Goal: Task Accomplishment & Management: Complete application form

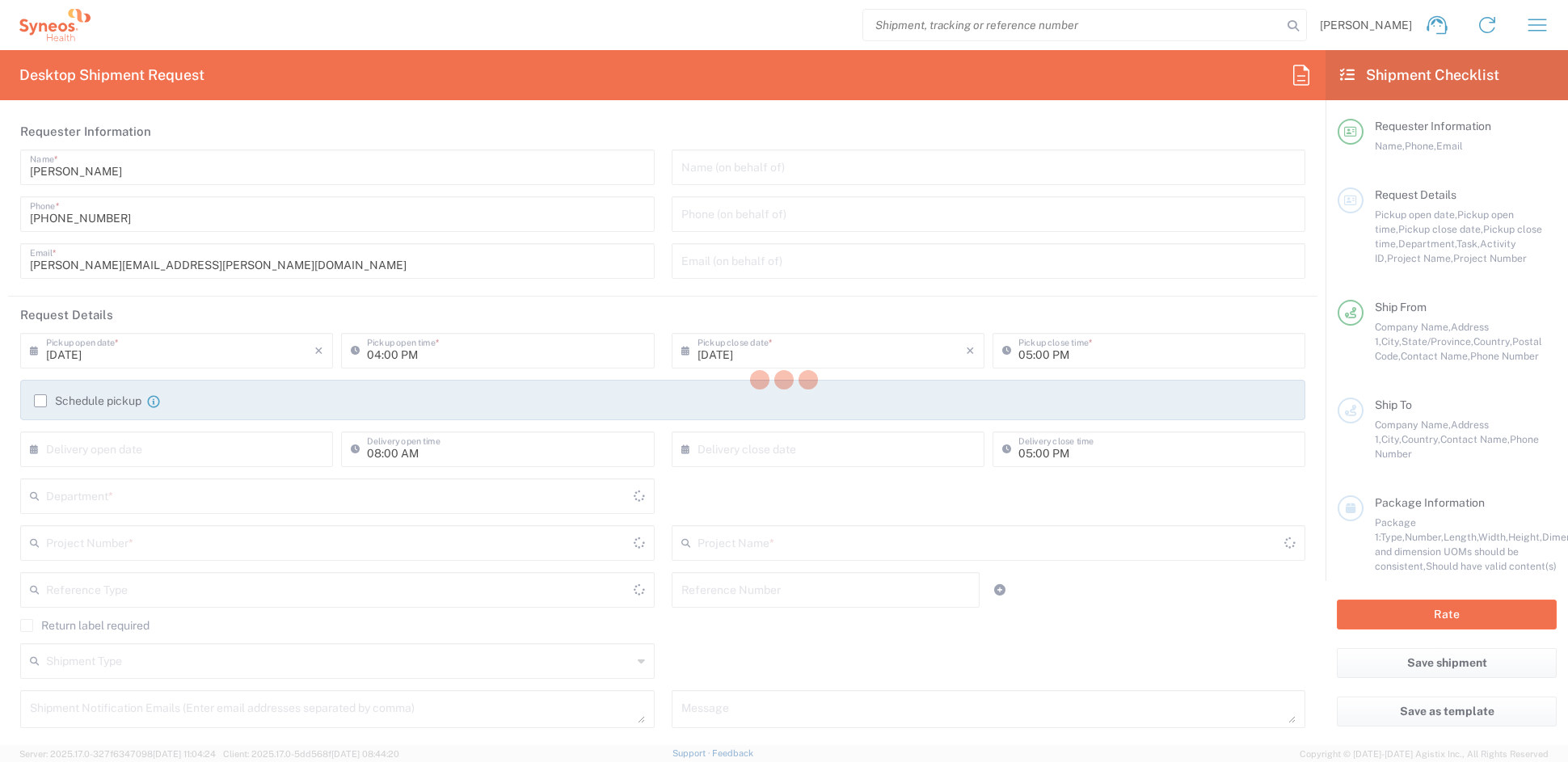
type input "[US_STATE]"
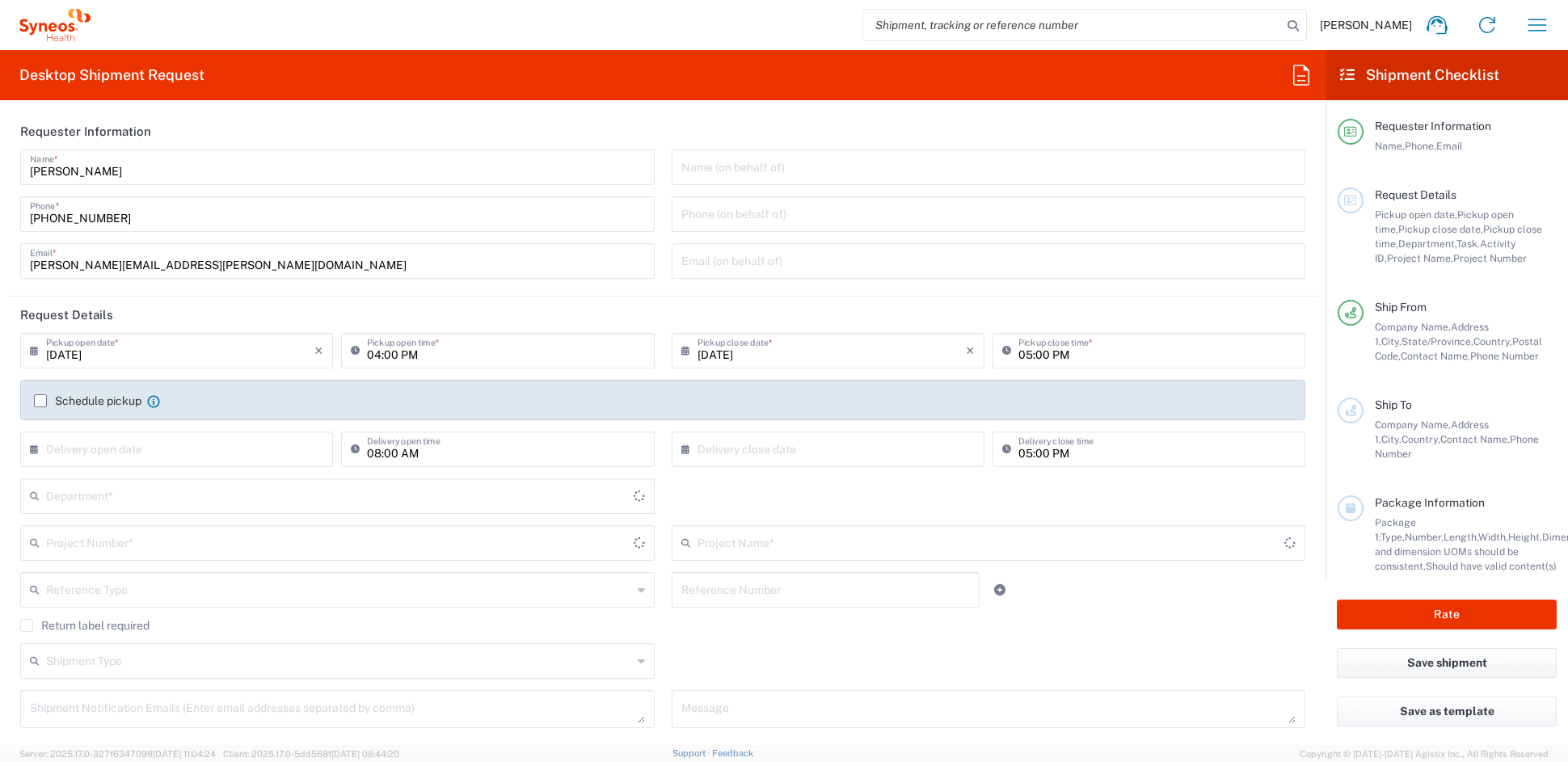
type input "6156"
type input "[GEOGRAPHIC_DATA]"
type input "Syneos Health Communications-[GEOGRAPHIC_DATA] [GEOGRAPHIC_DATA]"
click at [211, 265] on input "[PERSON_NAME][EMAIL_ADDRESS][PERSON_NAME][DOMAIN_NAME]" at bounding box center [337, 260] width 615 height 29
drag, startPoint x: 176, startPoint y: 266, endPoint x: -57, endPoint y: 259, distance: 233.1
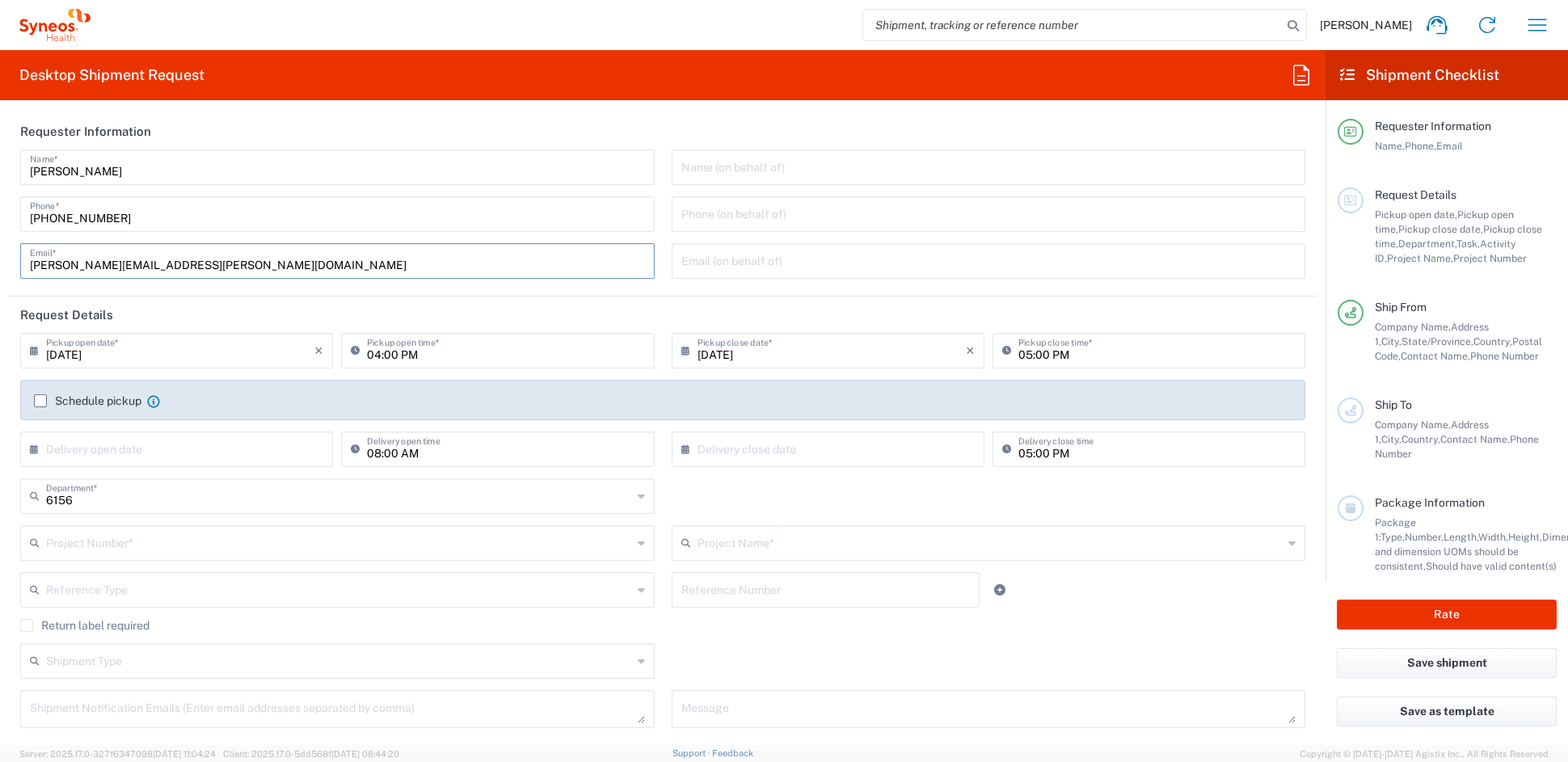
click at [0, 259] on html "John Popp Home Shipment estimator Shipment tracking Desktop shipment request My…" at bounding box center [784, 381] width 1568 height 762
paste input "debbie.boyer"
type input "debbie.boyer@syneoshealth.com"
click at [128, 548] on input "text" at bounding box center [339, 542] width 586 height 29
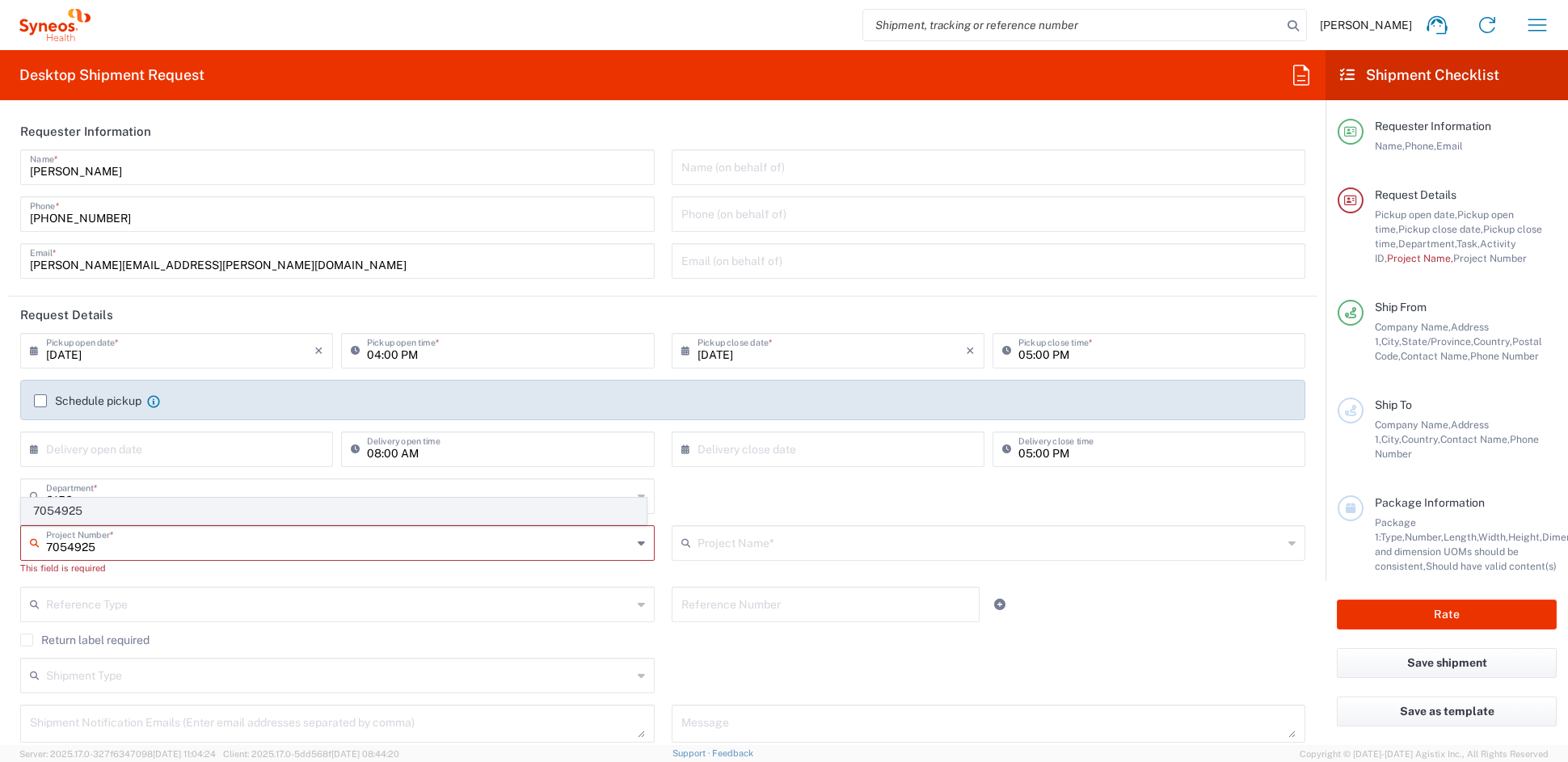
type input "7054925"
click at [84, 512] on span "7054925" at bounding box center [334, 512] width 624 height 25
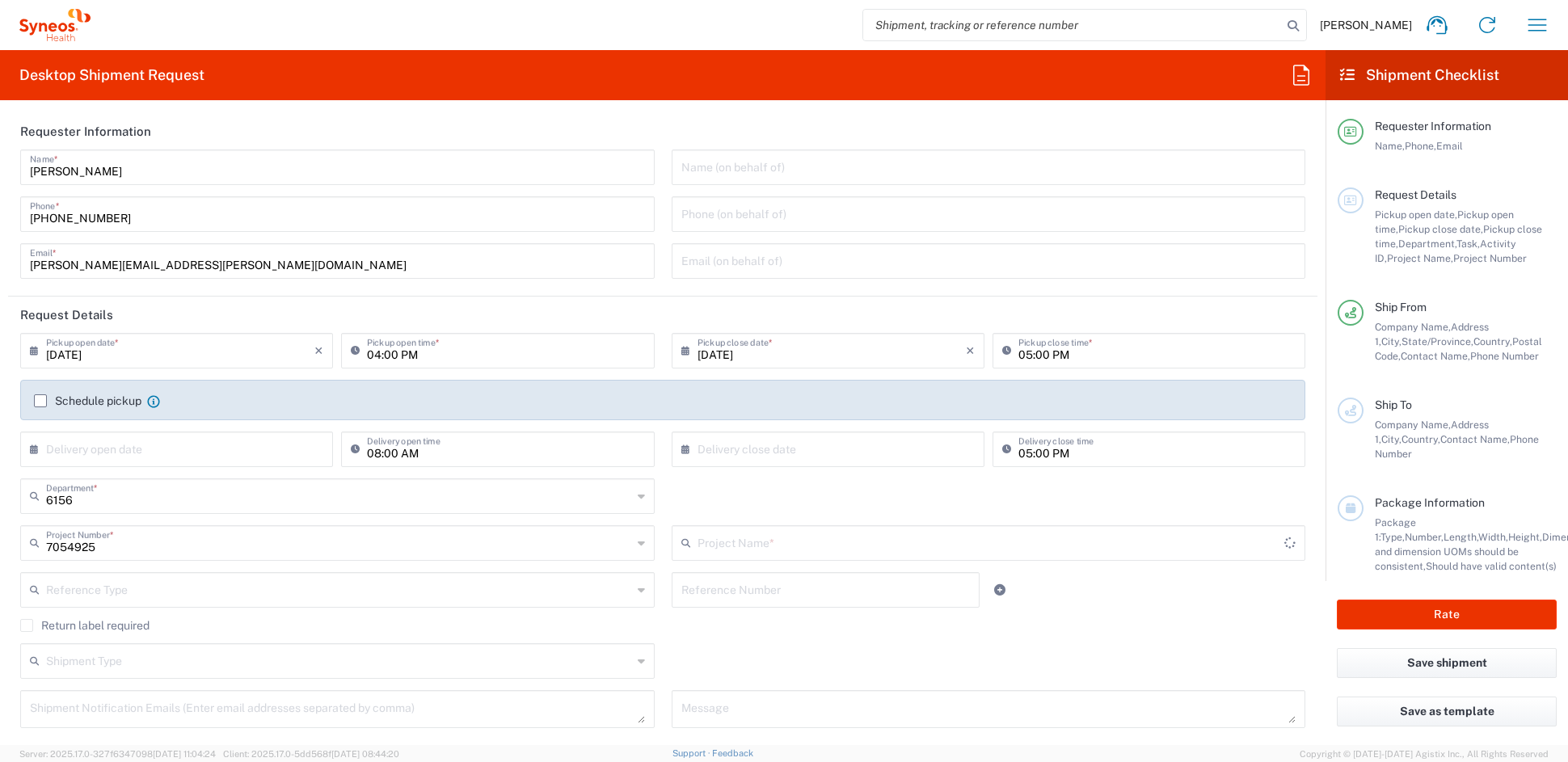
type input "Ferring 7054925"
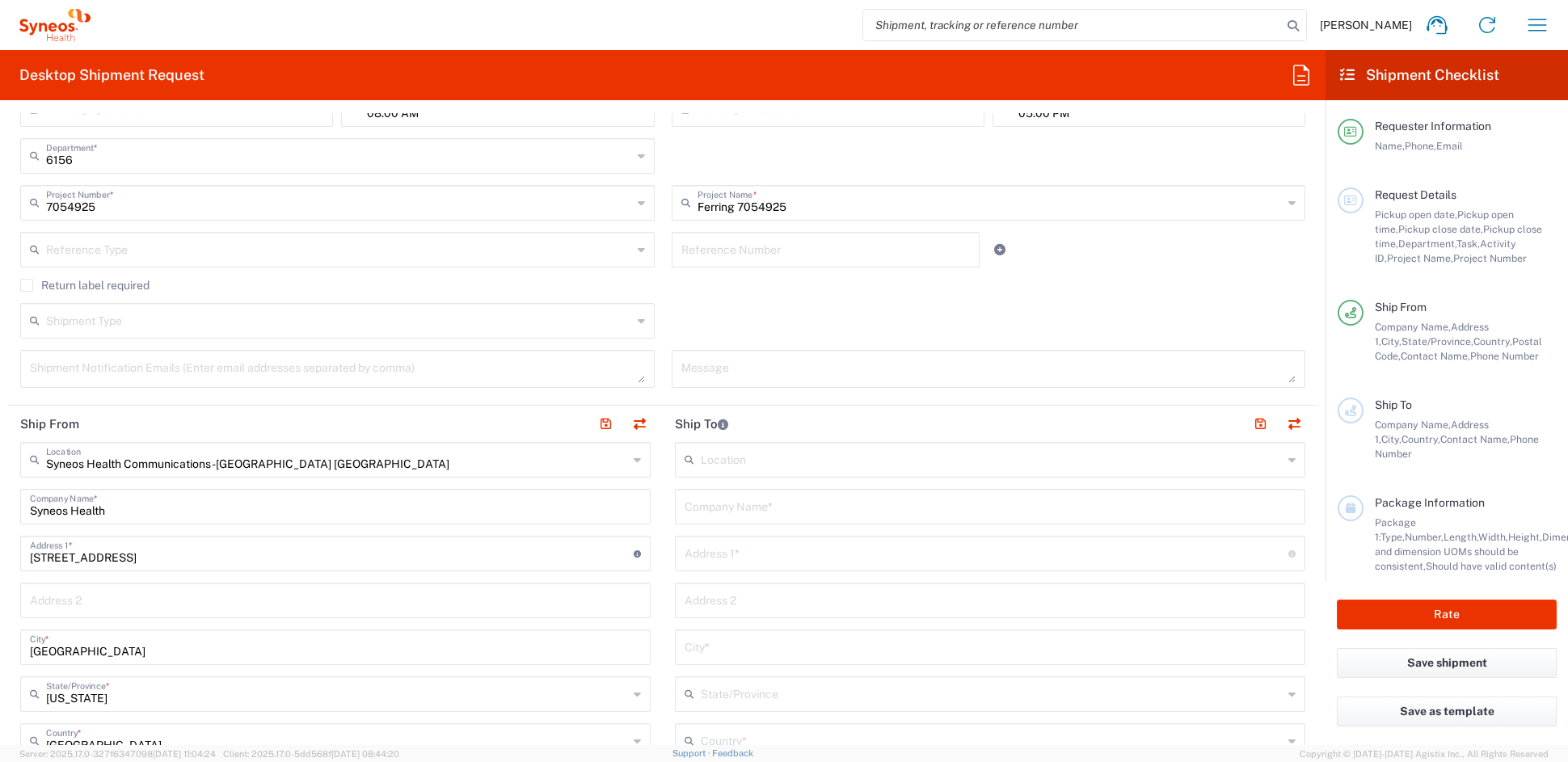
scroll to position [345, 0]
click at [750, 502] on input "text" at bounding box center [990, 501] width 611 height 29
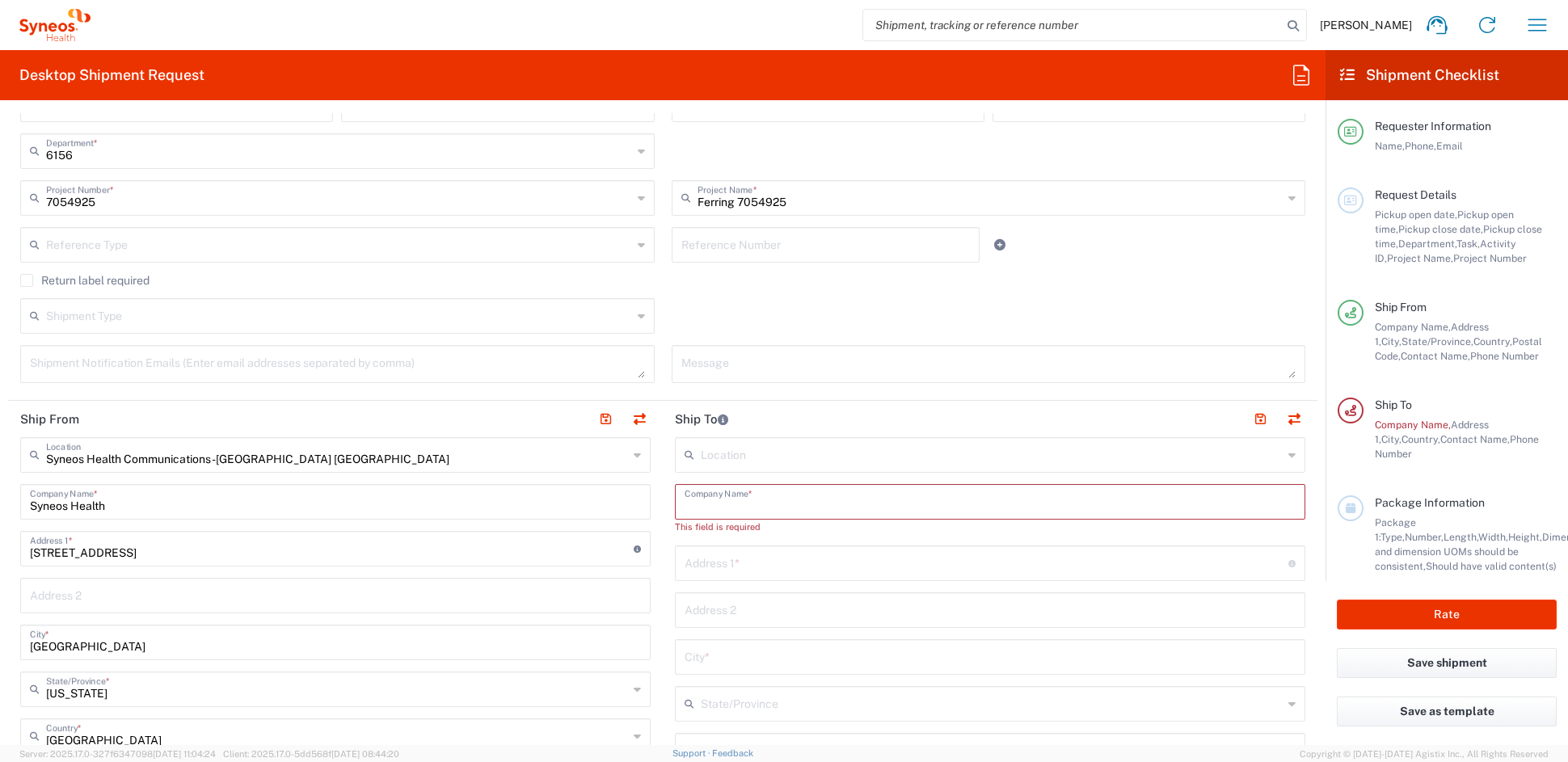
paste input "Emory University School of Medicine"
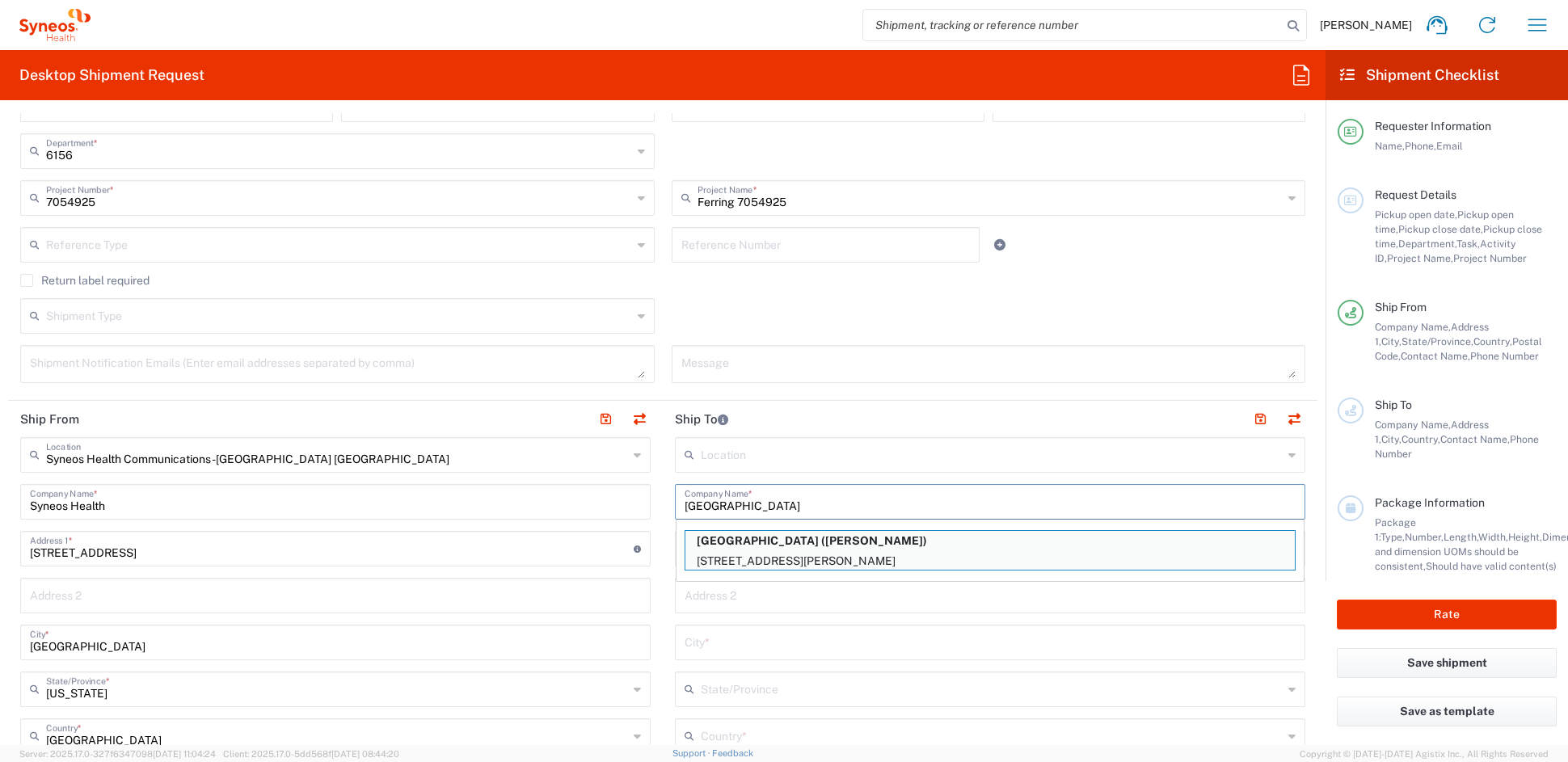
click at [766, 504] on input "Emory University School of Medicine" at bounding box center [990, 501] width 611 height 29
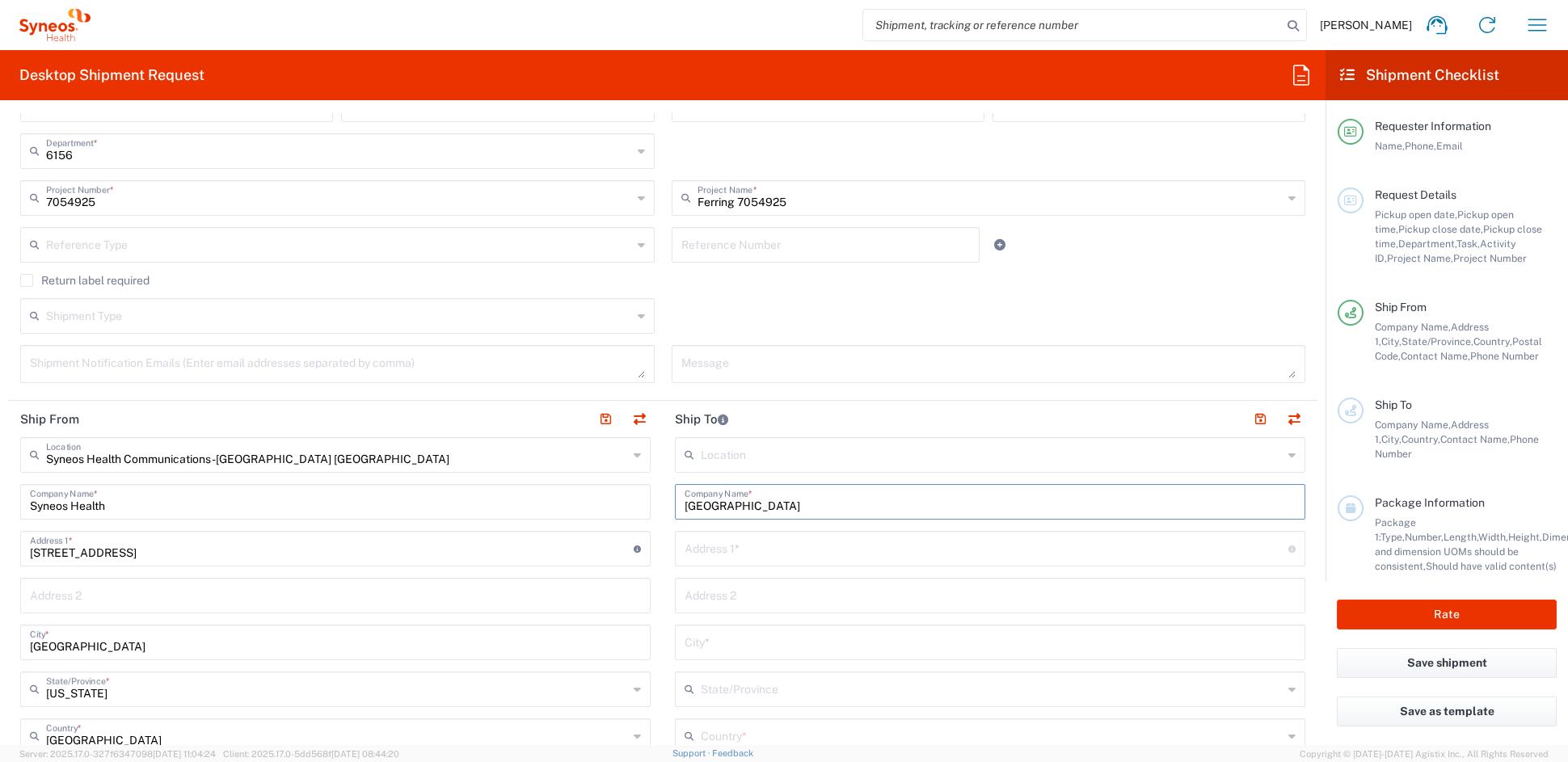
click at [867, 503] on input "Emory Univ School of Medicine" at bounding box center [990, 501] width 611 height 29
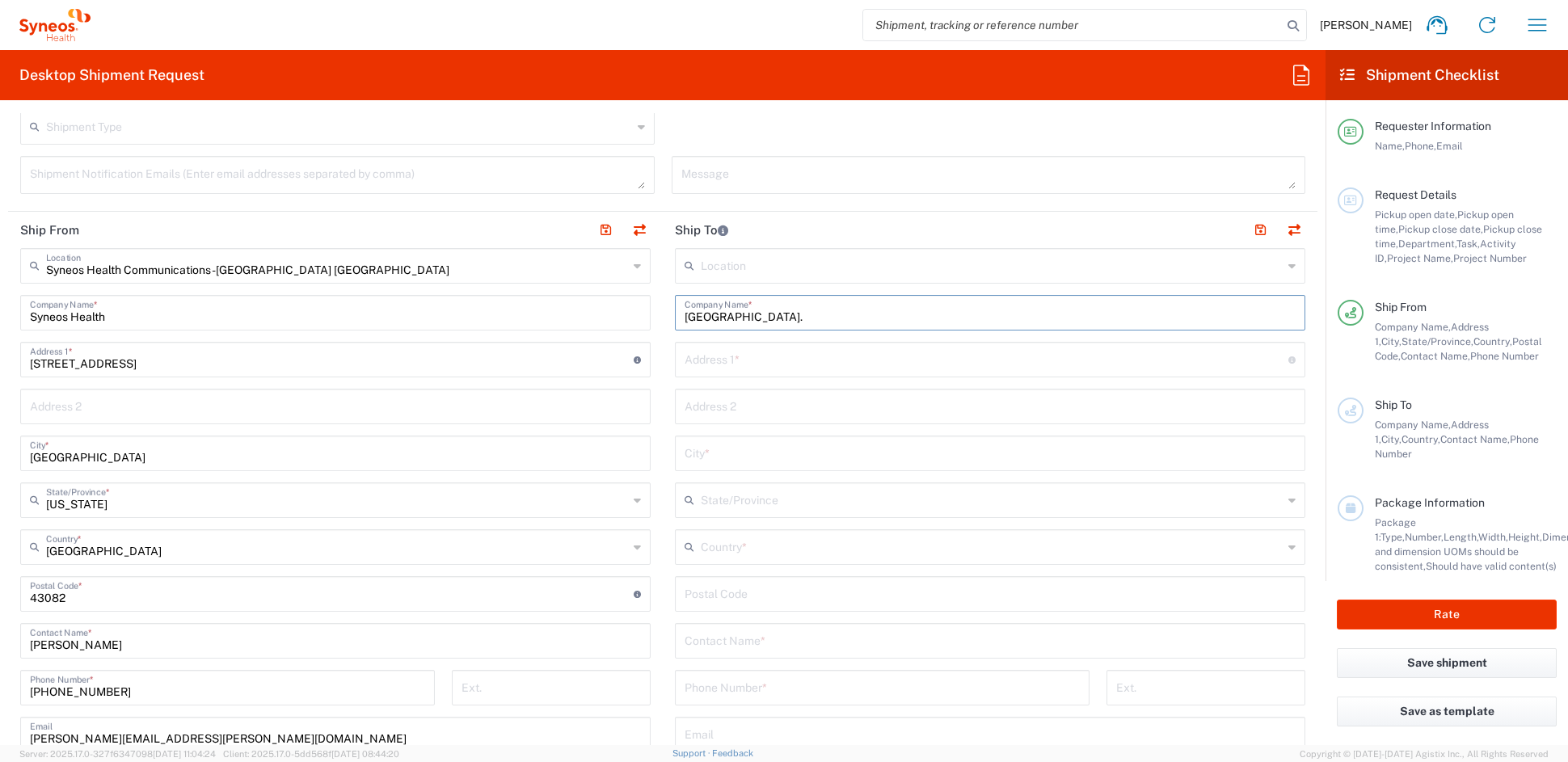
scroll to position [553, 0]
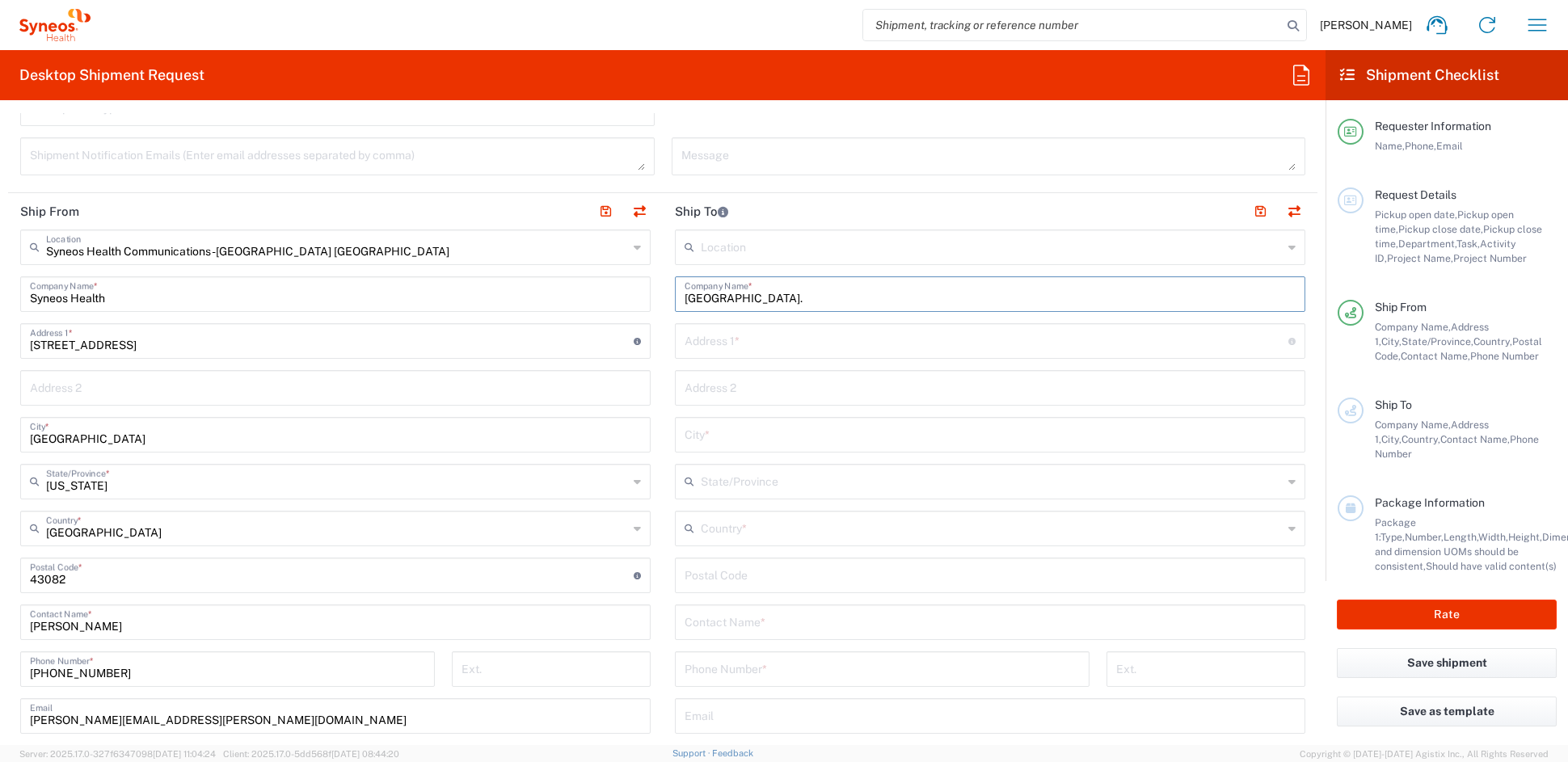
type input "Emory Univ School of Med."
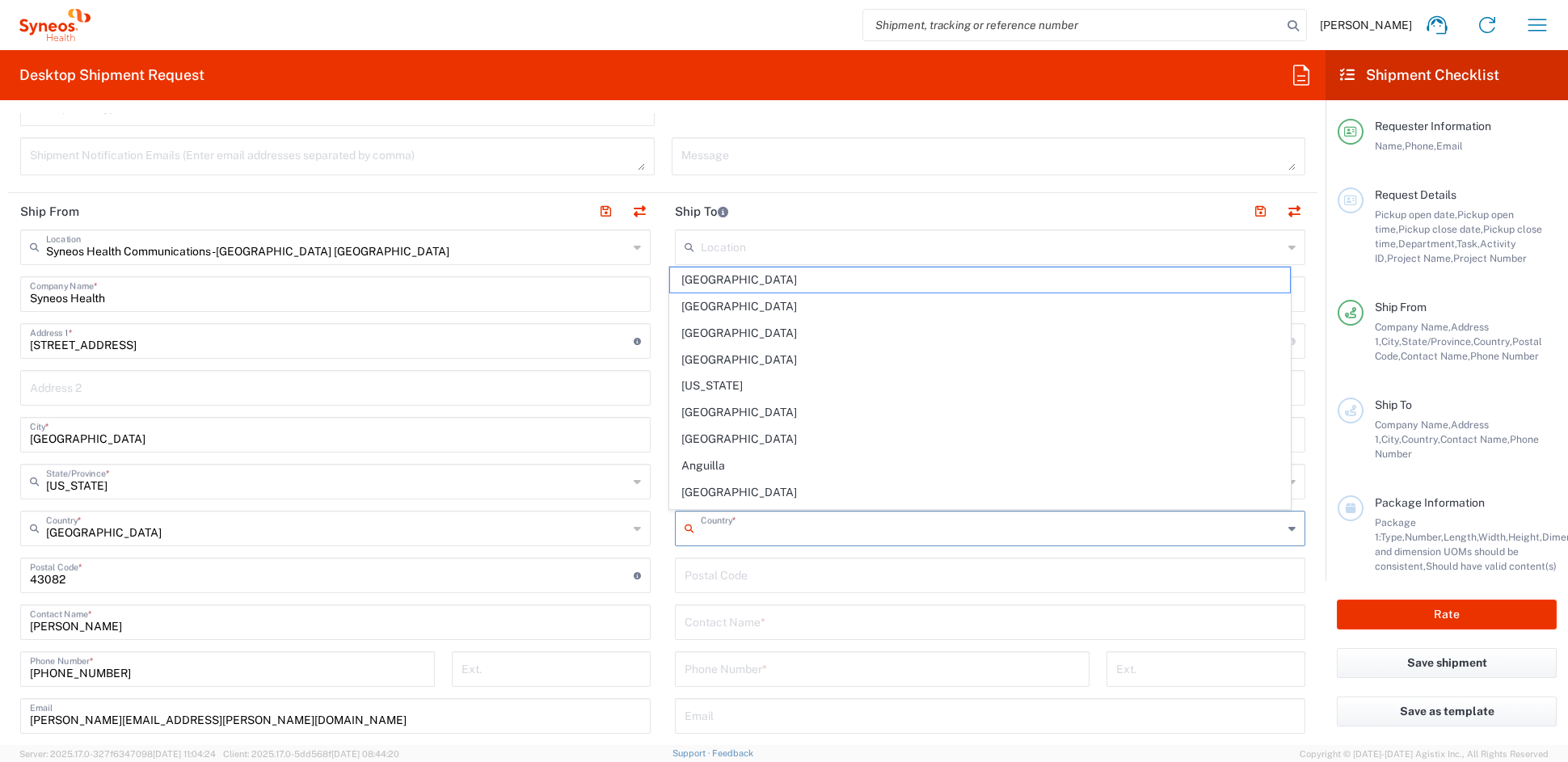
click at [767, 524] on input "text" at bounding box center [991, 528] width 582 height 29
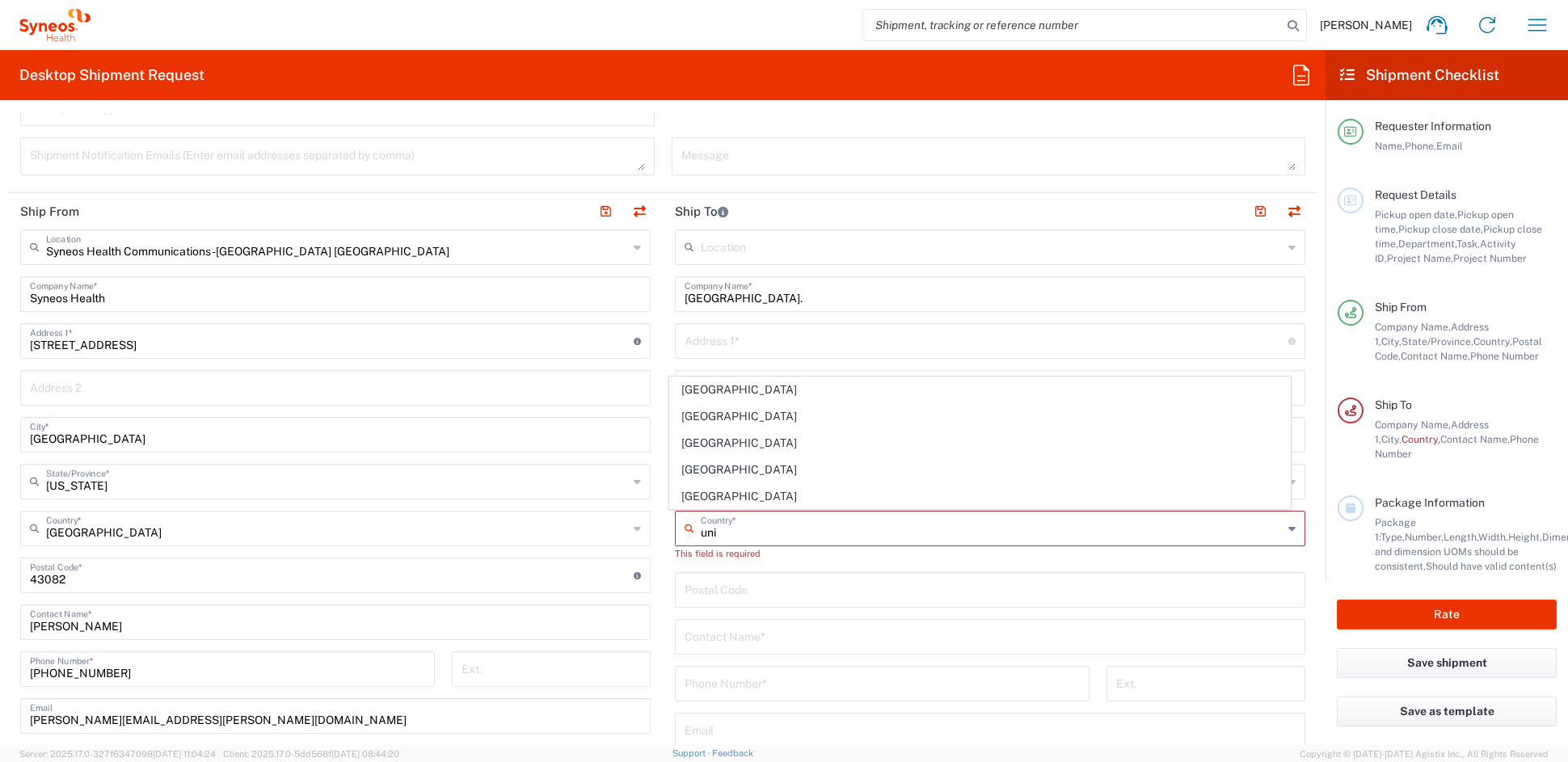
click at [701, 498] on span "United States" at bounding box center [980, 496] width 620 height 25
type input "United States"
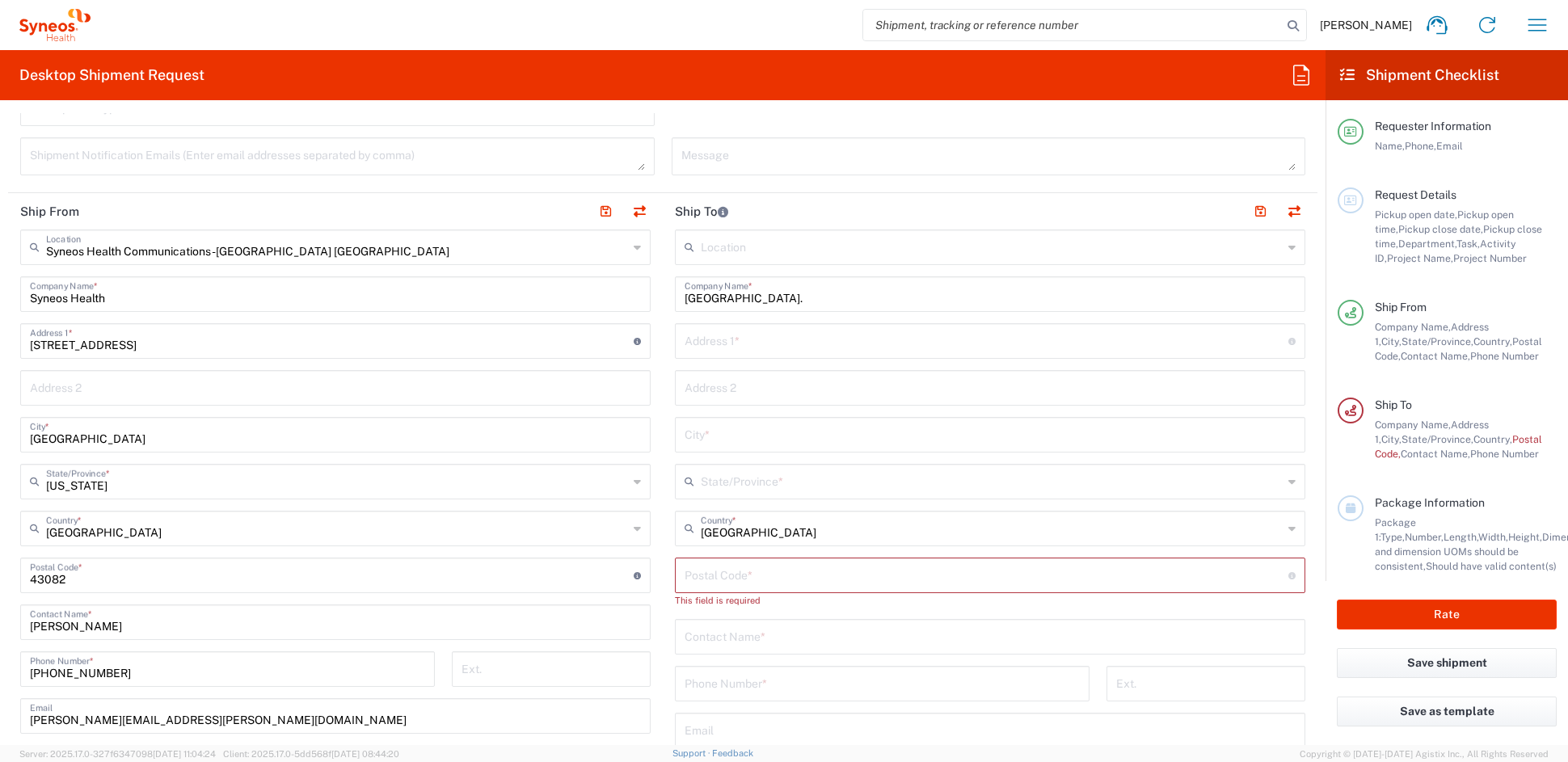
click at [728, 341] on input "text" at bounding box center [986, 340] width 604 height 29
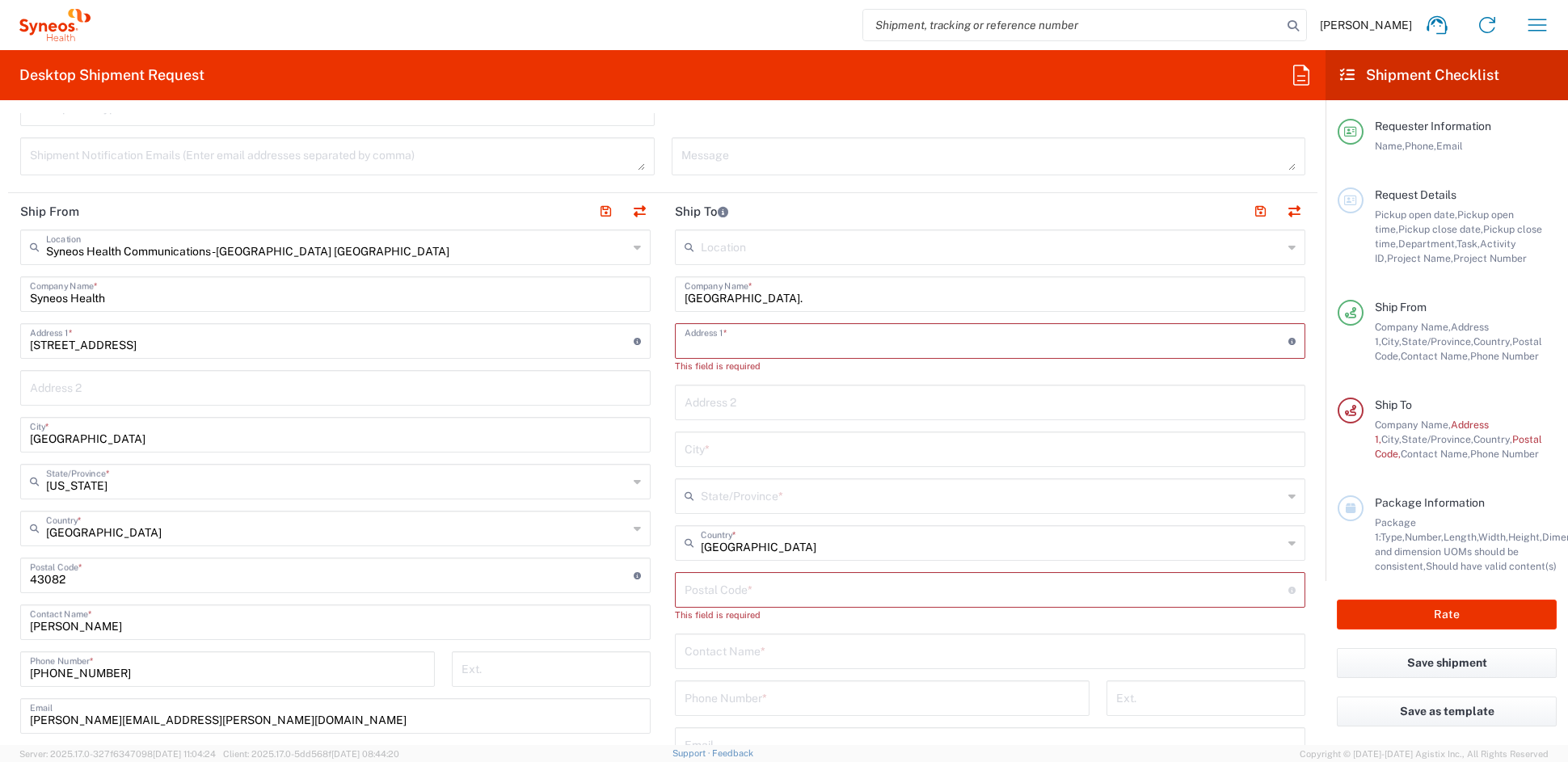
paste input "1365 Clifton Rd NE"
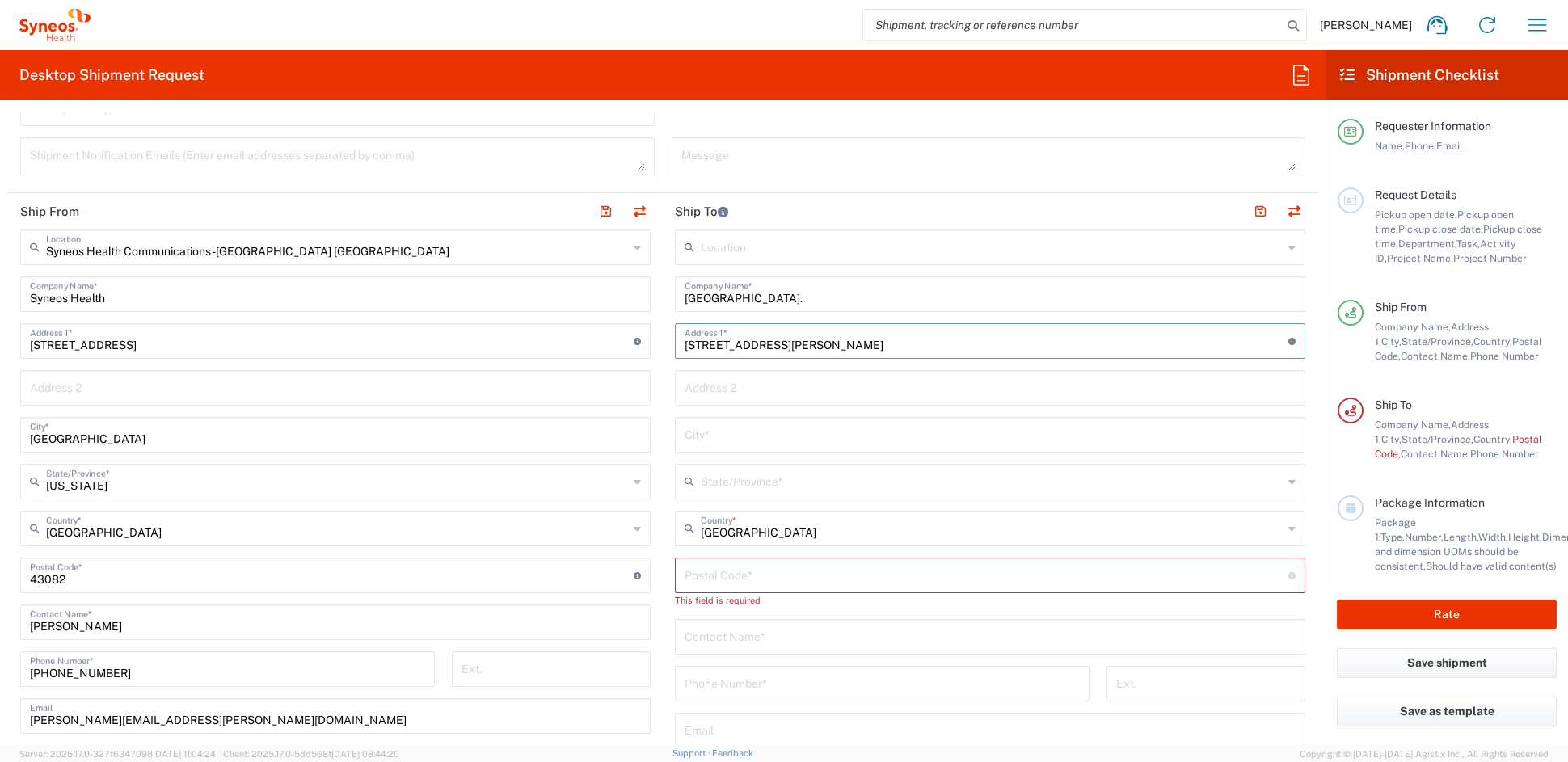
type input "1365 Clifton Rd NE"
click at [738, 385] on input "text" at bounding box center [990, 387] width 611 height 29
click at [738, 384] on input "text" at bounding box center [990, 387] width 611 height 29
paste input "Ste 1400"
type input "Ste 1400"
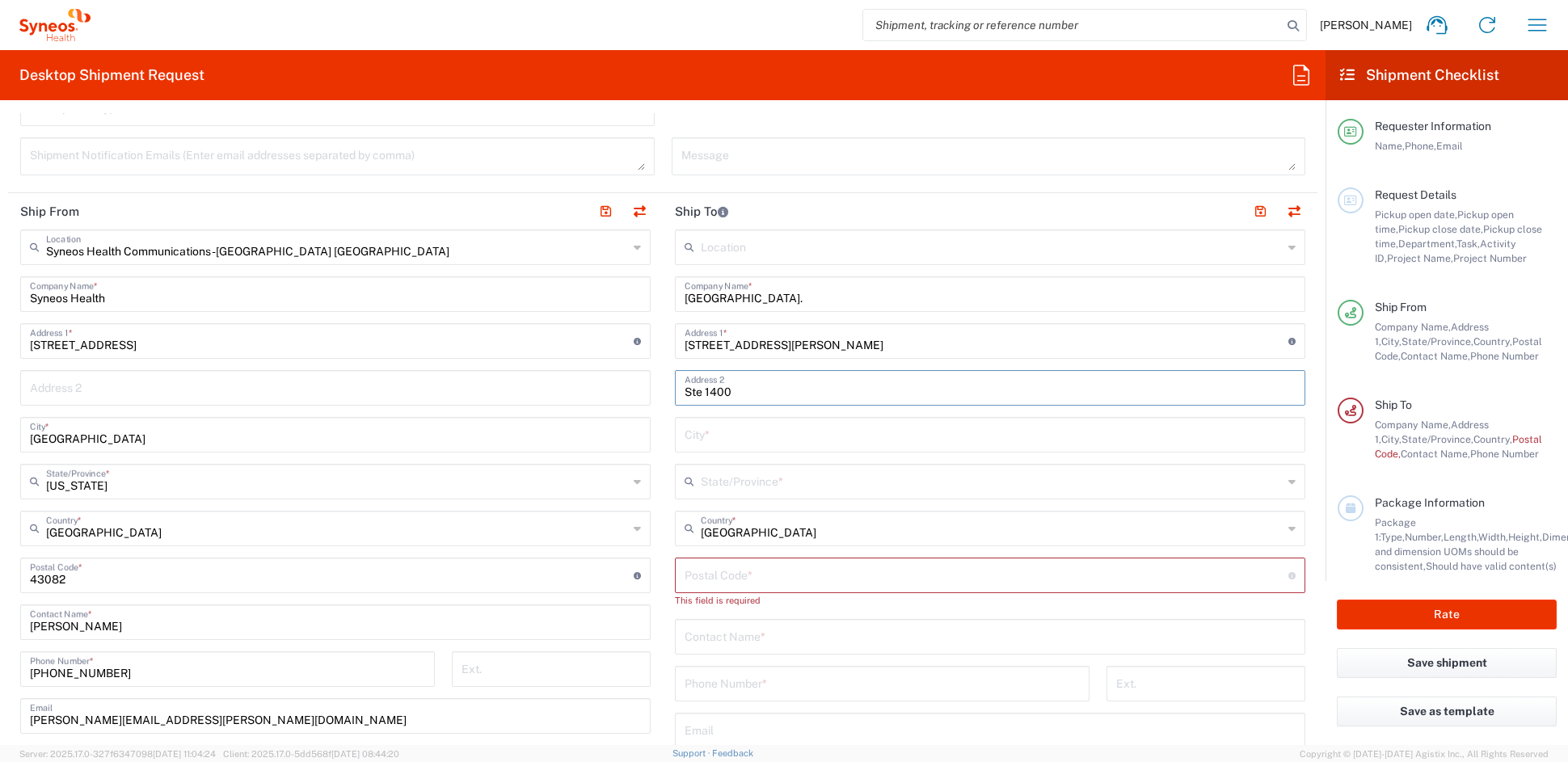
click at [707, 432] on input "text" at bounding box center [990, 434] width 611 height 29
paste input "Atlanta"
type input "Atlanta"
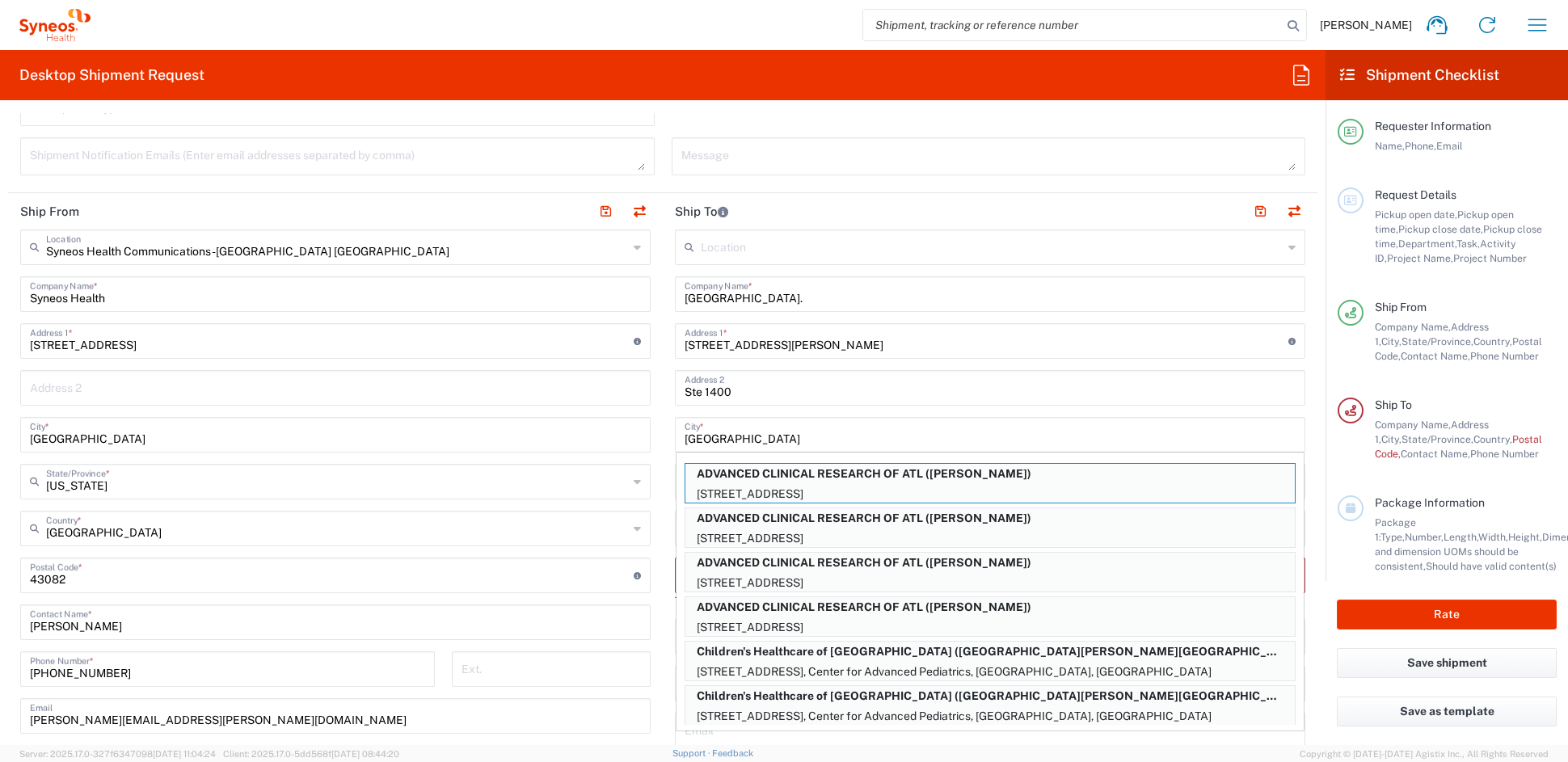
click at [717, 479] on p "ADVANCED CLINICAL RESEARCH OF ATL (COURTNEY SHELTON)" at bounding box center [990, 474] width 609 height 20
type input "ADVANCED CLINICAL RESEARCH OF ATL"
type input "1800 PEACHTREE RD"
type input "ATLANTA"
type input "US"
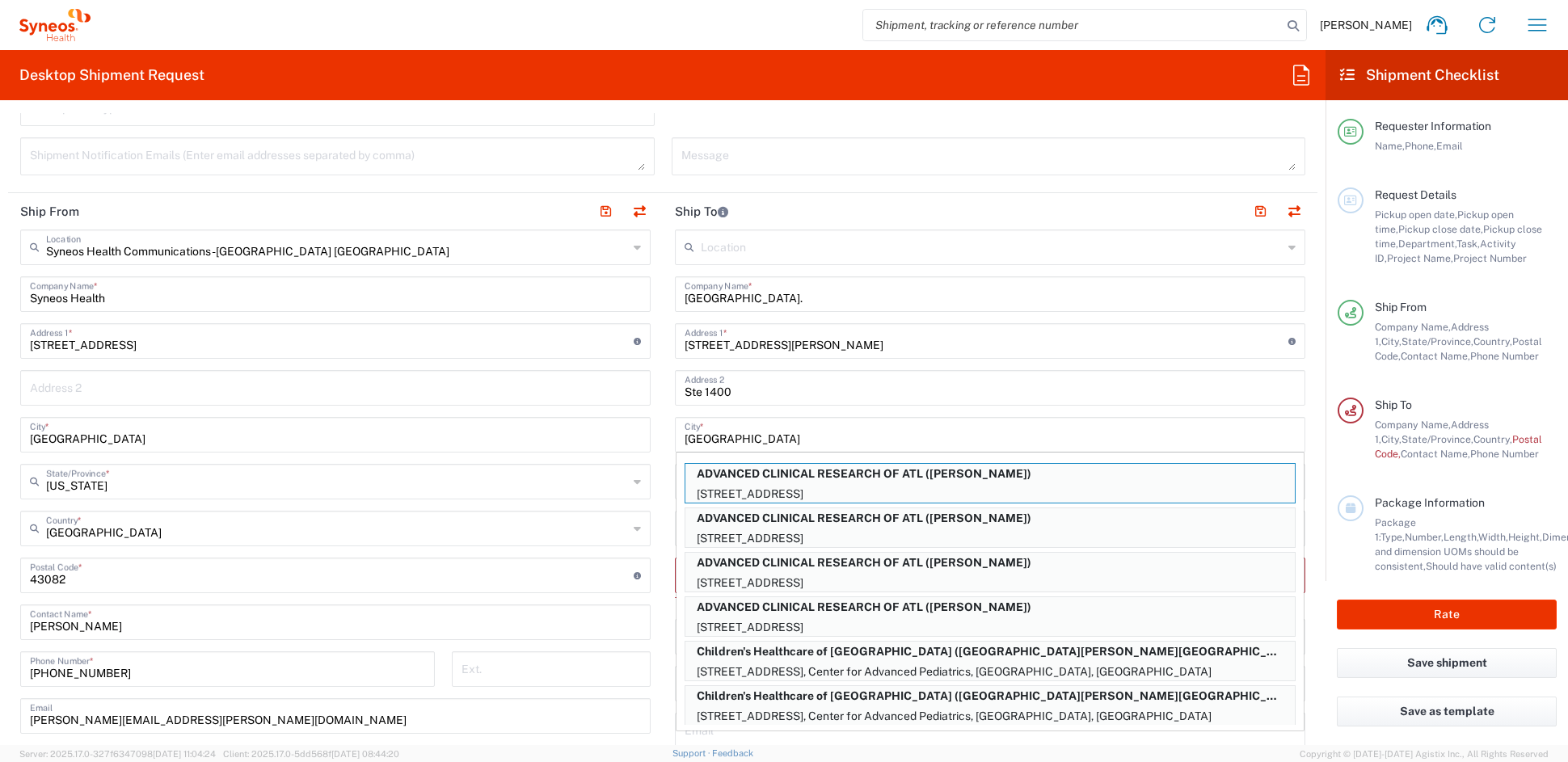
type input "COURTNEY SHELTON"
type input "6789044883"
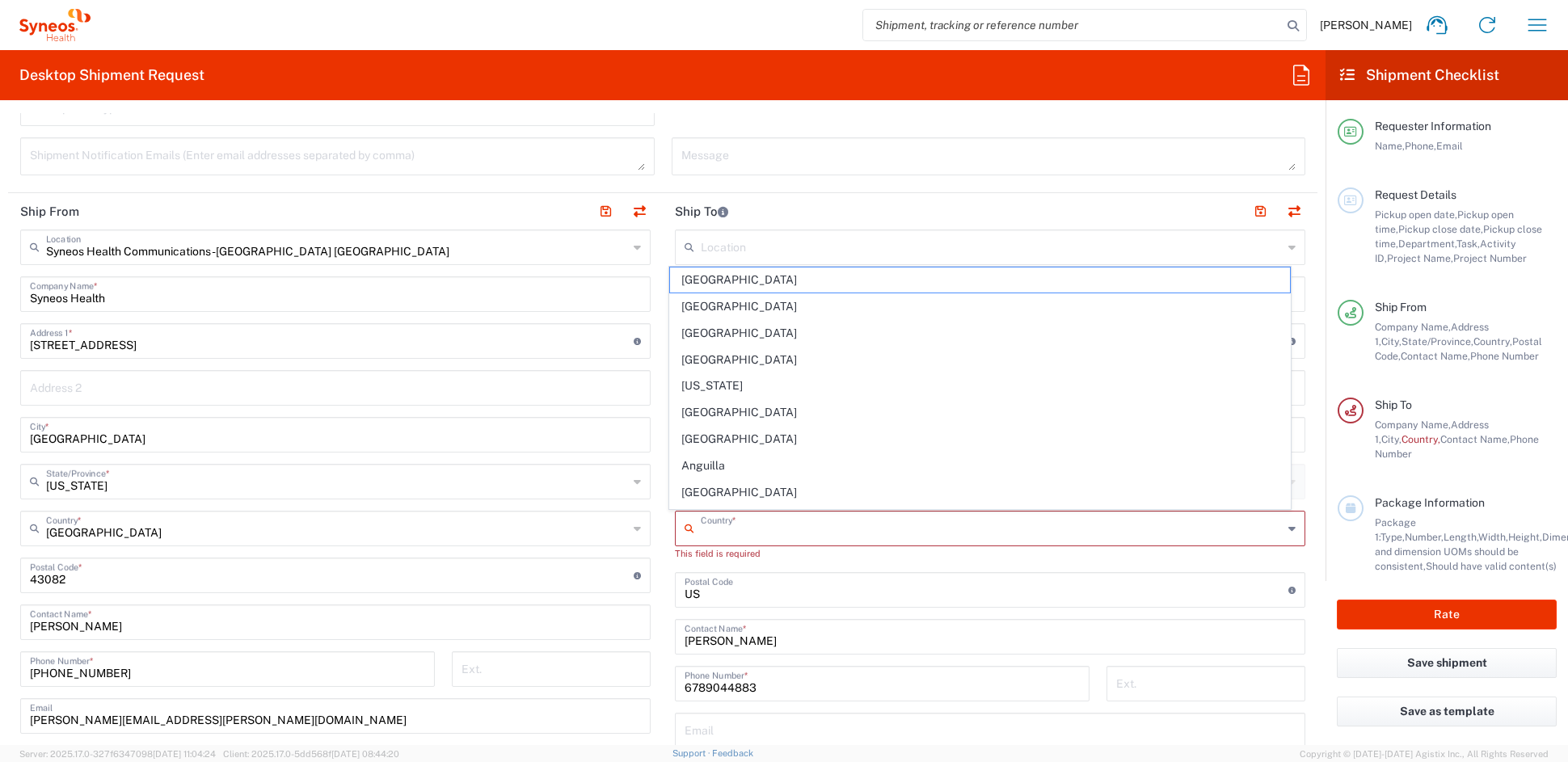
click at [725, 526] on input "text" at bounding box center [991, 528] width 582 height 29
click at [689, 499] on span "United States" at bounding box center [980, 496] width 620 height 25
type input "United States"
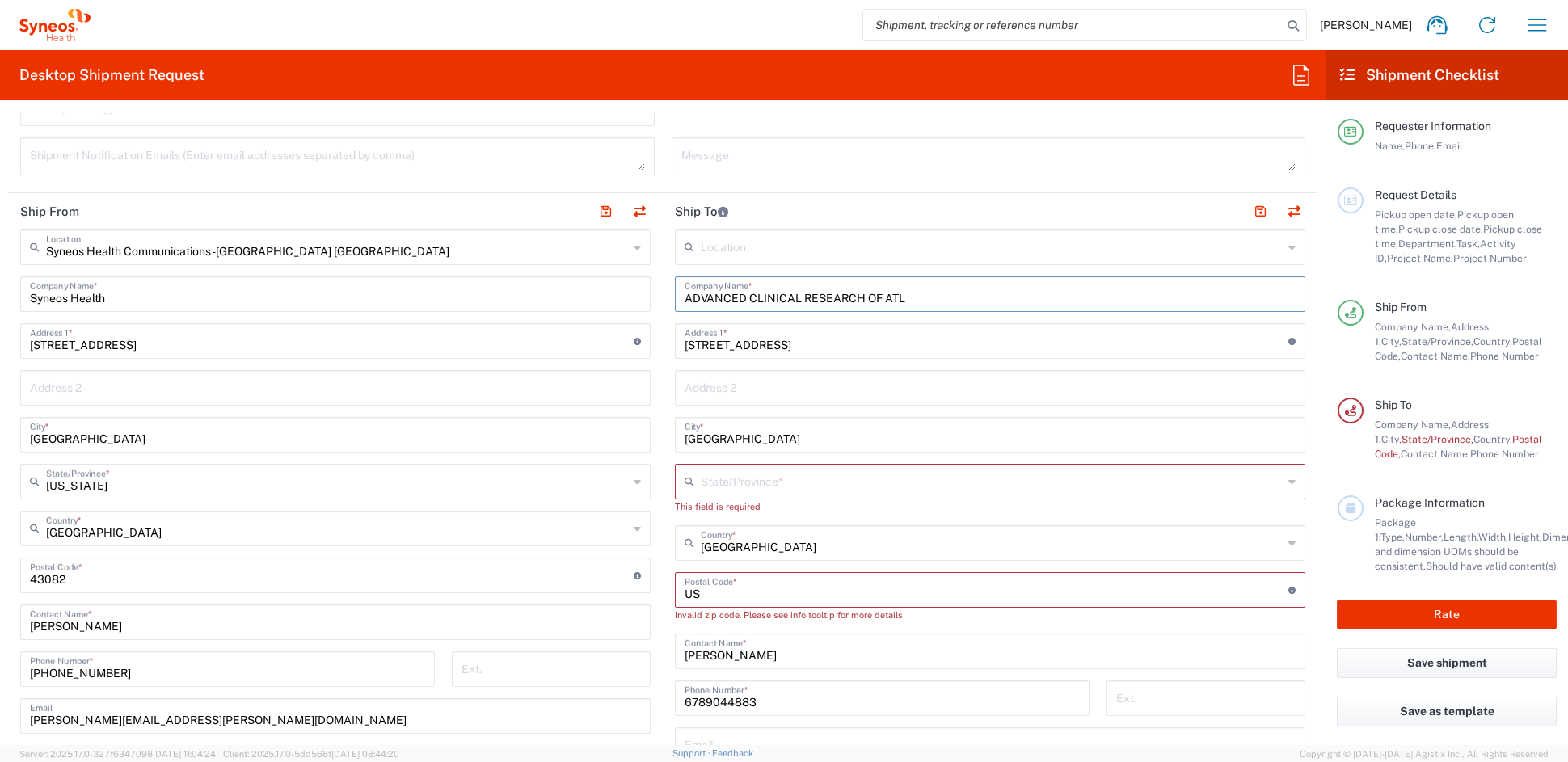
drag, startPoint x: 833, startPoint y: 298, endPoint x: 510, endPoint y: 289, distance: 323.1
click at [513, 288] on div "Ship From Syneos Health Communications-Westerville OH Location Syneos Health Co…" at bounding box center [663, 568] width 1309 height 751
paste input "Emory University School of Medicine"
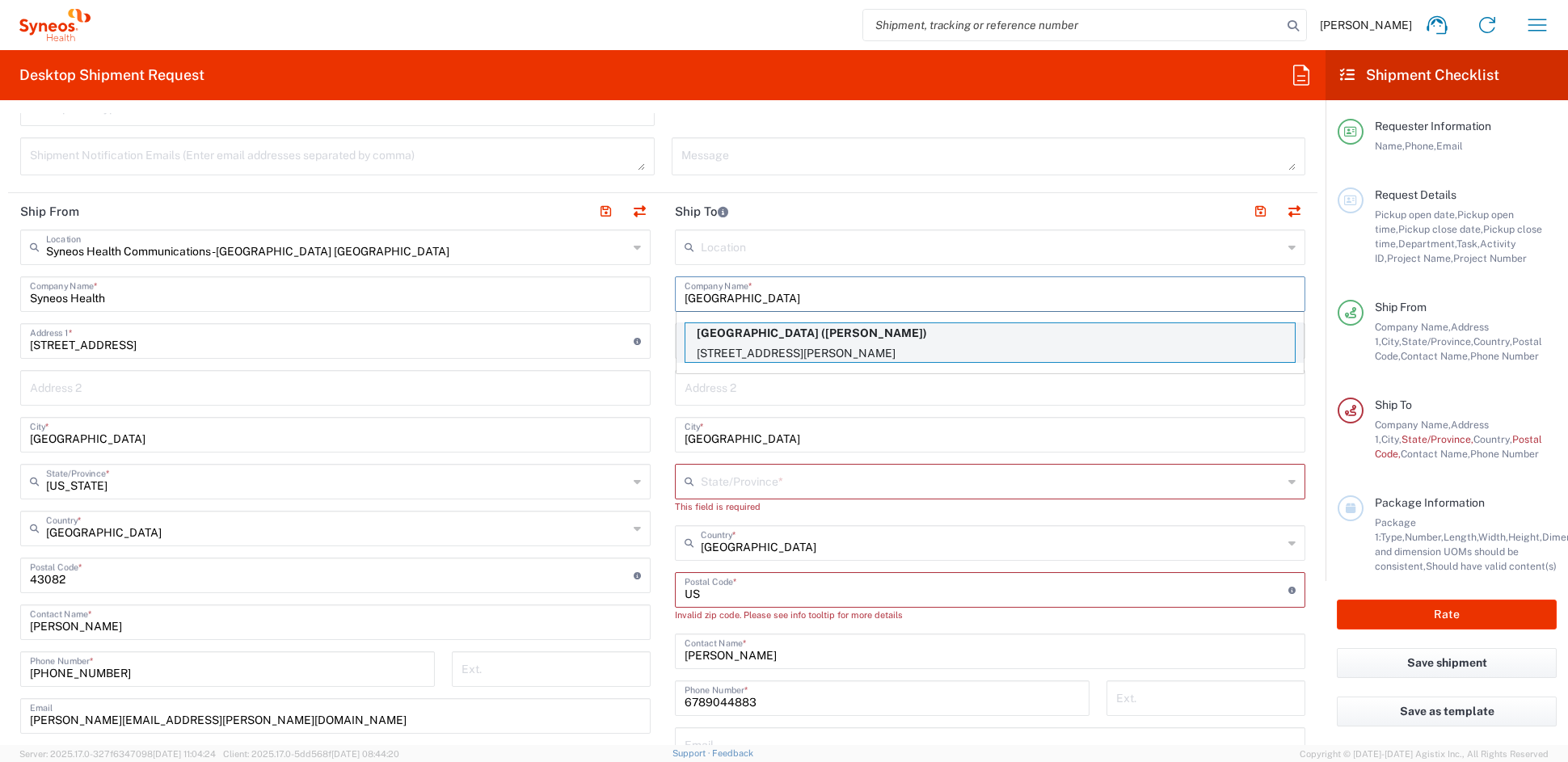
type input "Emory University School of Medicine"
click at [820, 349] on p "1365 Clifton Rd NE, Ste 1400, Atlanta, GA, 30322, US" at bounding box center [990, 354] width 609 height 20
type input "1365 Clifton Rd NE"
type input "Ste 1400"
type input "Atlanta"
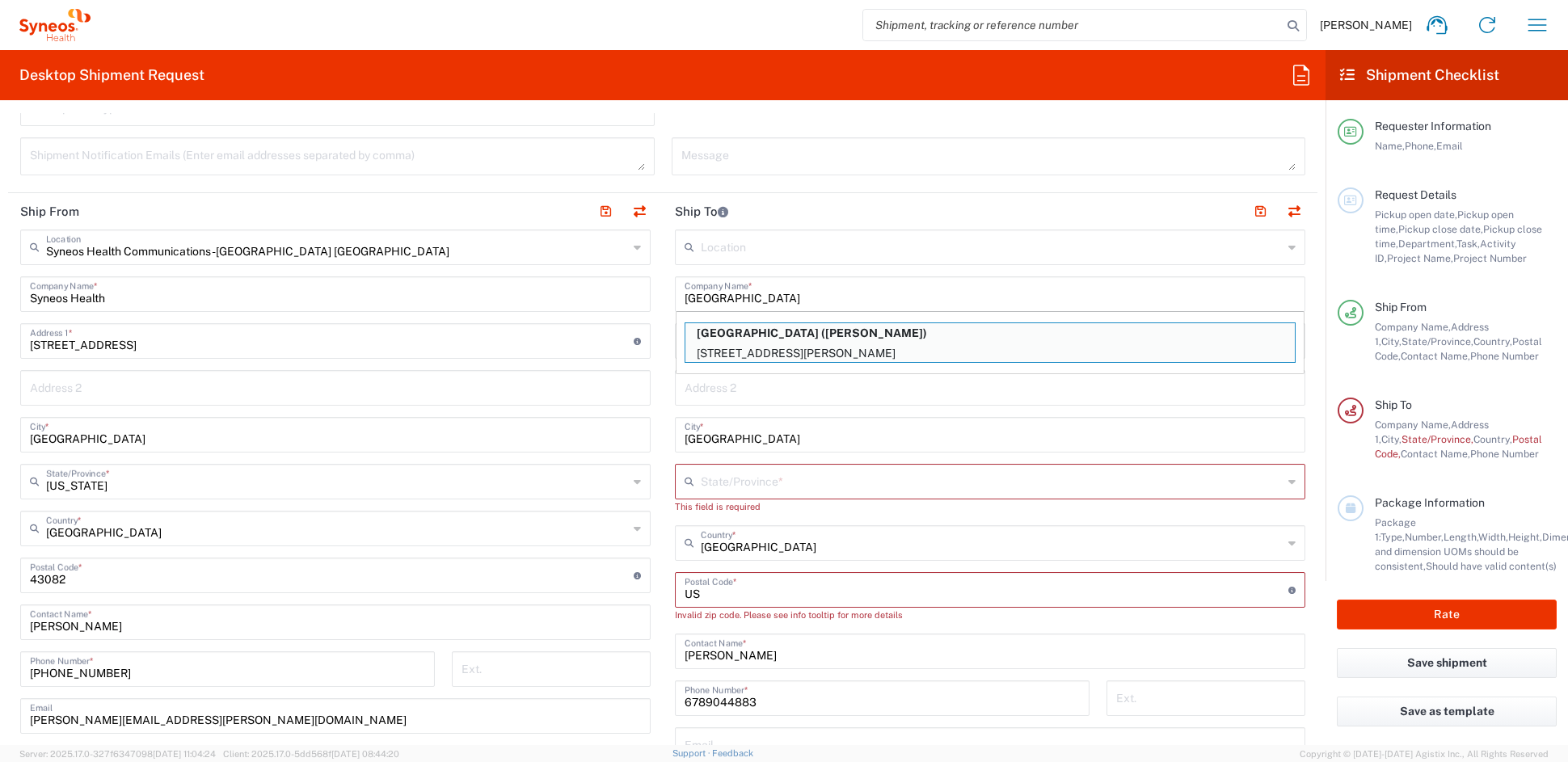
type input "Georgia"
type input "United States"
type input "30322"
type input "Saumya Bharat"
type input "404-778-4898"
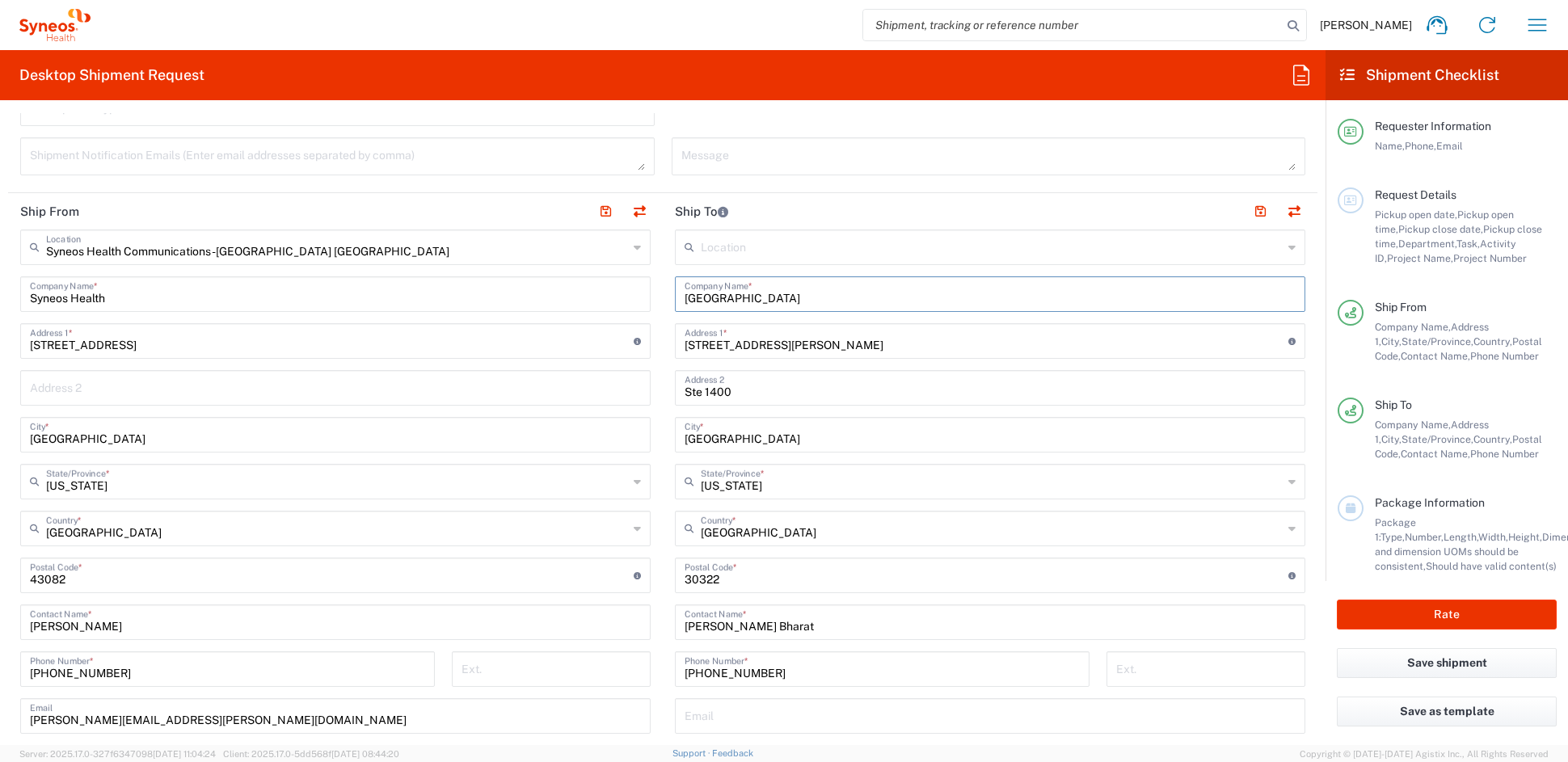
scroll to position [585, 0]
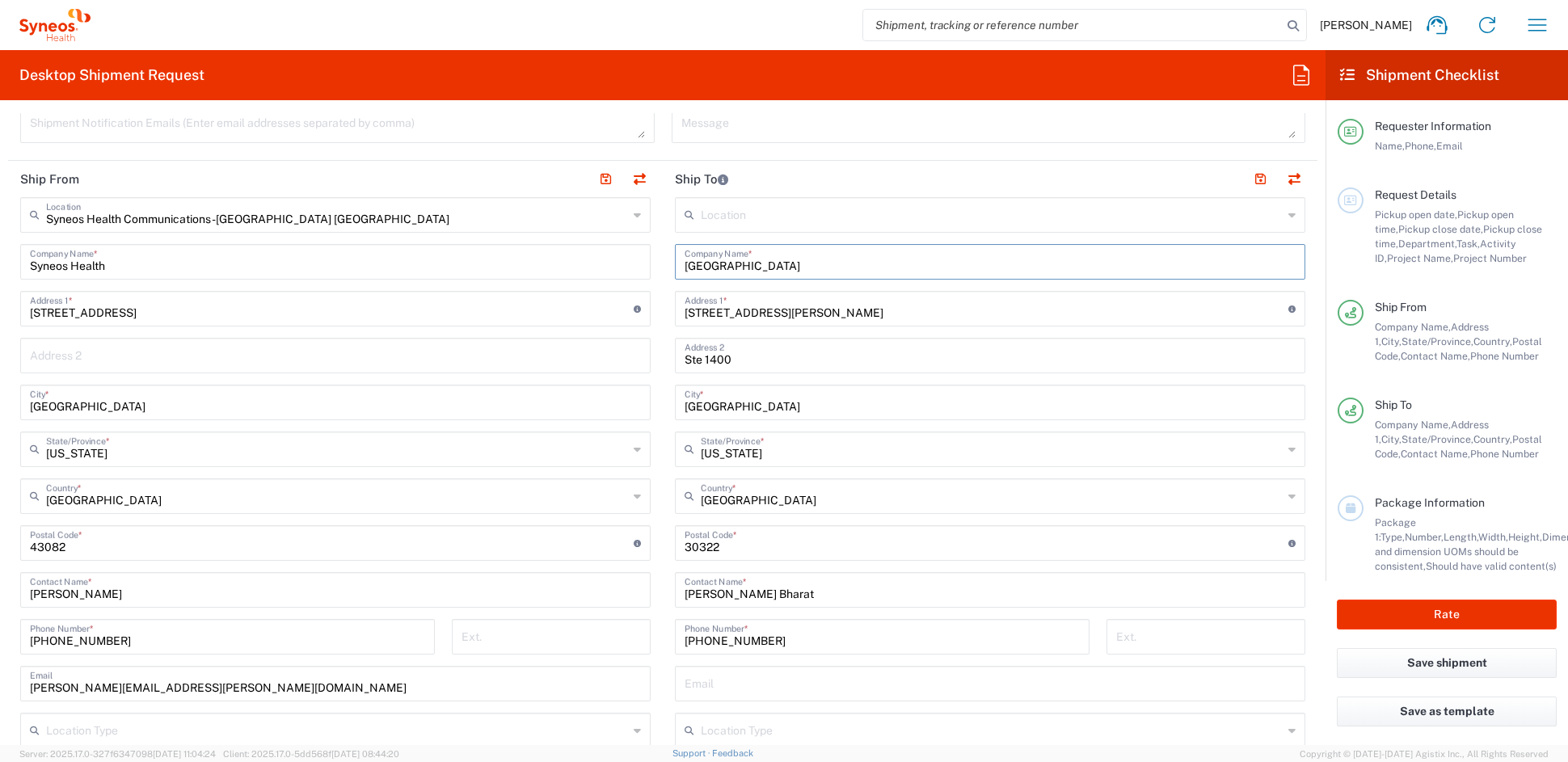
click at [732, 680] on input "text" at bounding box center [990, 683] width 611 height 29
paste input "saumya.bharat@emory.edu"
type input "saumya.bharat@emory.edu"
click at [755, 723] on input "text" at bounding box center [991, 730] width 582 height 29
click at [733, 654] on div "404-778-4898 Phone Number *" at bounding box center [883, 643] width 432 height 47
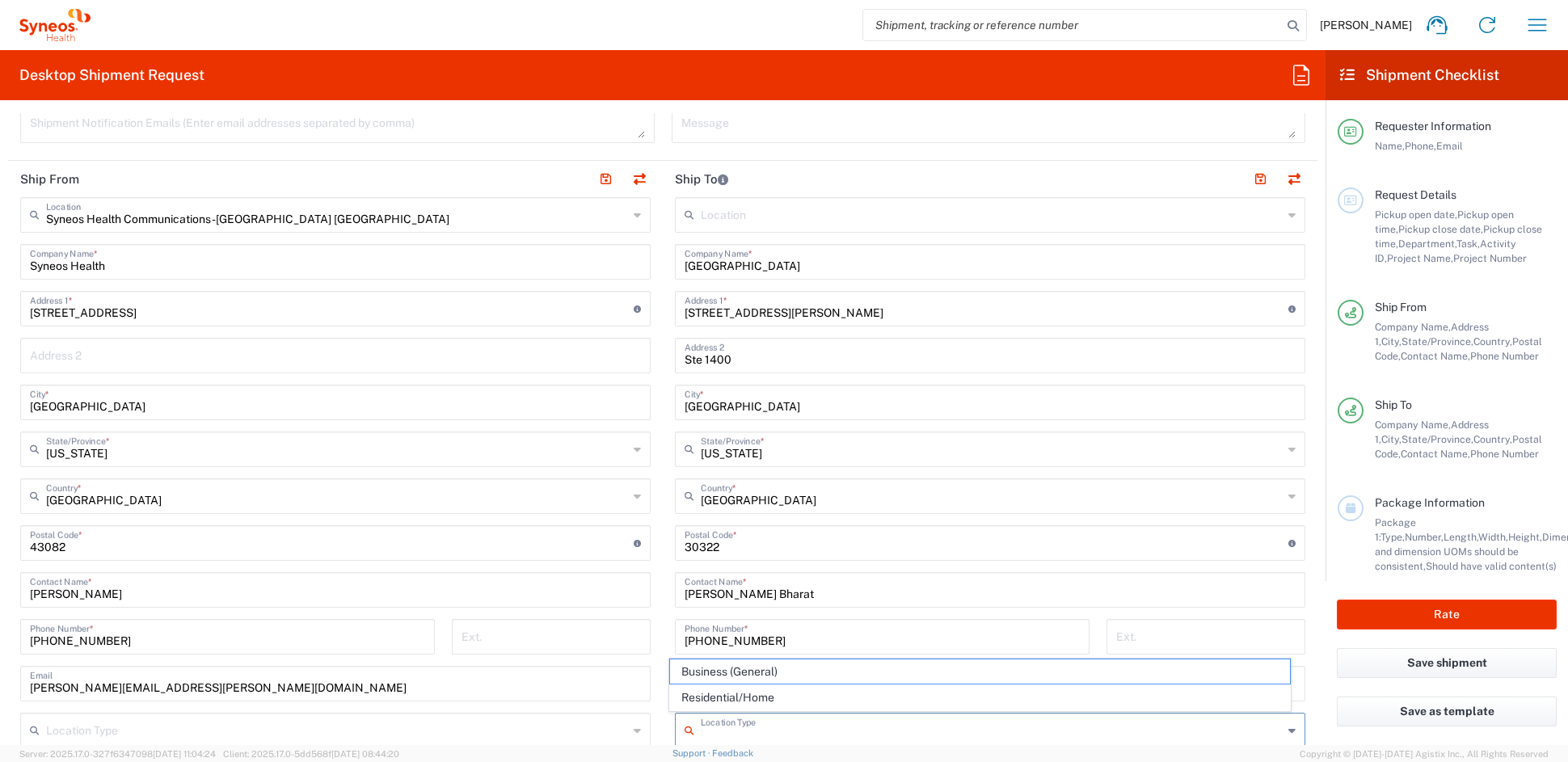
click at [757, 730] on input "text" at bounding box center [991, 730] width 582 height 29
drag, startPoint x: 743, startPoint y: 673, endPoint x: 759, endPoint y: 668, distance: 16.8
click at [744, 673] on span "Business (General)" at bounding box center [980, 672] width 620 height 25
type input "Business (General)"
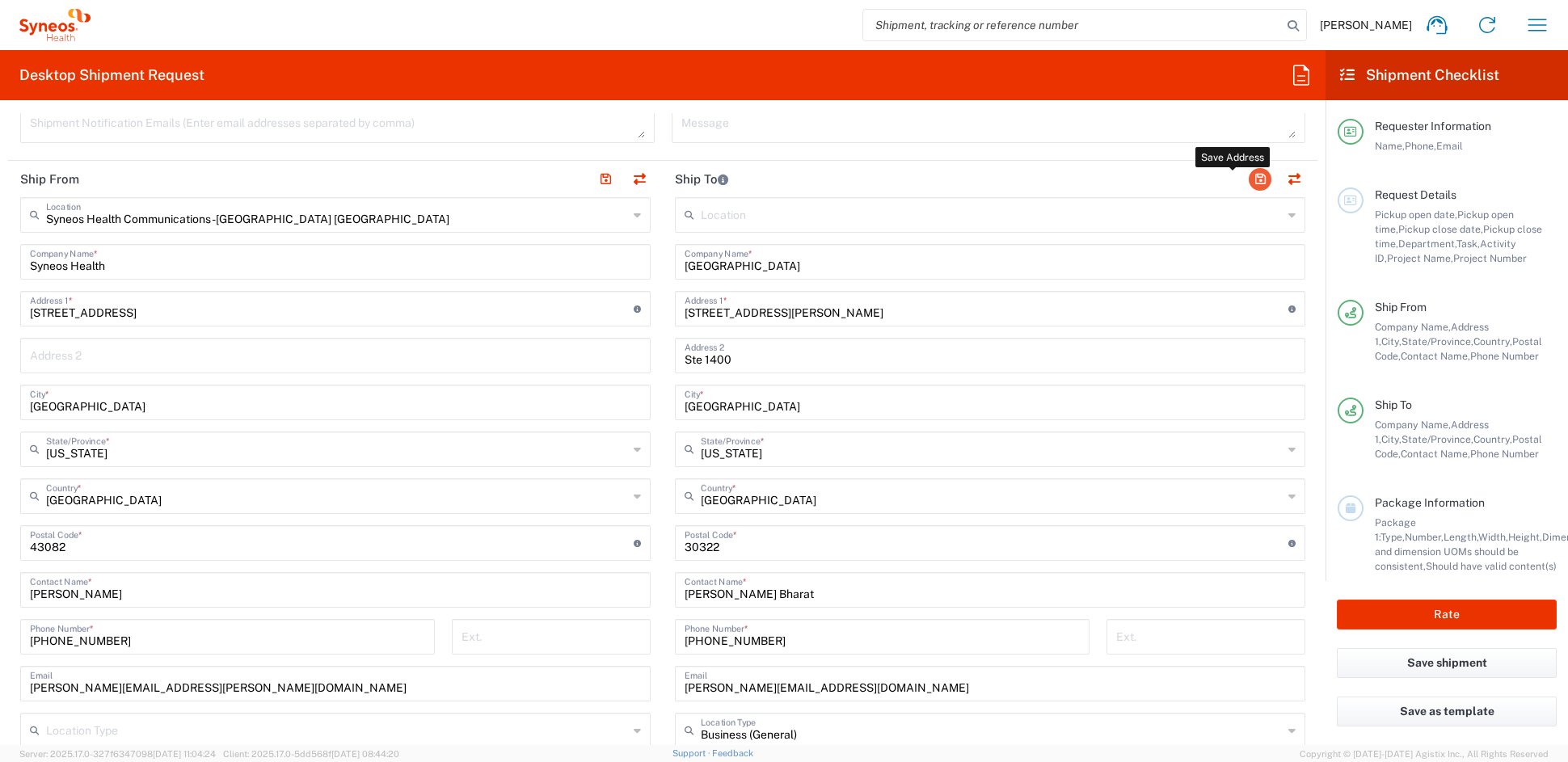
click at [1249, 171] on button "button" at bounding box center [1260, 179] width 23 height 23
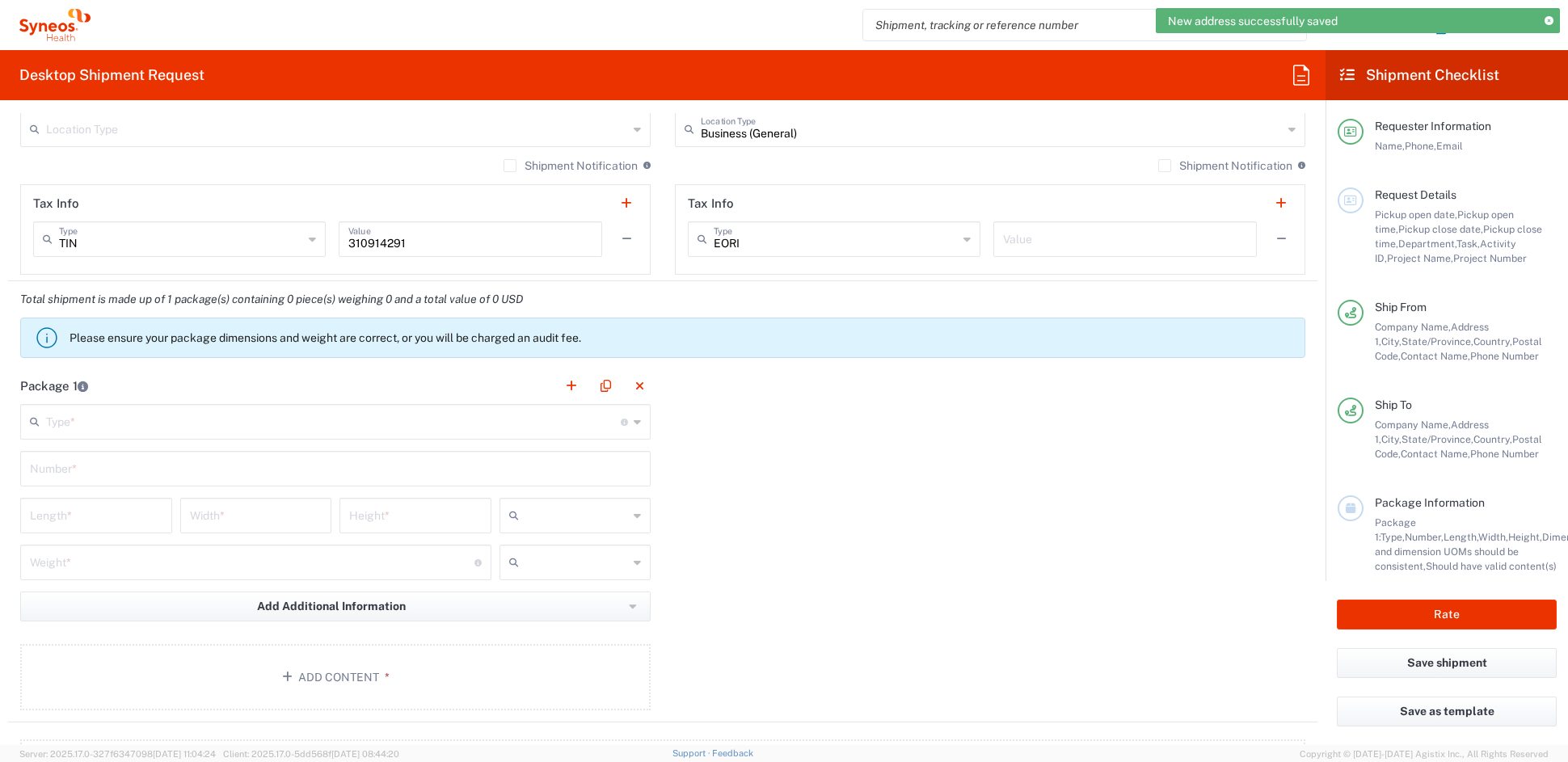
scroll to position [1191, 0]
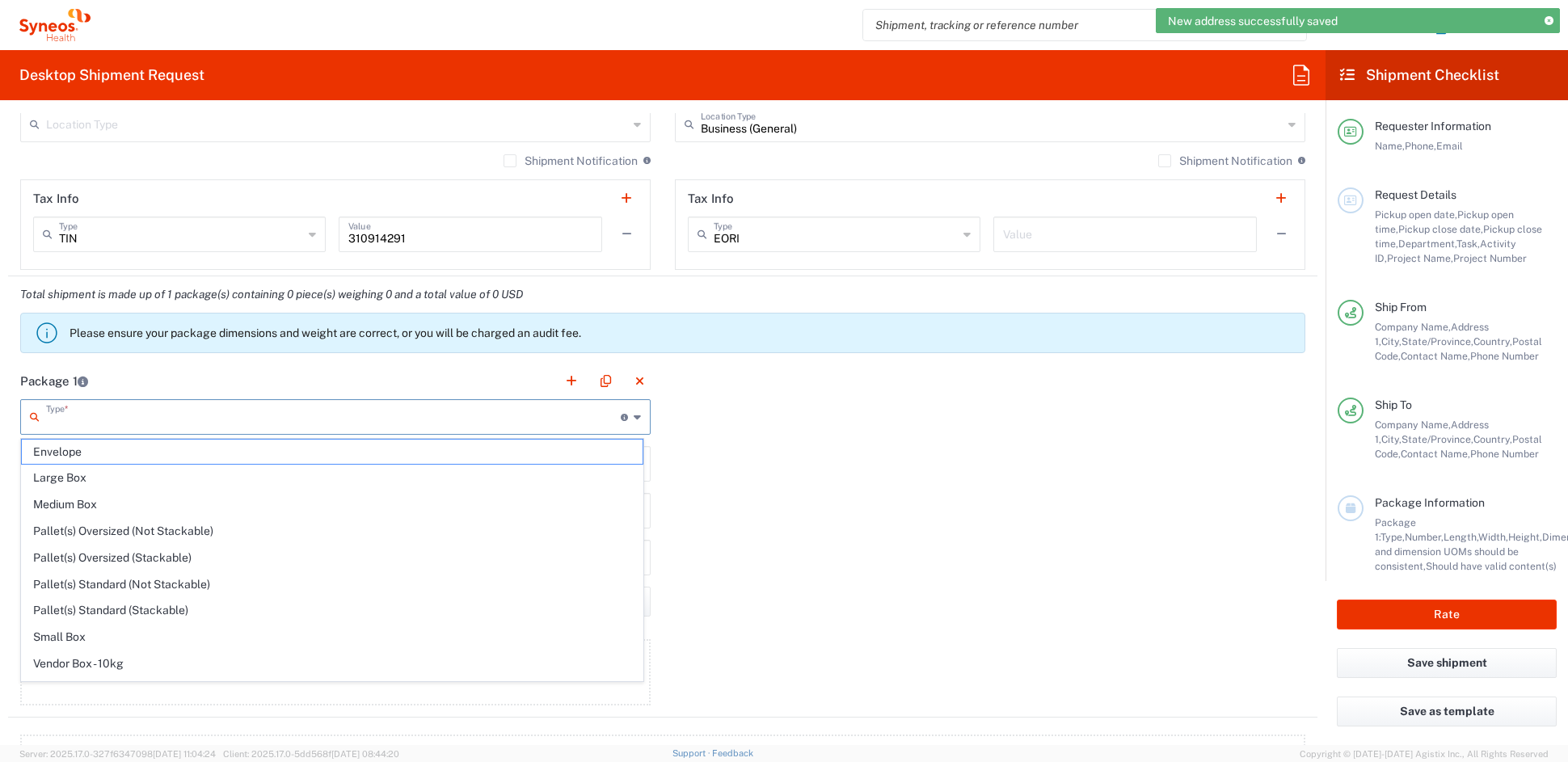
click at [195, 421] on input "text" at bounding box center [334, 416] width 575 height 29
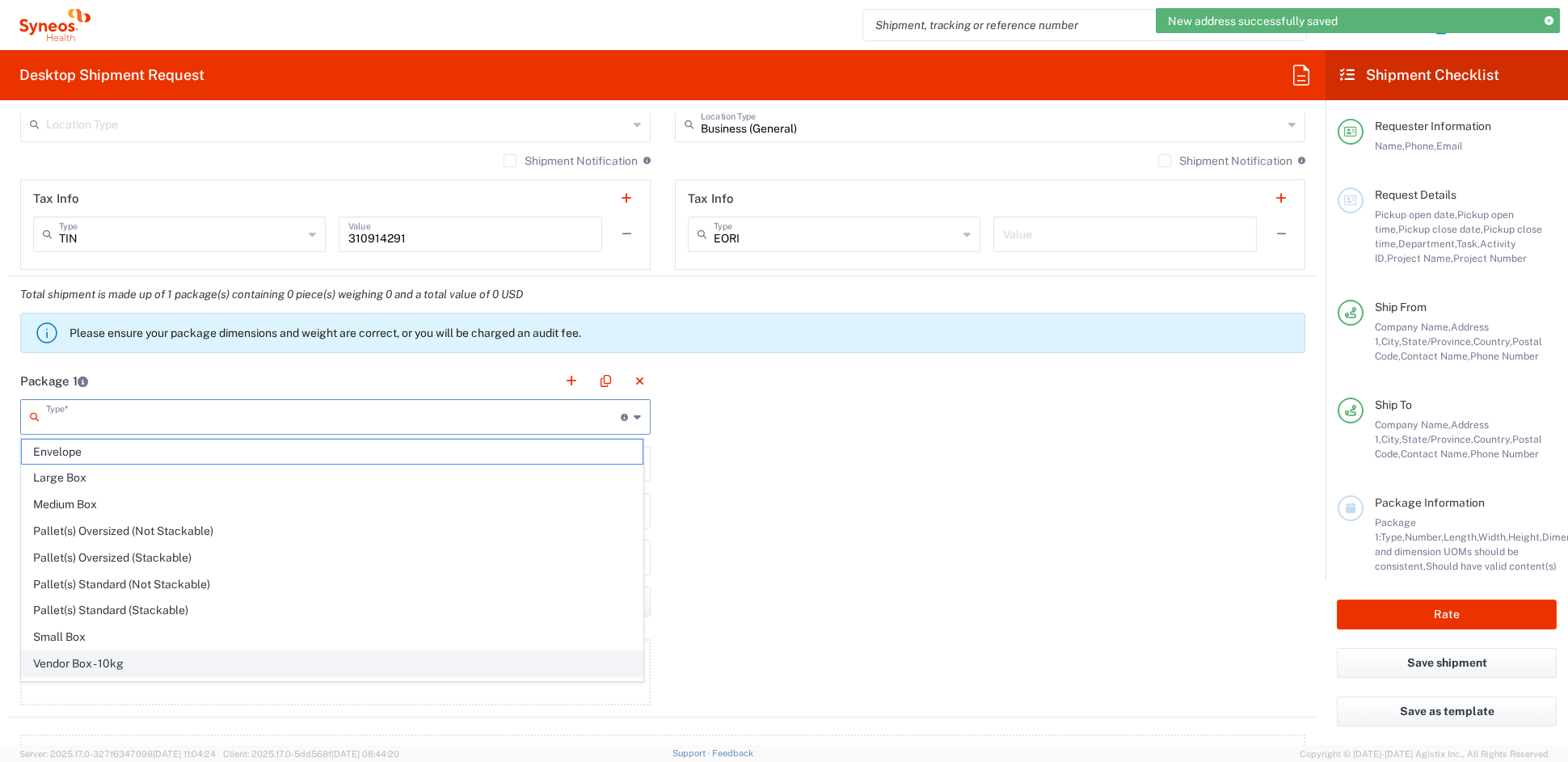
scroll to position [50, 0]
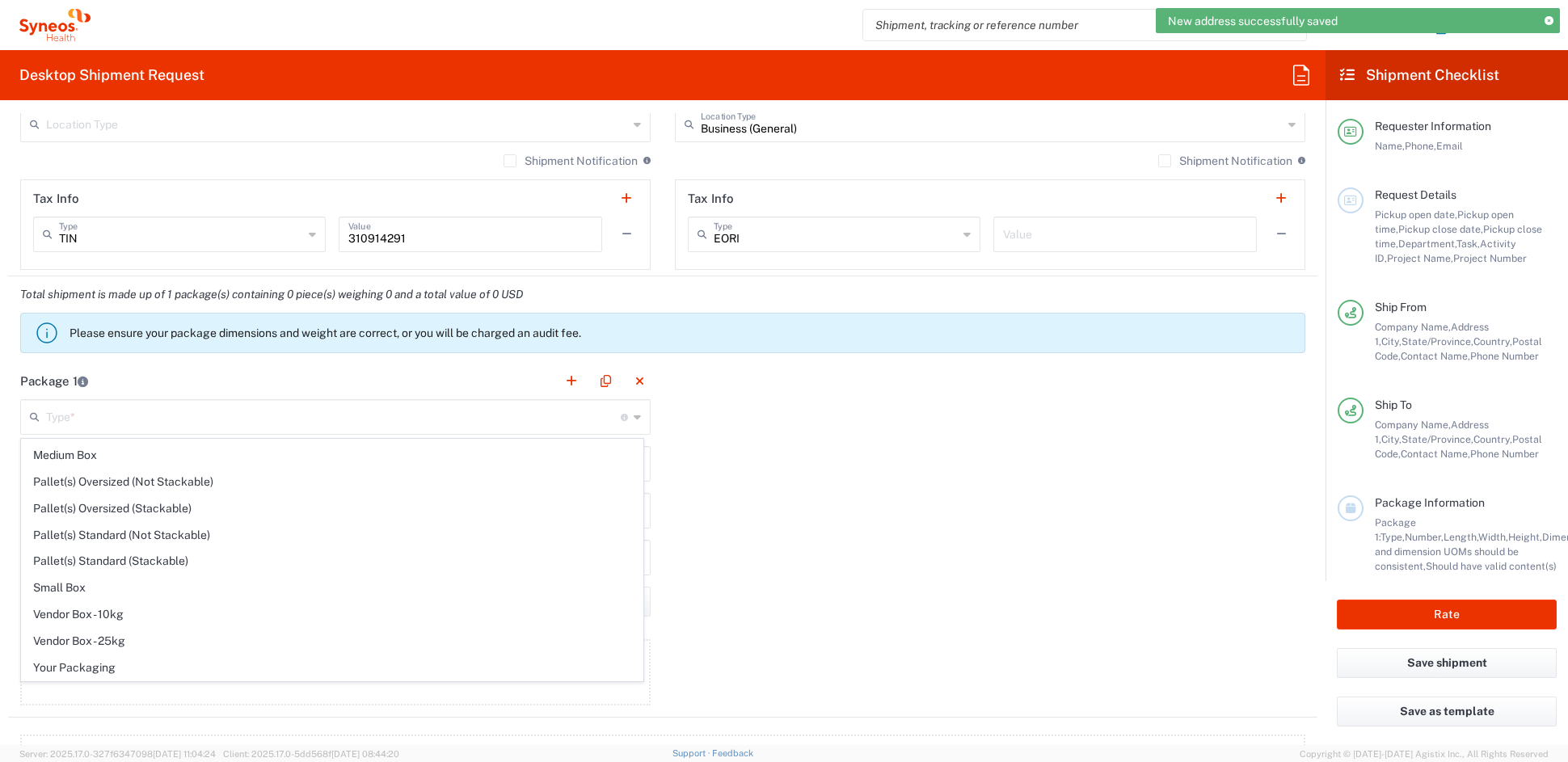
drag, startPoint x: 71, startPoint y: 670, endPoint x: 80, endPoint y: 641, distance: 30.4
click at [69, 668] on span "Your Packaging" at bounding box center [332, 668] width 620 height 25
type input "Your Packaging"
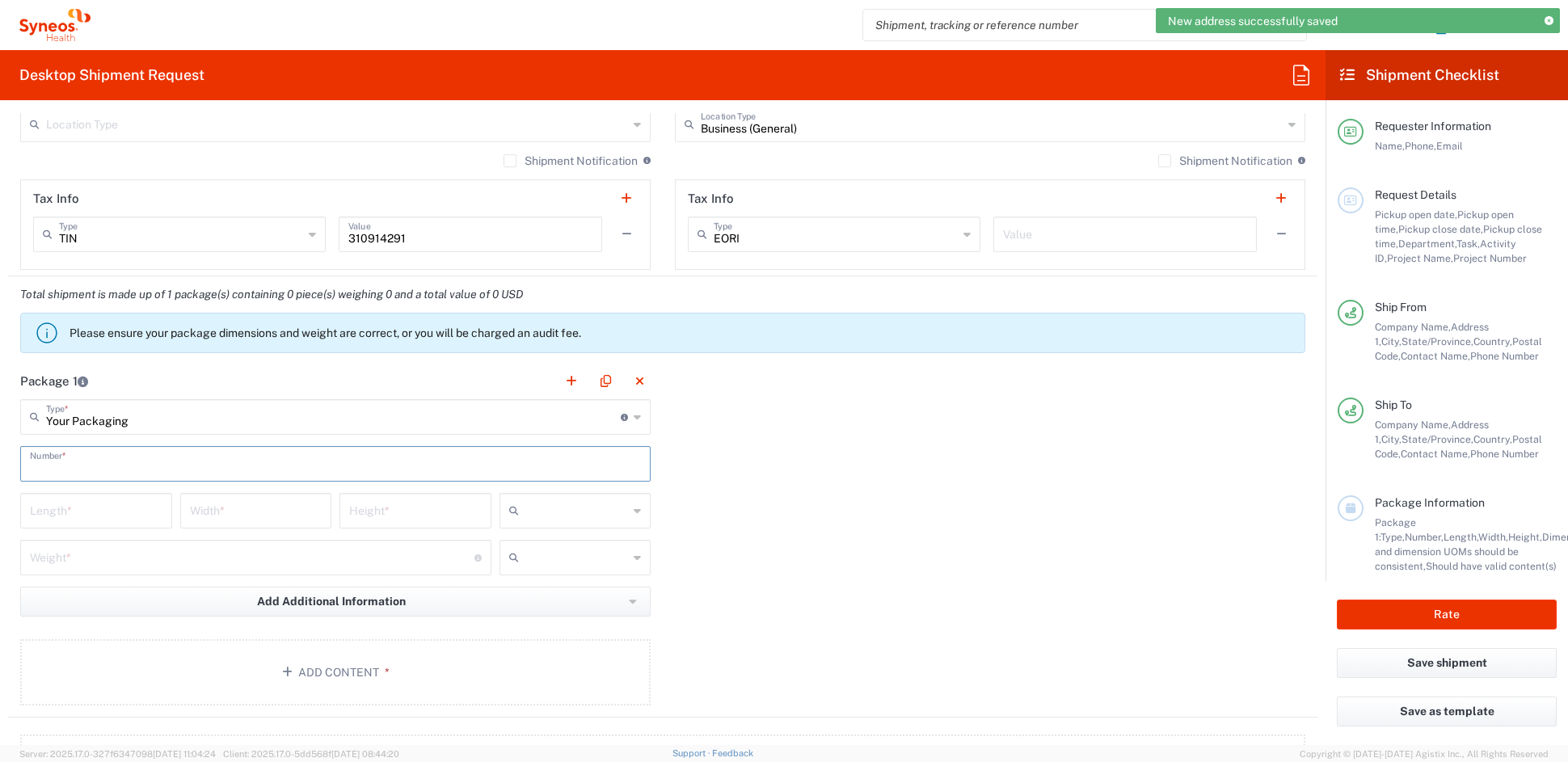
click at [90, 463] on input "text" at bounding box center [335, 463] width 611 height 29
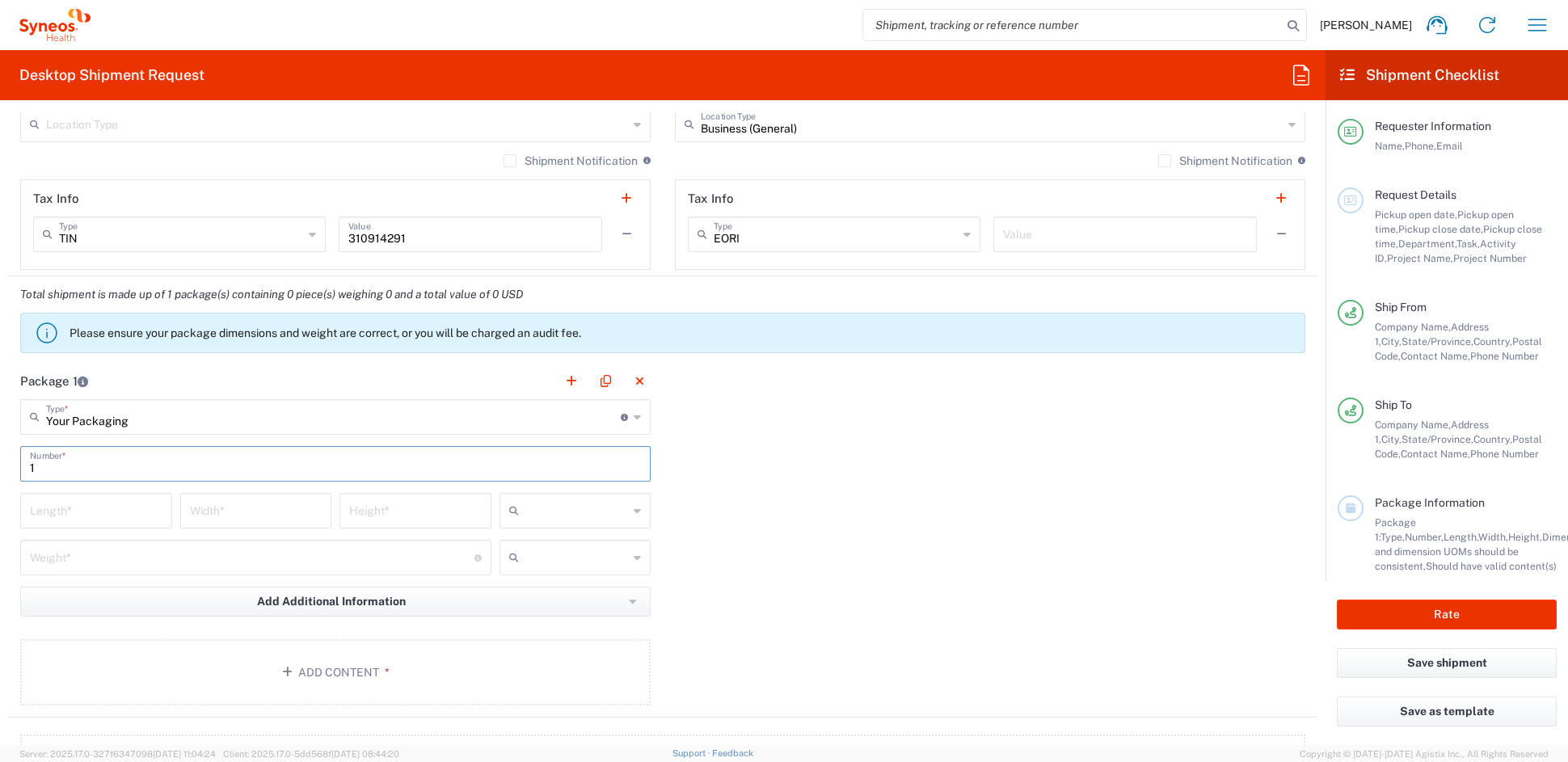
type input "1"
click at [73, 509] on input "number" at bounding box center [95, 510] width 132 height 29
type input "21"
type input "15"
type input "4"
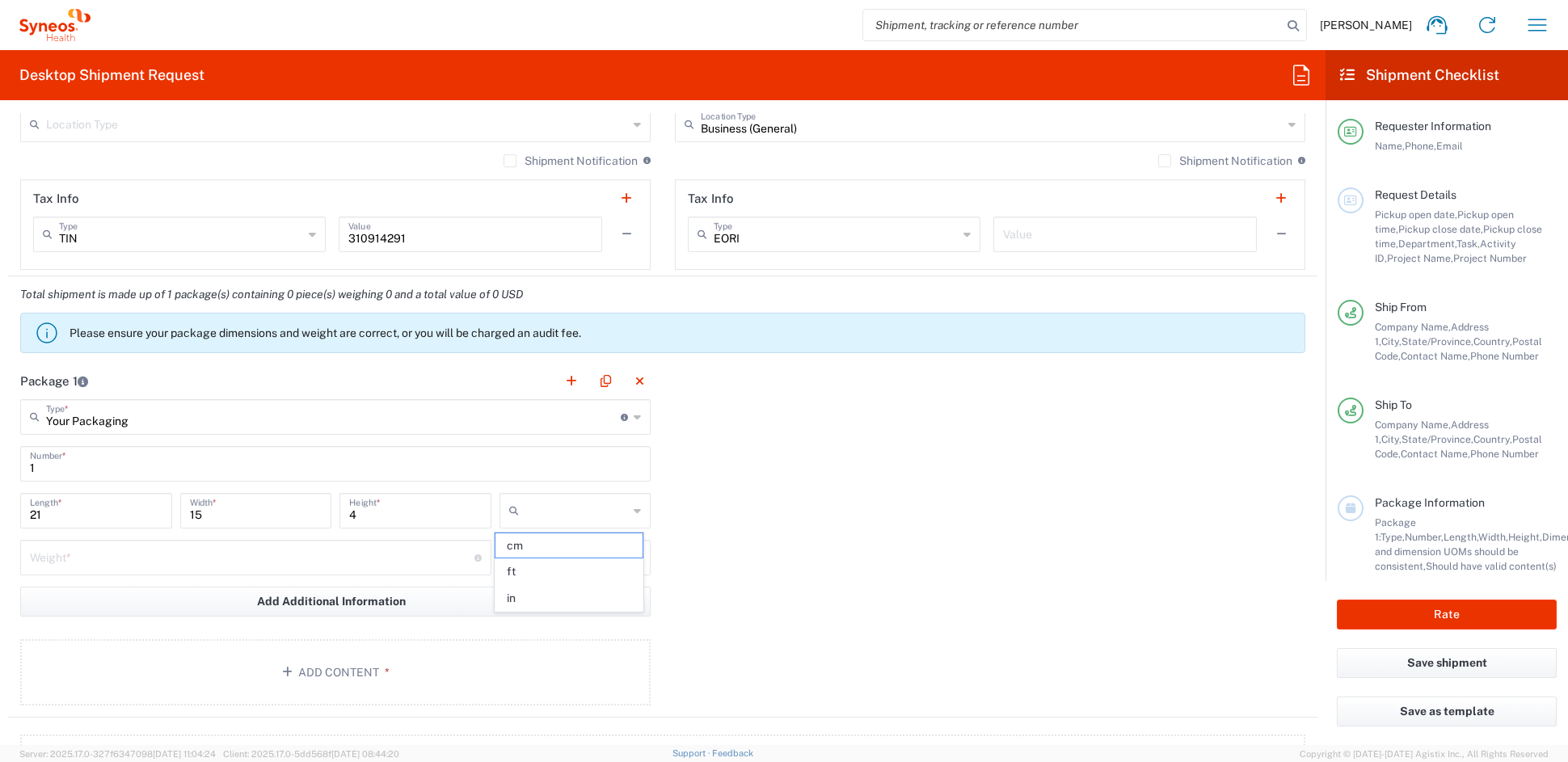
drag, startPoint x: 509, startPoint y: 598, endPoint x: 358, endPoint y: 579, distance: 152.2
click at [507, 596] on span "in" at bounding box center [569, 598] width 147 height 25
type input "in"
click at [167, 563] on input "number" at bounding box center [251, 556] width 444 height 29
type input "3"
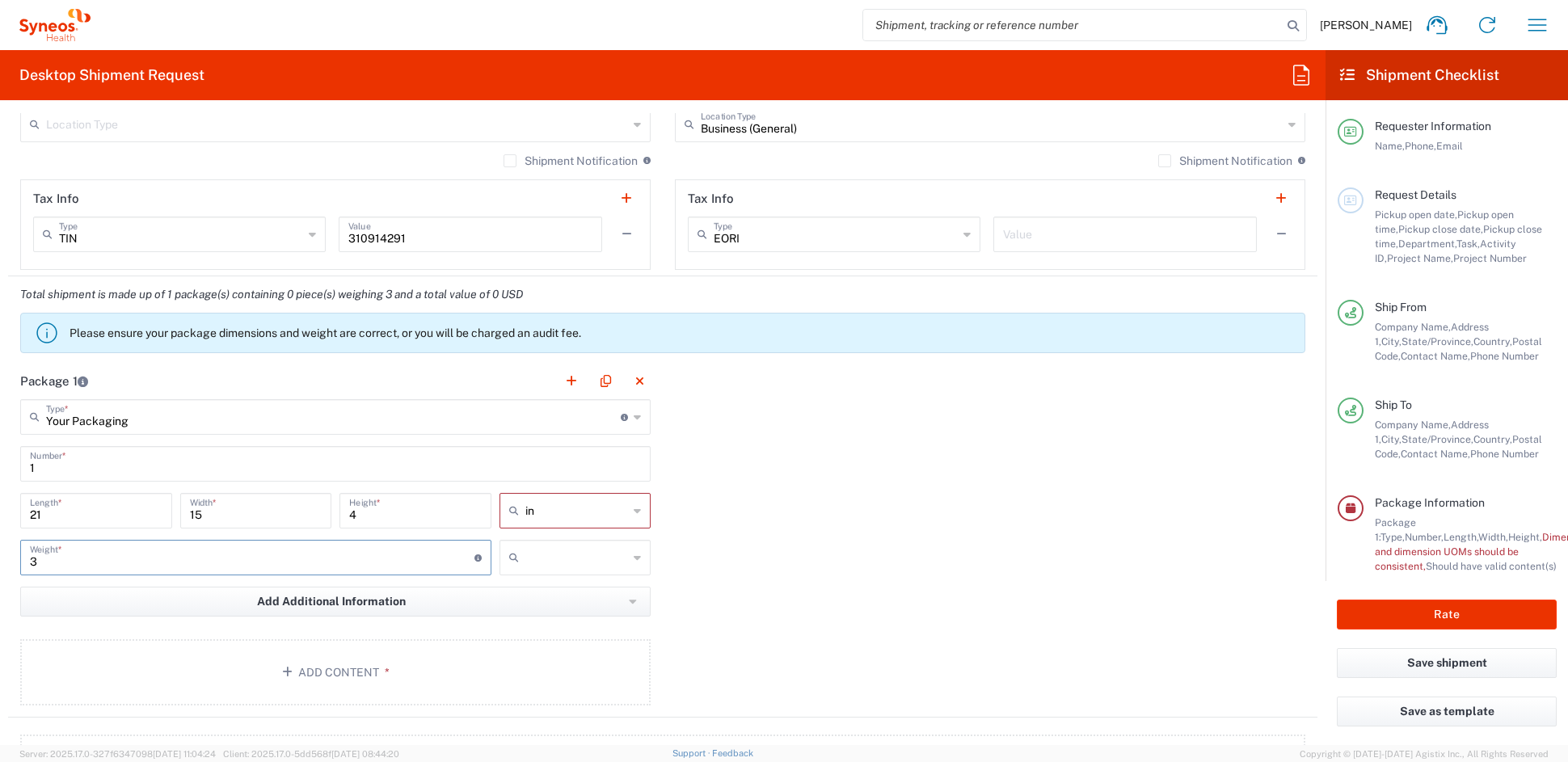
click at [596, 561] on input "text" at bounding box center [577, 557] width 104 height 26
drag, startPoint x: 561, startPoint y: 625, endPoint x: 539, endPoint y: 621, distance: 22.4
click at [561, 623] on span "lbs" at bounding box center [569, 619] width 147 height 25
type input "lbs"
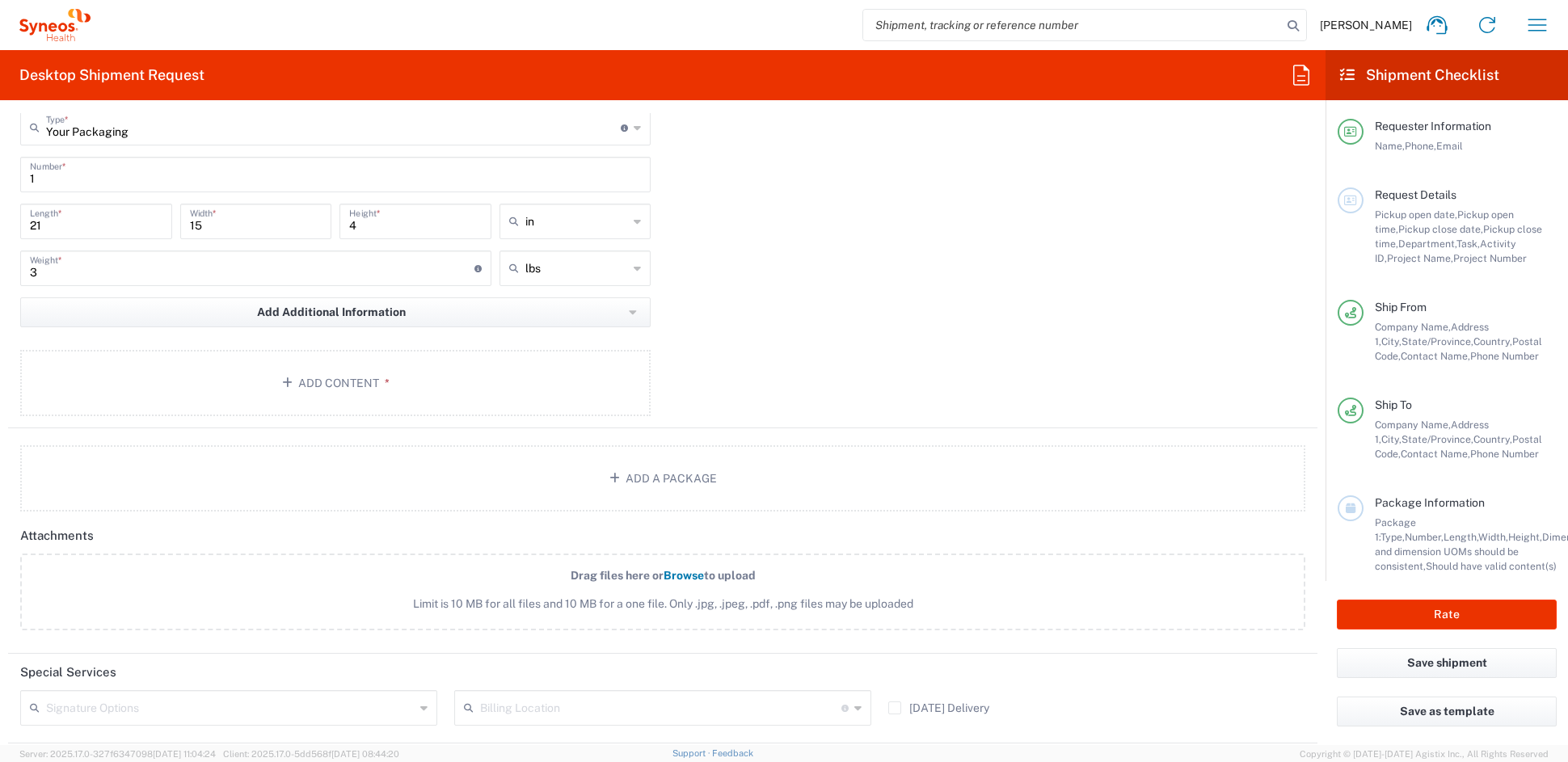
scroll to position [1477, 0]
click at [312, 388] on button "Add Content *" at bounding box center [336, 387] width 631 height 67
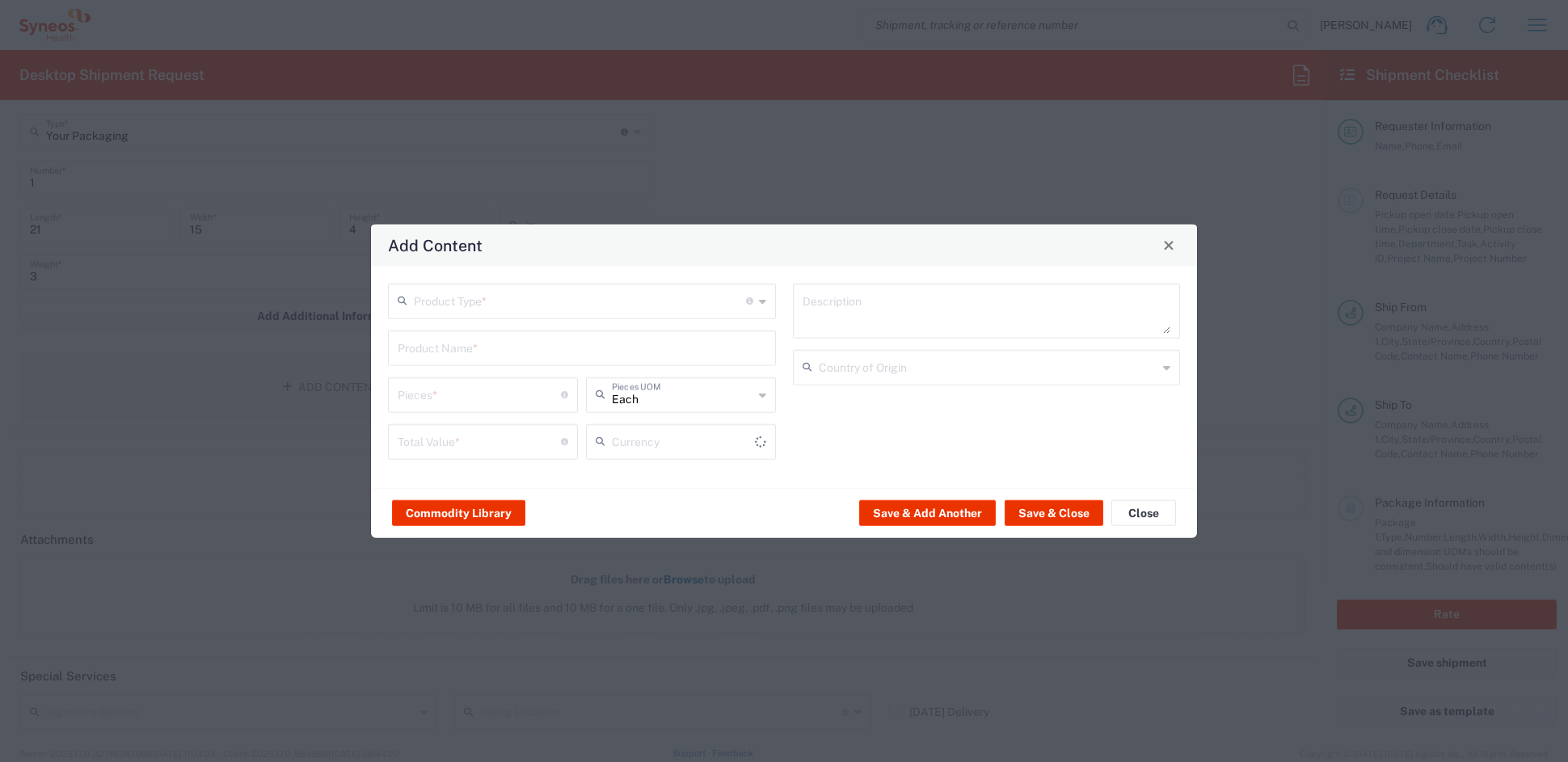
type input "US Dollar"
click at [486, 303] on input "text" at bounding box center [580, 300] width 332 height 29
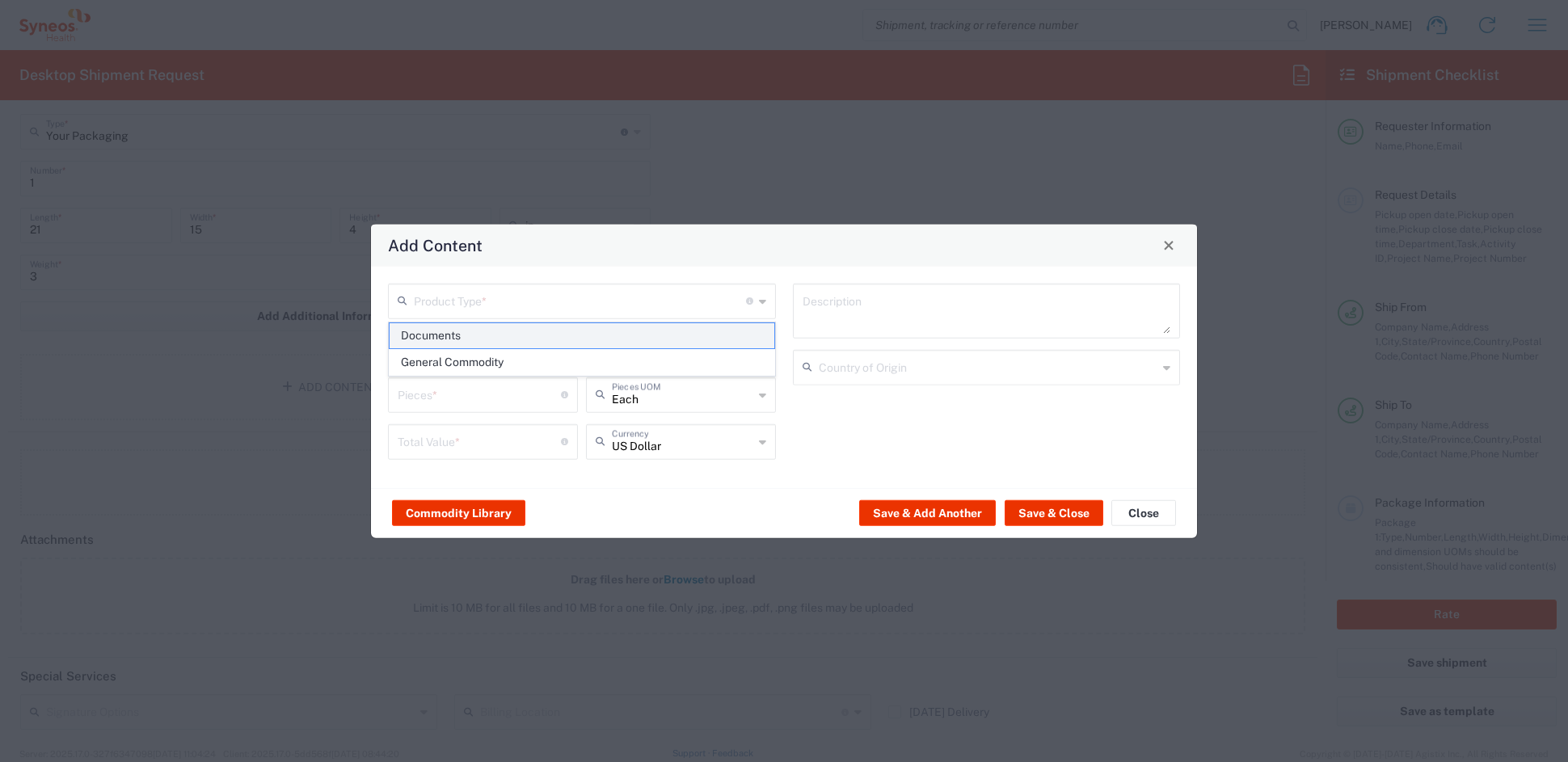
click at [443, 335] on span "Documents" at bounding box center [581, 336] width 384 height 25
type input "Documents"
type input "1"
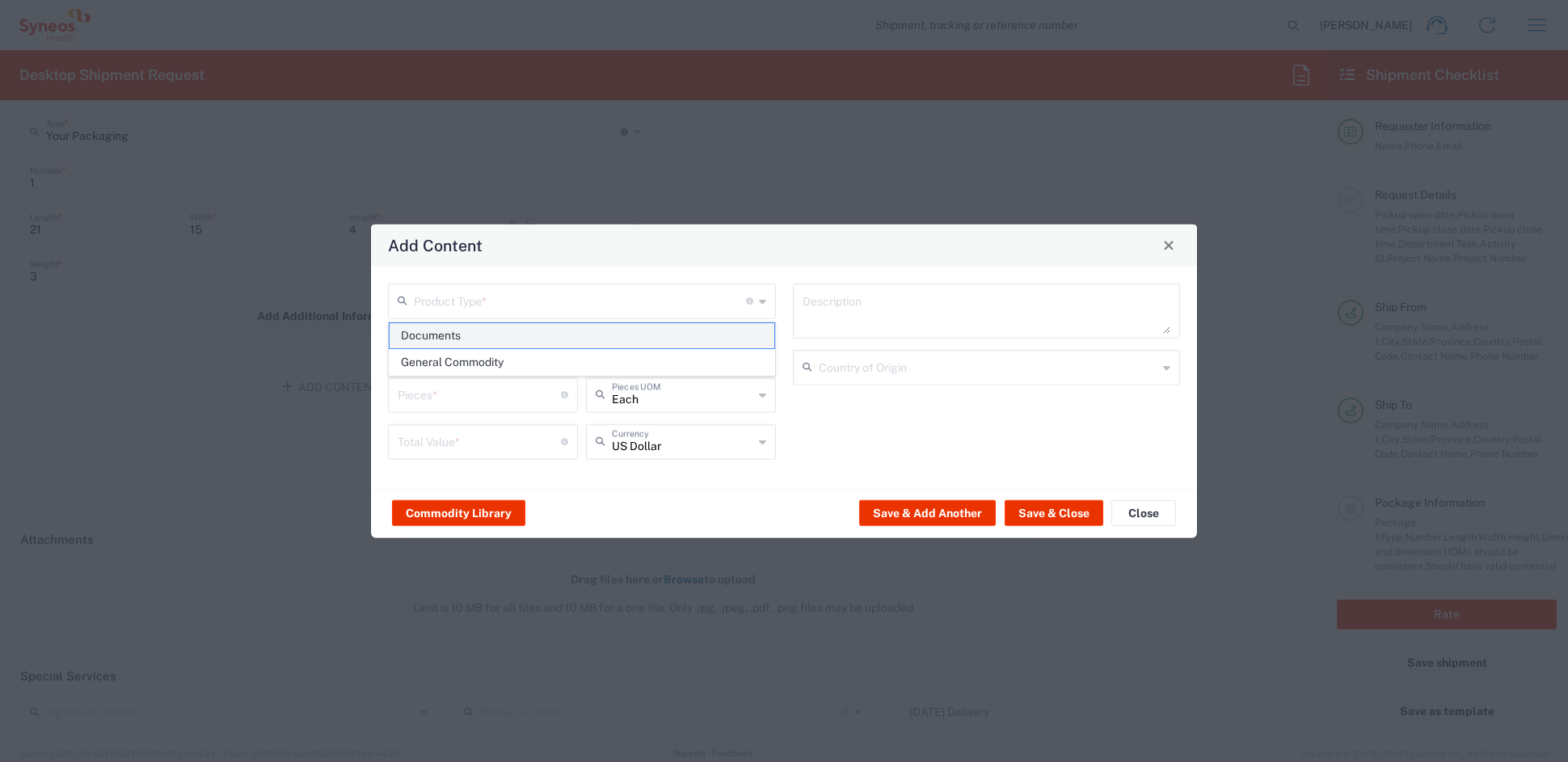
type textarea "Documents"
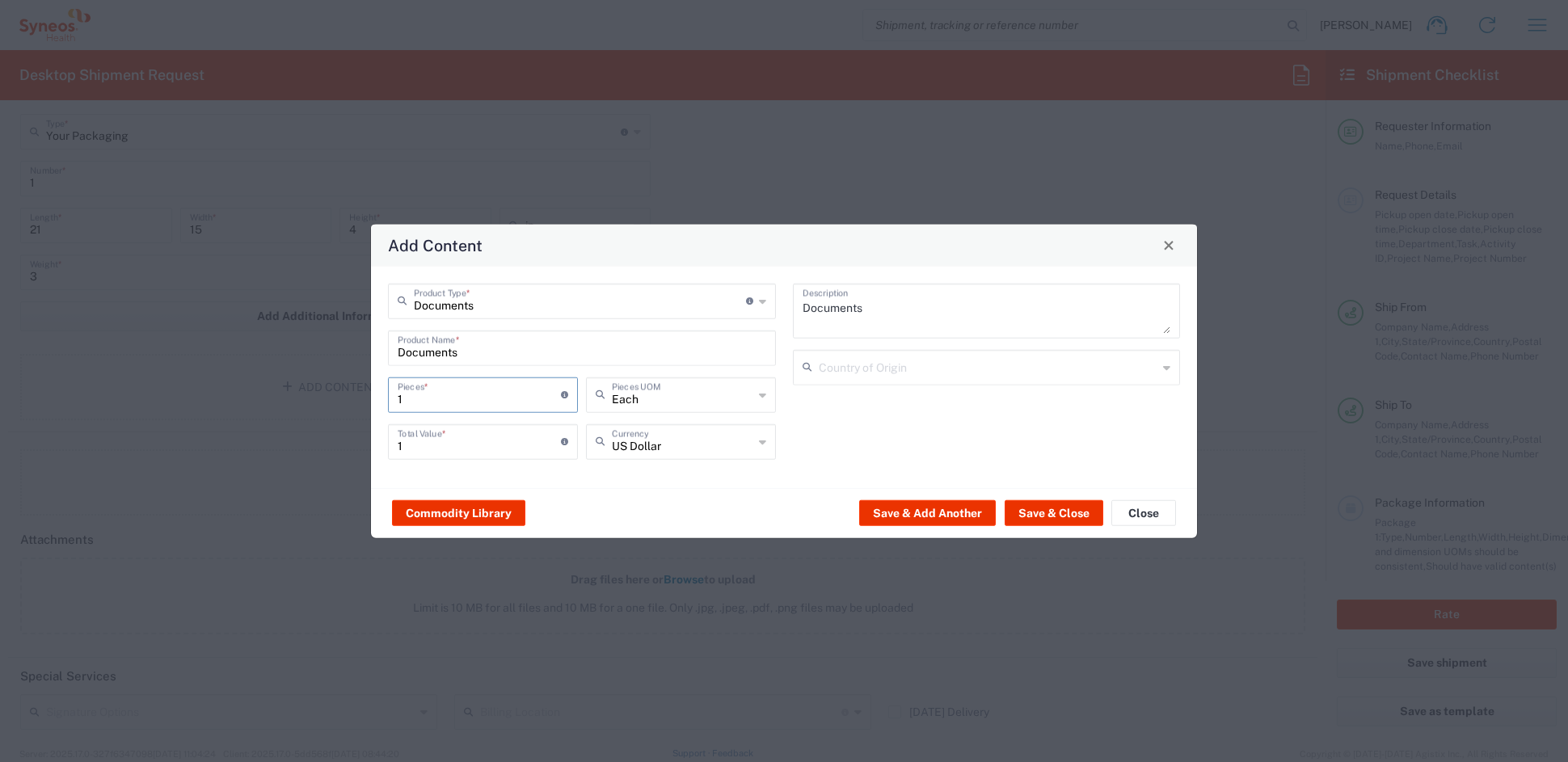
drag, startPoint x: 423, startPoint y: 391, endPoint x: 360, endPoint y: 386, distance: 63.2
click at [360, 387] on div "Add Content Documents Product Type * Document: Paper document generated interna…" at bounding box center [784, 381] width 1568 height 762
type input "5"
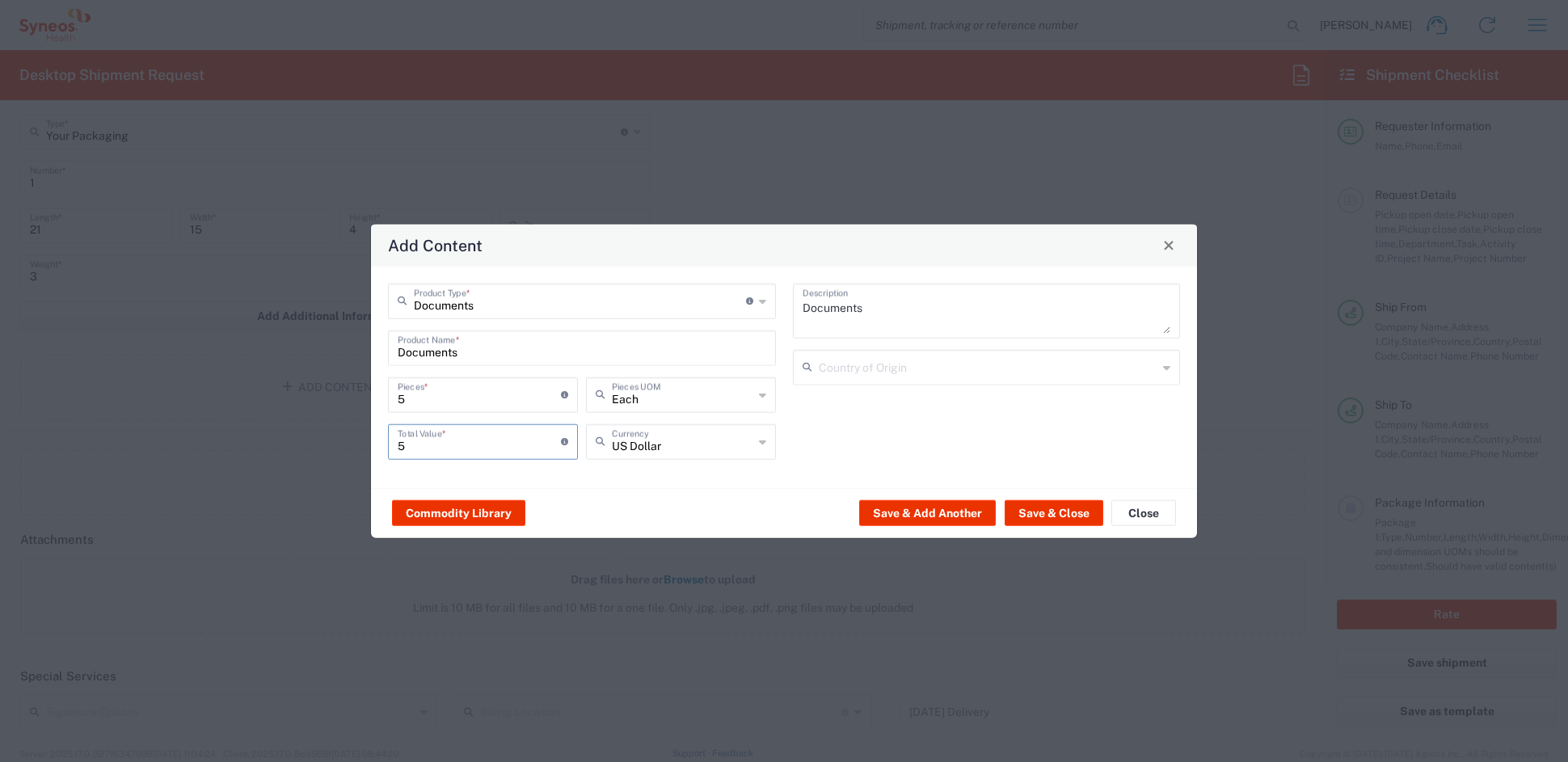
drag, startPoint x: 387, startPoint y: 447, endPoint x: 345, endPoint y: 441, distance: 42.4
click at [345, 441] on div "Add Content Documents Product Type * Document: Paper document generated interna…" at bounding box center [784, 381] width 1568 height 762
type input "20"
click at [1055, 510] on button "Save & Close" at bounding box center [1054, 513] width 99 height 26
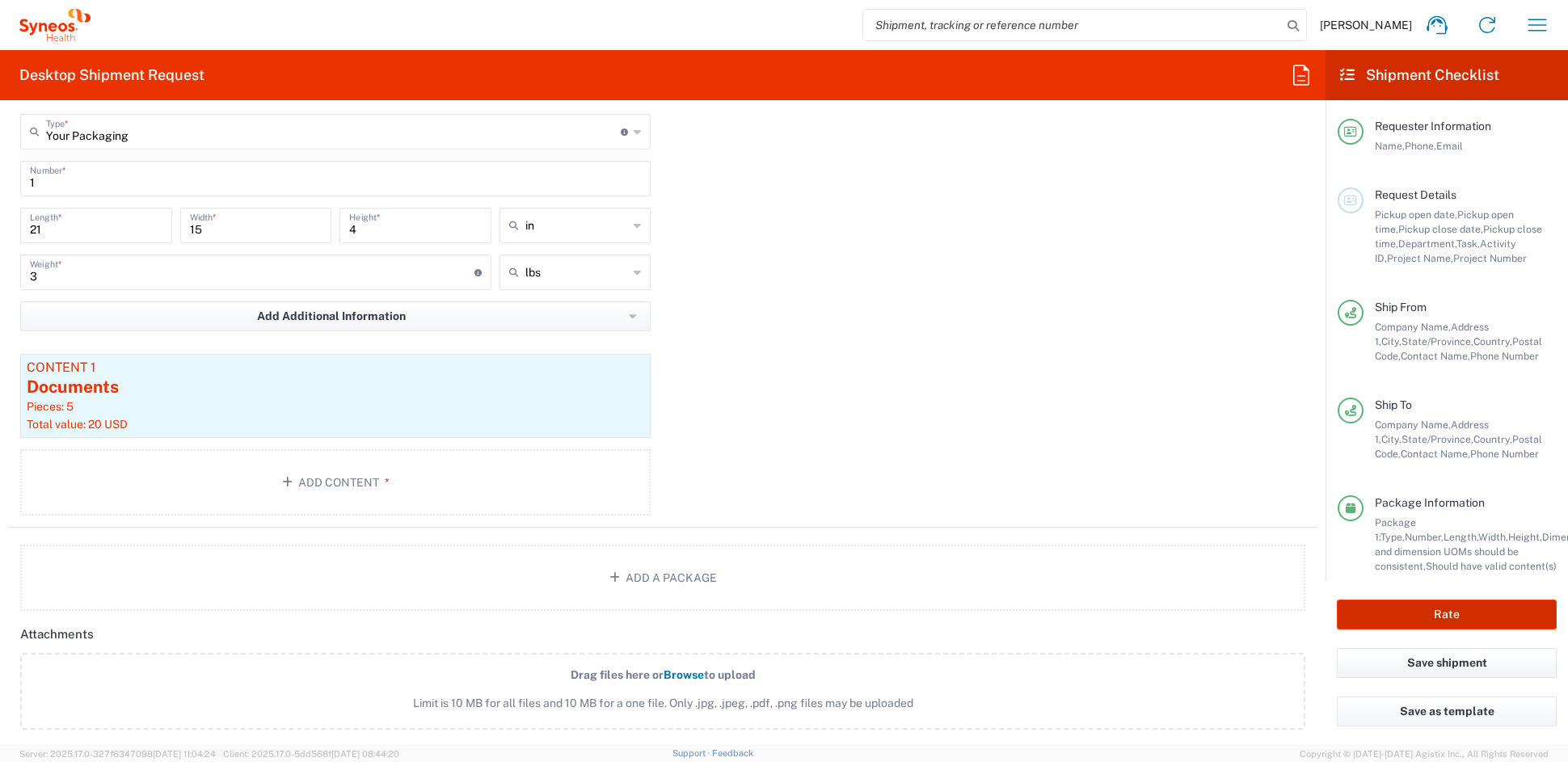
click at [1462, 614] on button "Rate" at bounding box center [1447, 614] width 220 height 30
type input "7054925"
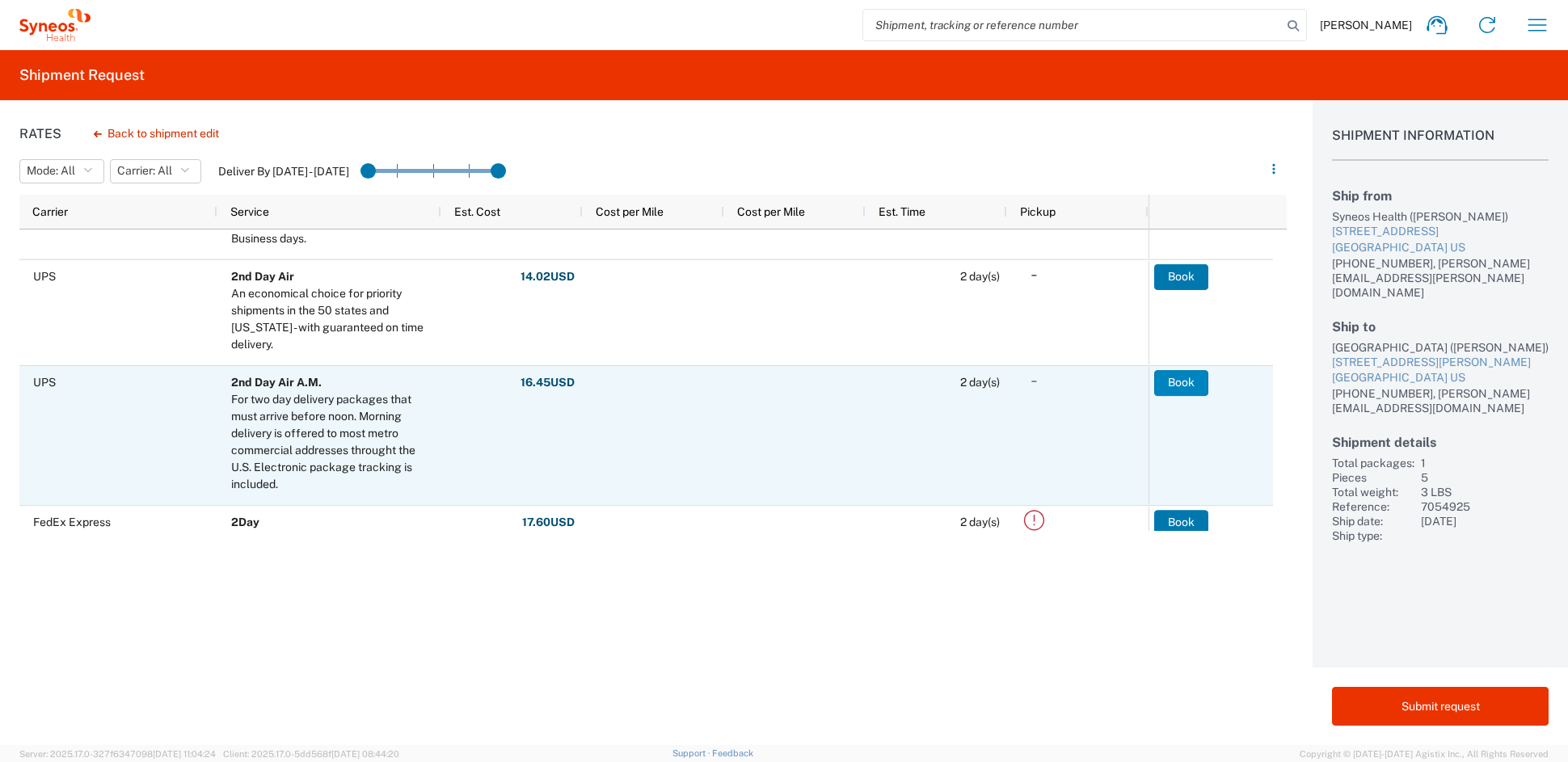
click at [1189, 383] on button "Book" at bounding box center [1181, 383] width 54 height 26
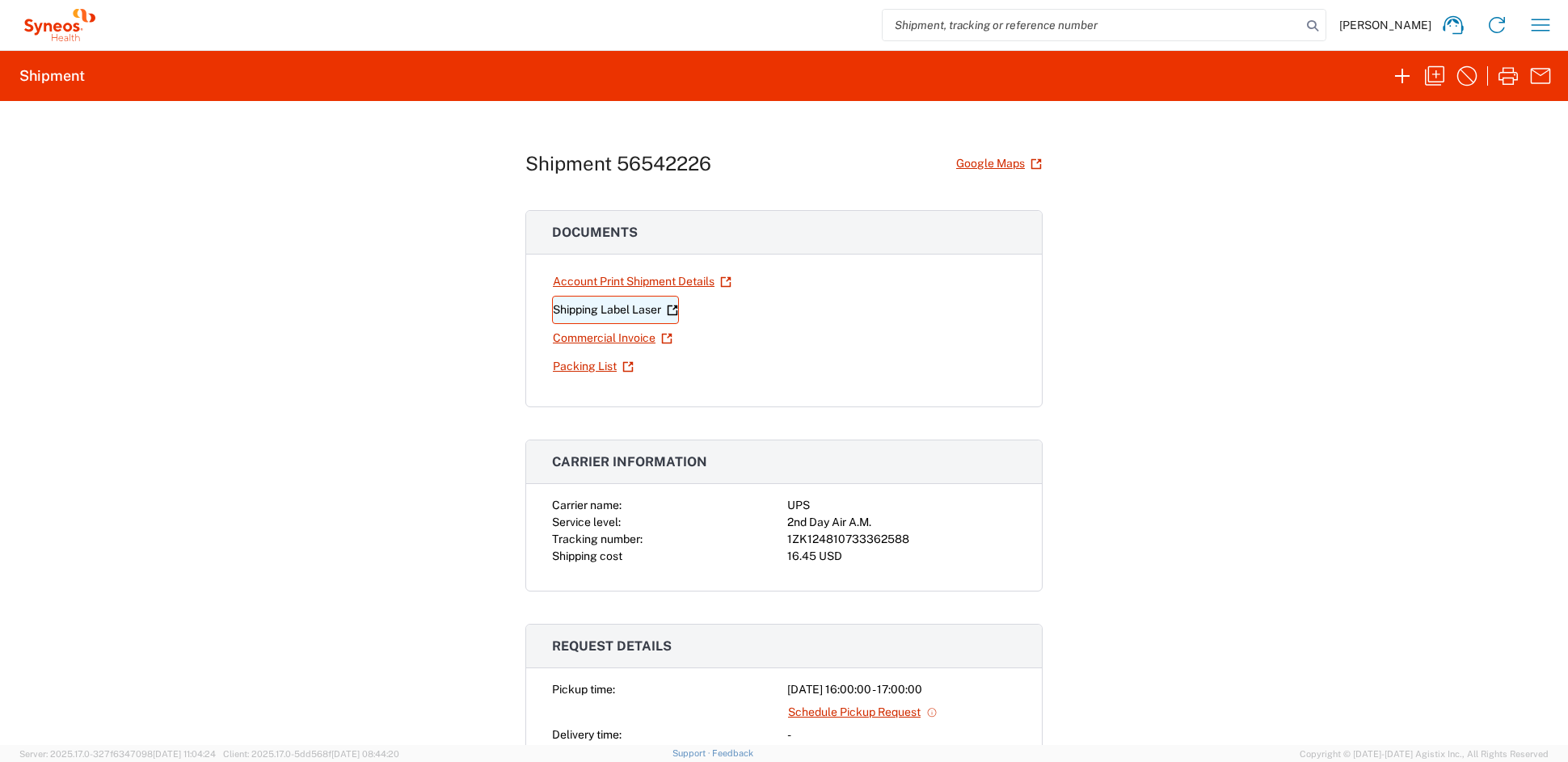
click at [588, 311] on link "Shipping Label Laser" at bounding box center [615, 310] width 127 height 29
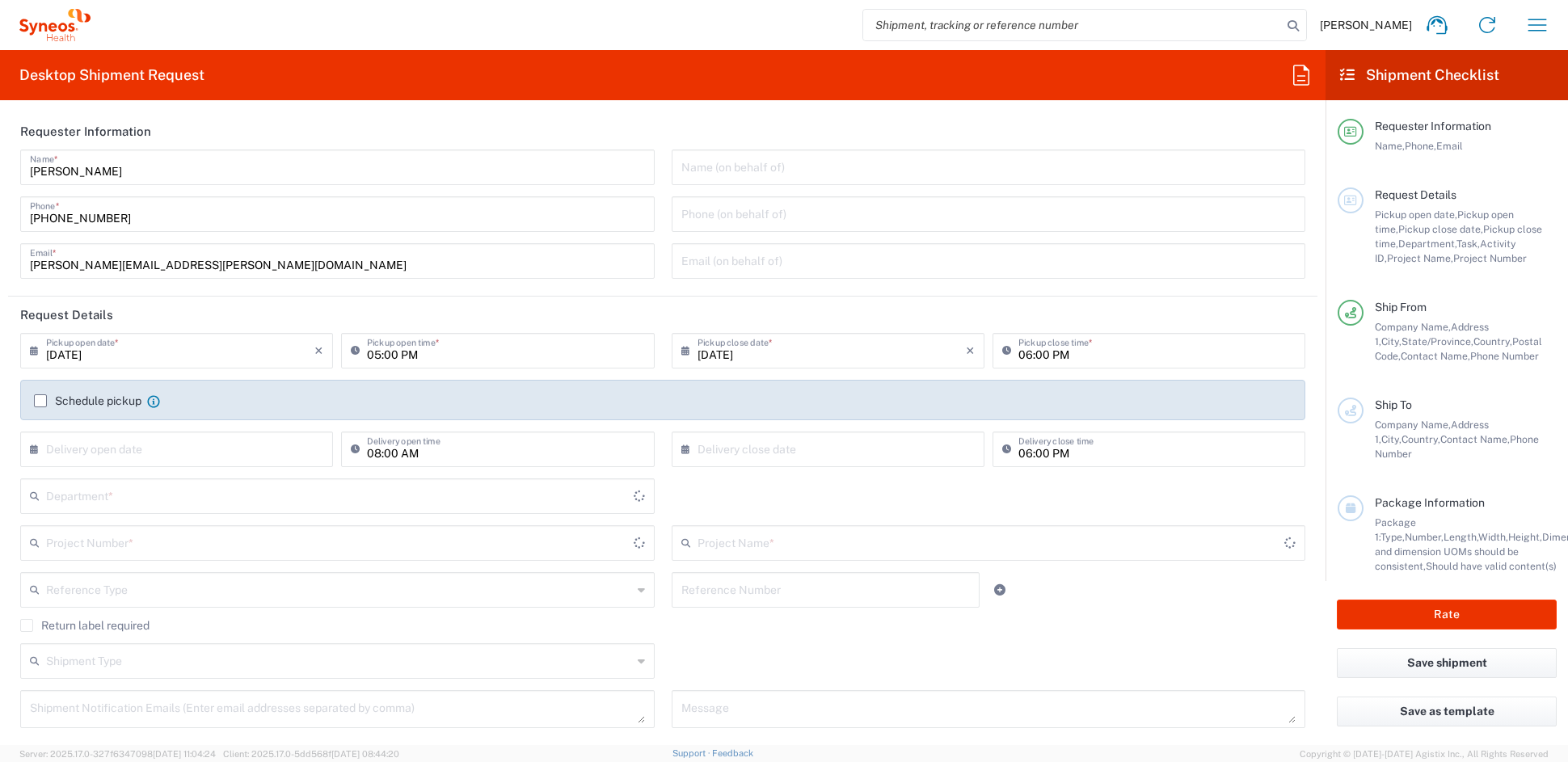
type input "[US_STATE]"
type input "6156"
type input "[GEOGRAPHIC_DATA]"
type input "Syneos Health Communications-[GEOGRAPHIC_DATA] [GEOGRAPHIC_DATA]"
drag, startPoint x: 207, startPoint y: 264, endPoint x: -95, endPoint y: 242, distance: 302.8
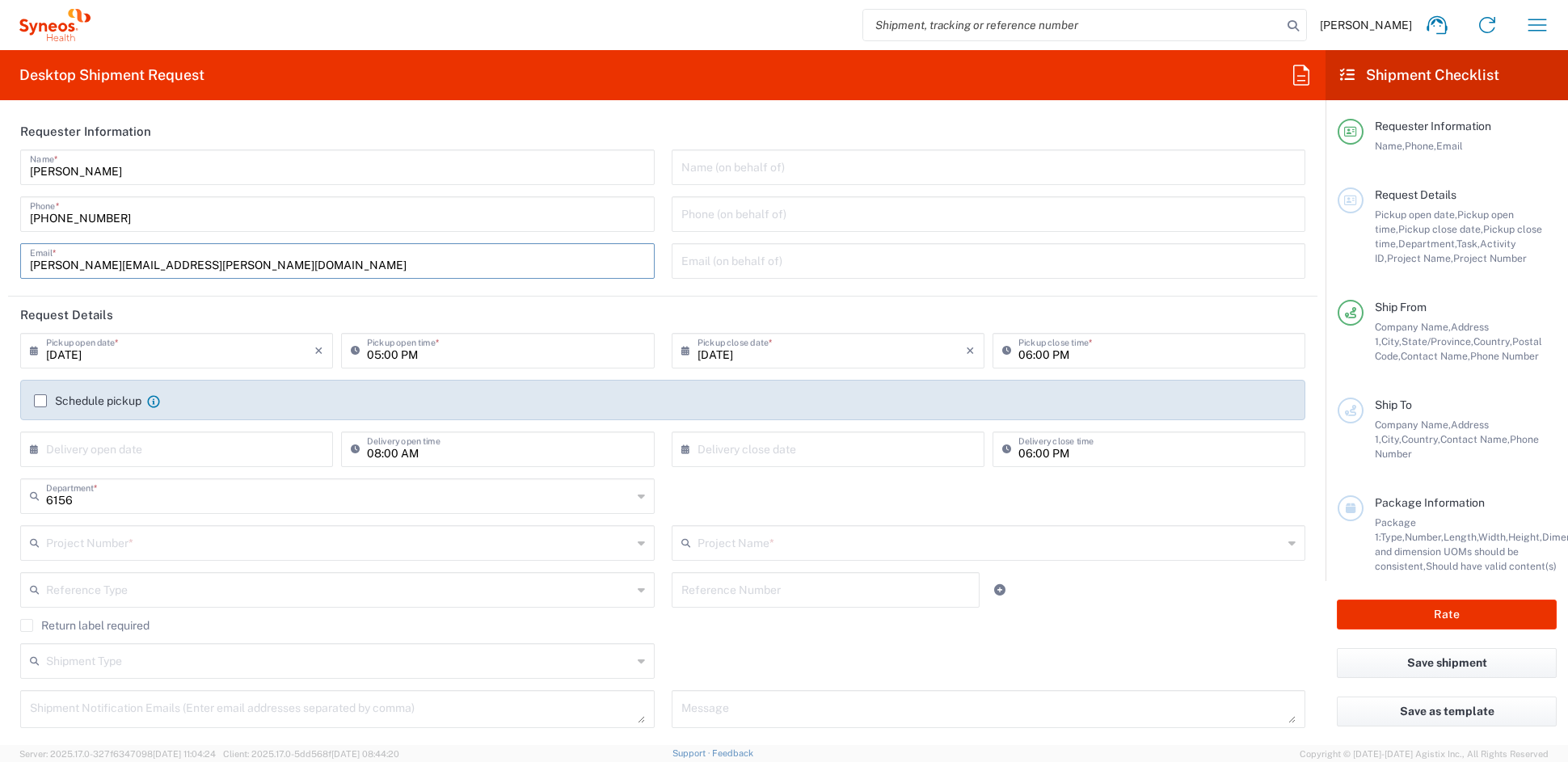
click at [0, 242] on html "John Popp Home Shipment estimator Shipment tracking Desktop shipment request My…" at bounding box center [784, 381] width 1568 height 762
paste input "melissa.storer"
type input "melissa.storer@syneoshealth.com"
click at [133, 543] on input "text" at bounding box center [339, 542] width 586 height 29
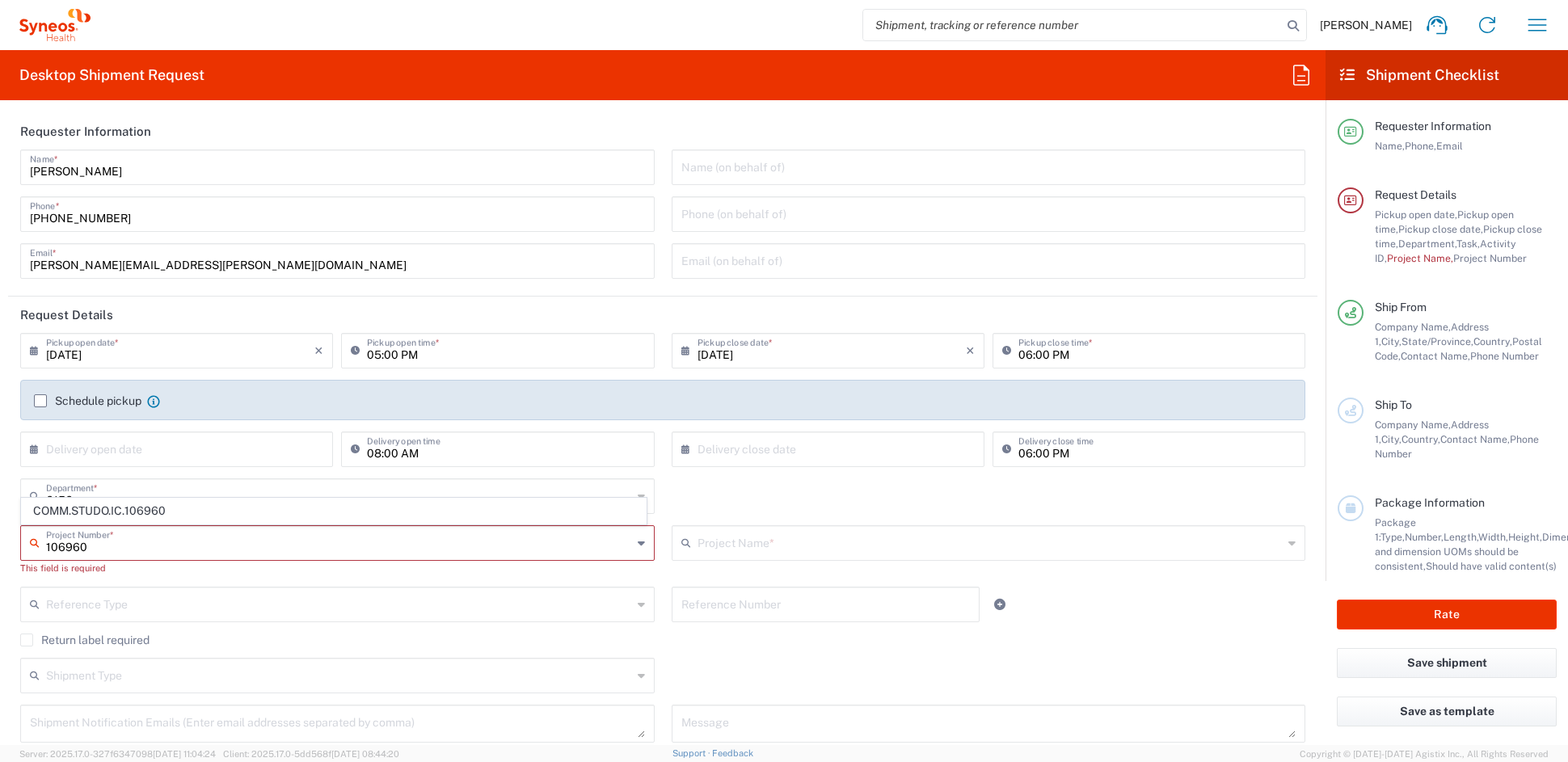
click at [105, 512] on span "COMM.STUDO.IC.106960" at bounding box center [334, 512] width 624 height 25
type input "COMM.STUDO.IC.106960"
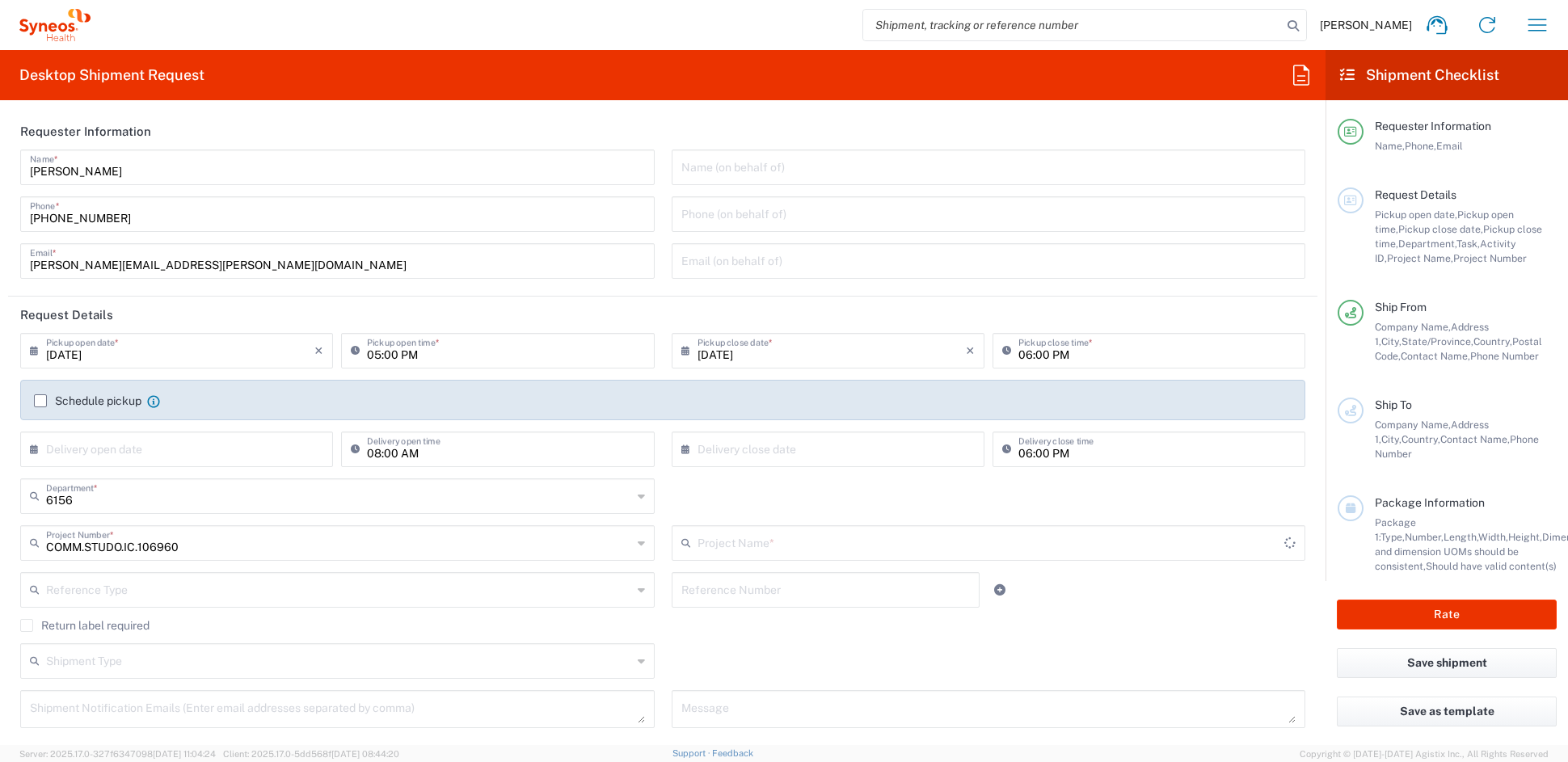
type input "Syneos.PATENG.22.106960"
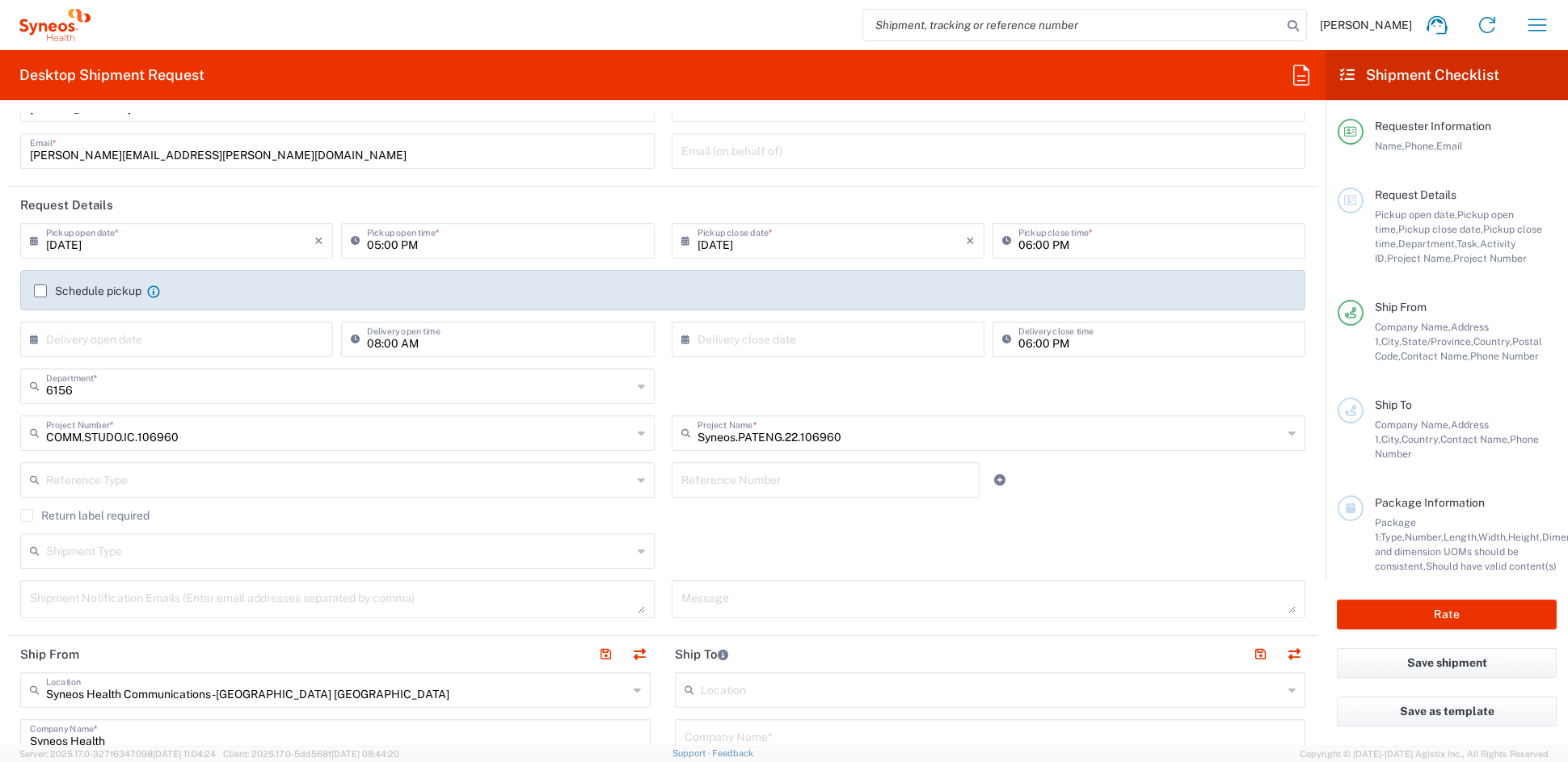
scroll to position [119, 0]
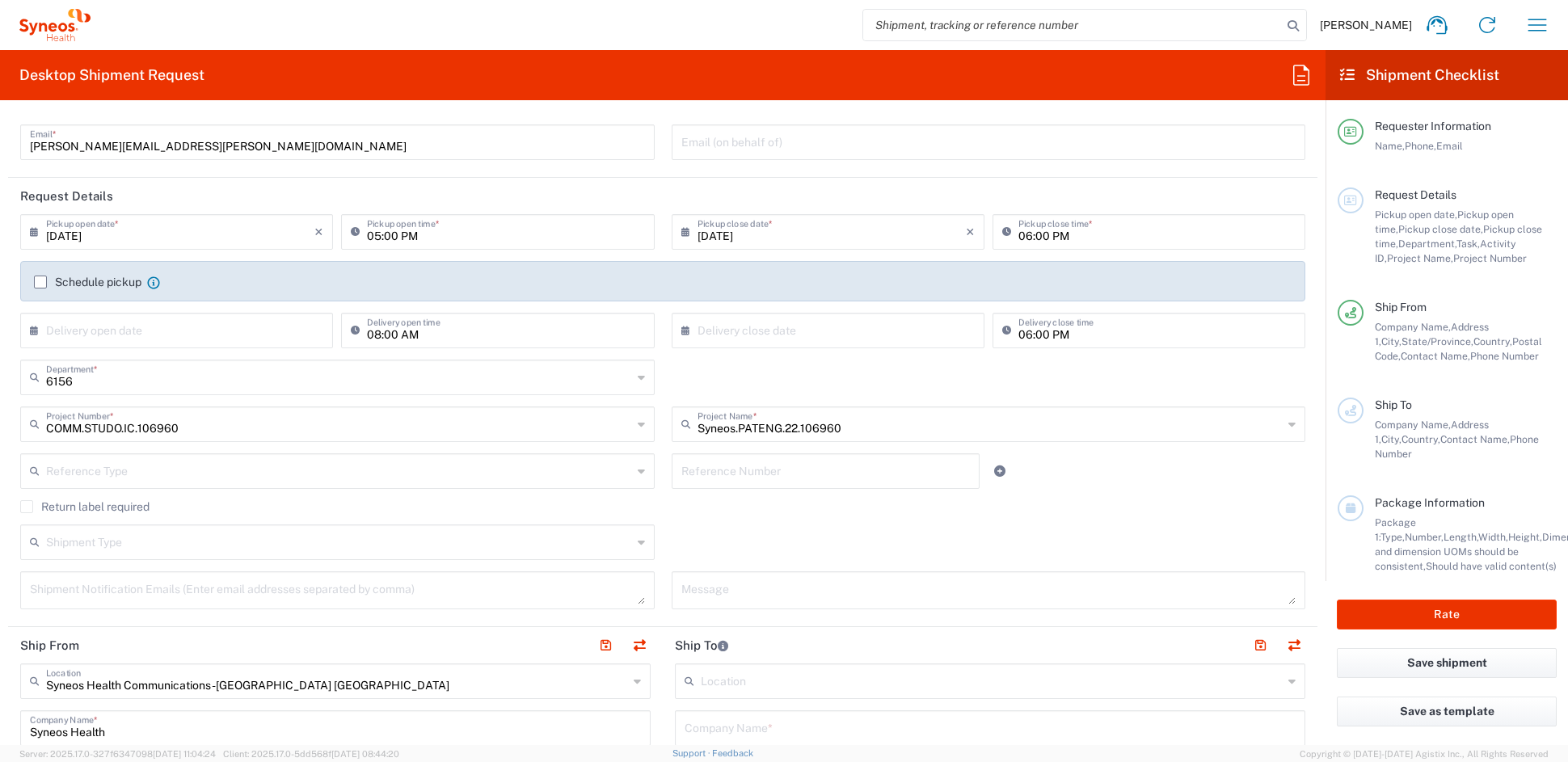
click at [136, 581] on textarea at bounding box center [337, 591] width 615 height 29
paste textarea "beatriz.roca@syneoshealth.com"
type textarea "beatriz.roca@syneoshealth.com"
click at [721, 588] on textarea at bounding box center [989, 591] width 615 height 29
paste textarea "SH-106960-DNK-4011-002"
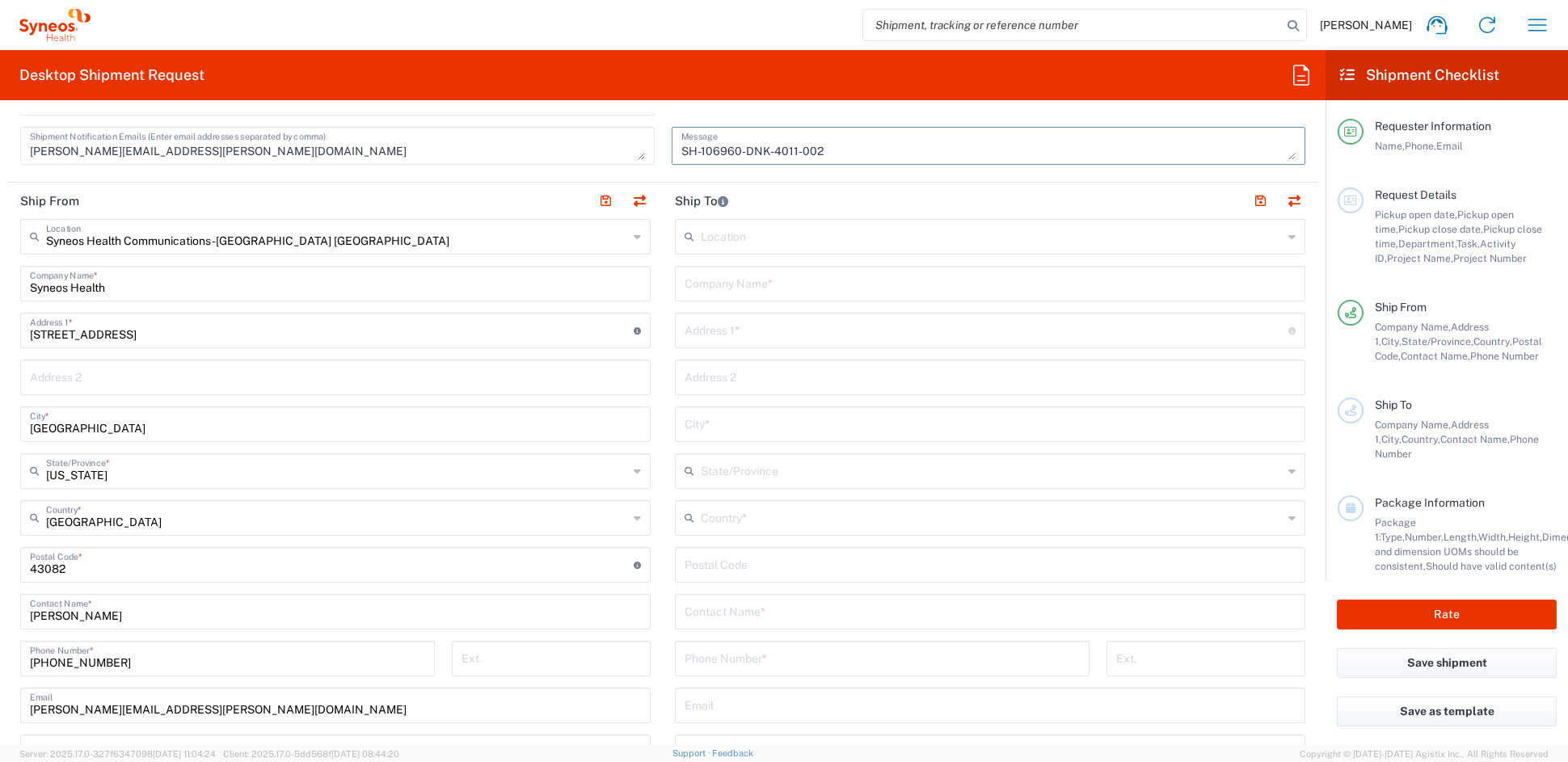
scroll to position [567, 0]
type textarea "SH-106960-DNK-4011-002"
click at [711, 282] on input "text" at bounding box center [990, 279] width 611 height 29
click at [736, 283] on input "text" at bounding box center [990, 279] width 611 height 29
paste input "Zealands University Hospital"
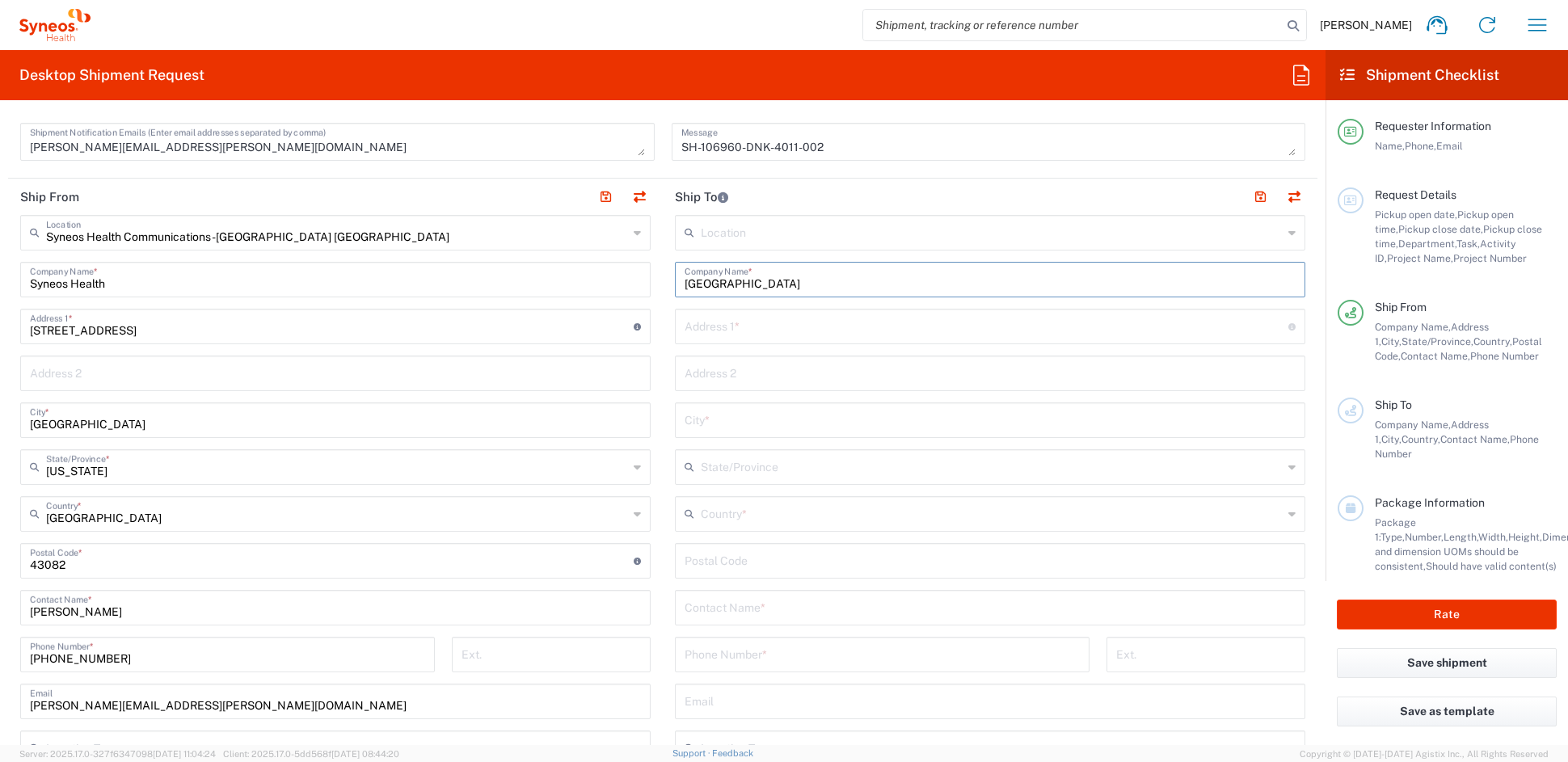
type input "Zealands University Hospital"
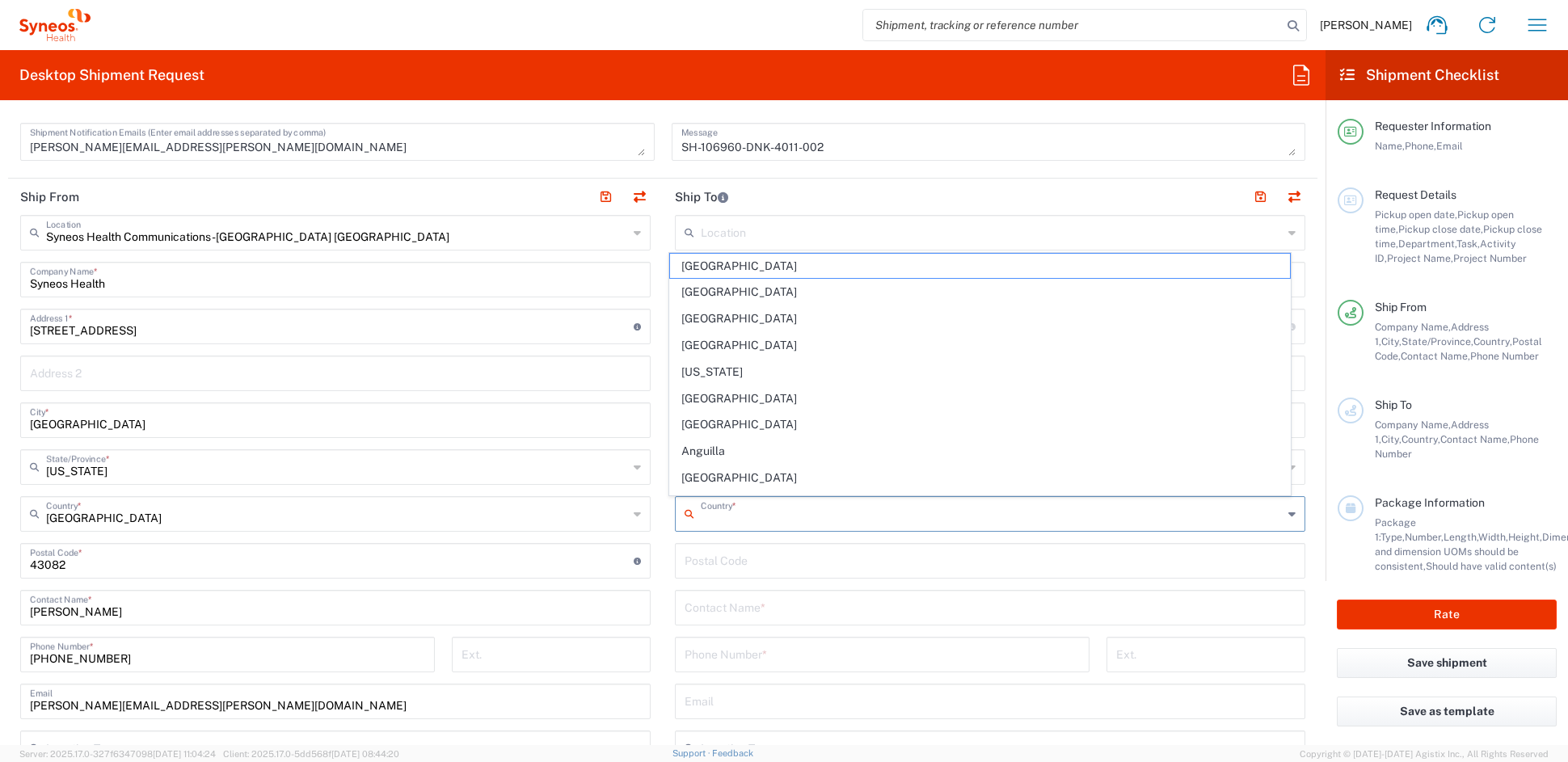
click at [744, 514] on input "text" at bounding box center [991, 513] width 582 height 29
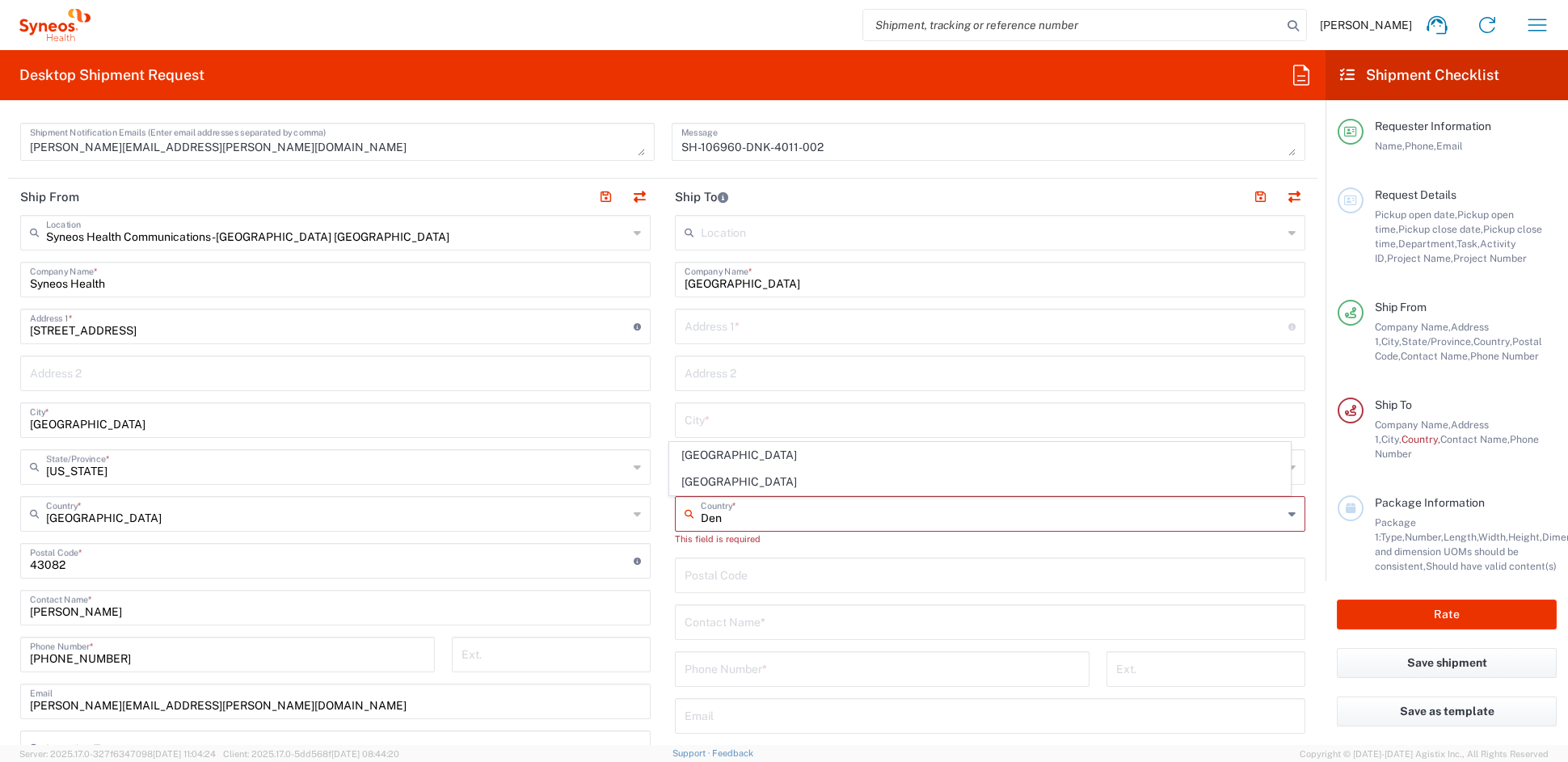
click at [700, 454] on span "Denmark" at bounding box center [980, 455] width 620 height 25
type input "Denmark"
type input "Sender/Shipper"
type input "Delivery Duty Paid"
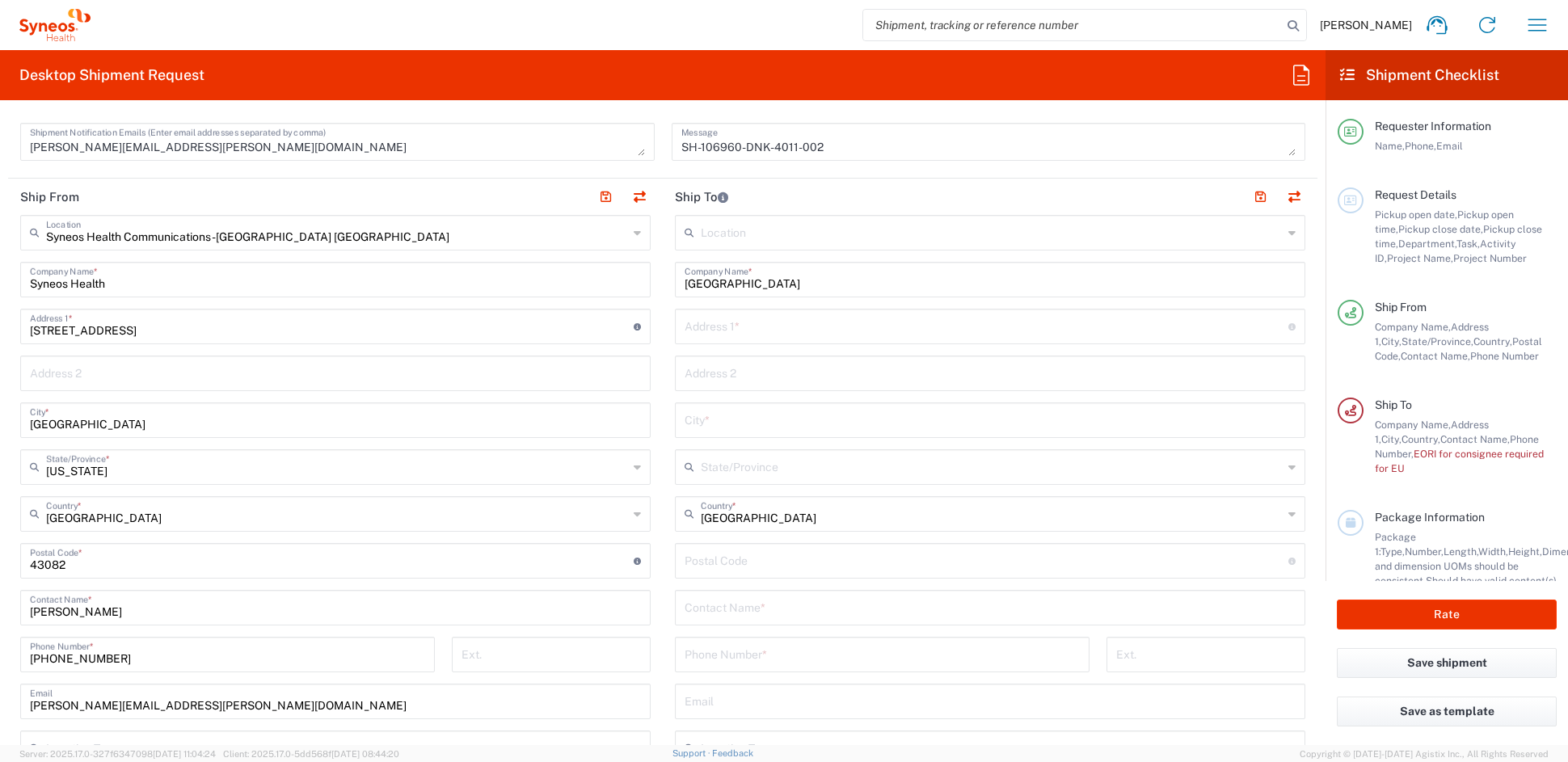
click at [768, 324] on input "text" at bounding box center [986, 325] width 604 height 29
paste input "Lykkebækvej 1"
drag, startPoint x: 725, startPoint y: 332, endPoint x: 775, endPoint y: 336, distance: 50.2
click at [727, 332] on input "Lykkebækvej 1" at bounding box center [986, 325] width 604 height 29
type input "Lykkebaekvej 1"
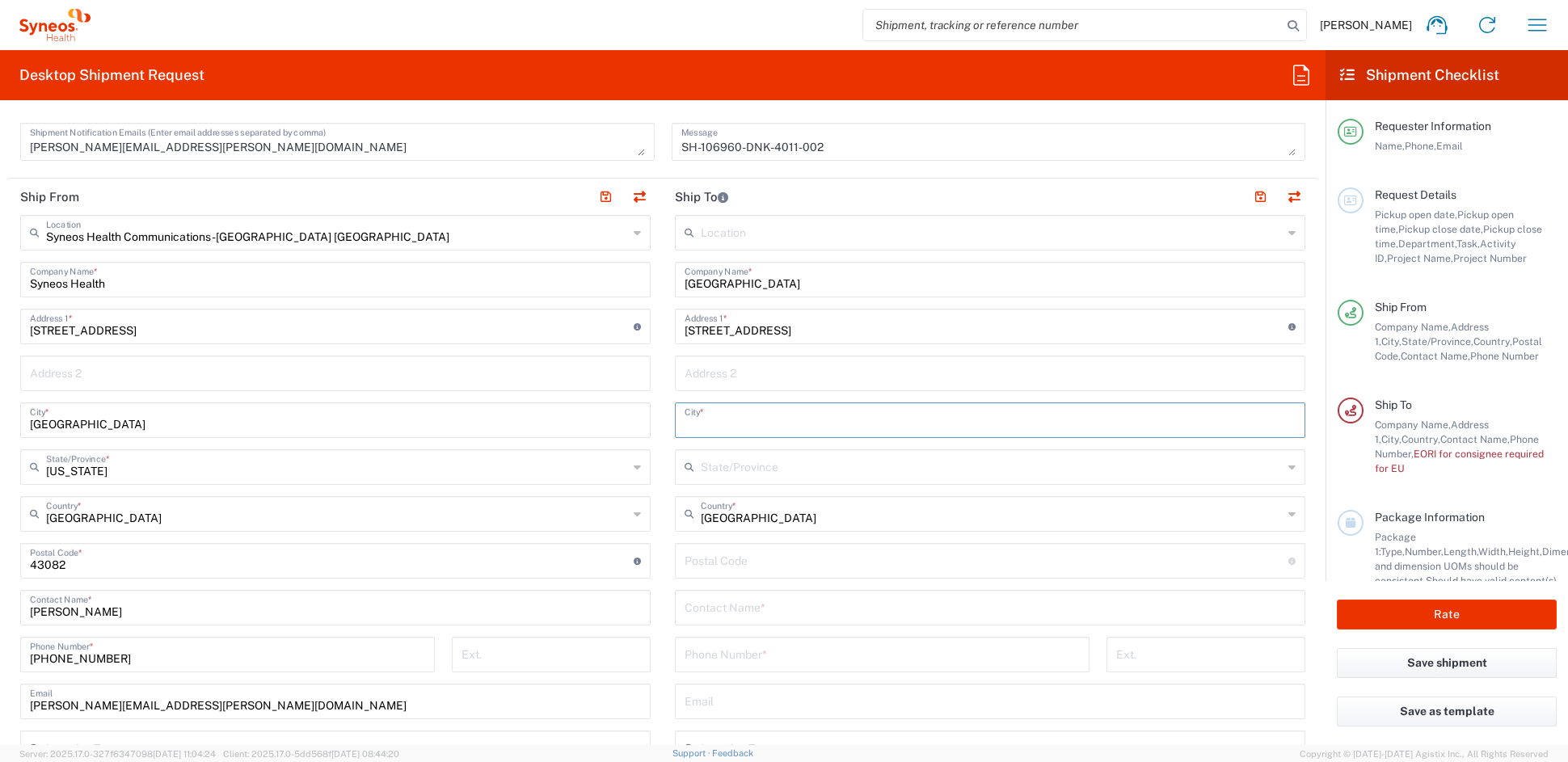
click at [736, 421] on input "text" at bounding box center [990, 419] width 611 height 29
type input "Koge"
click at [760, 566] on input "undefined" at bounding box center [986, 560] width 604 height 29
type input "4600"
click at [904, 620] on input "text" at bounding box center [990, 607] width 611 height 29
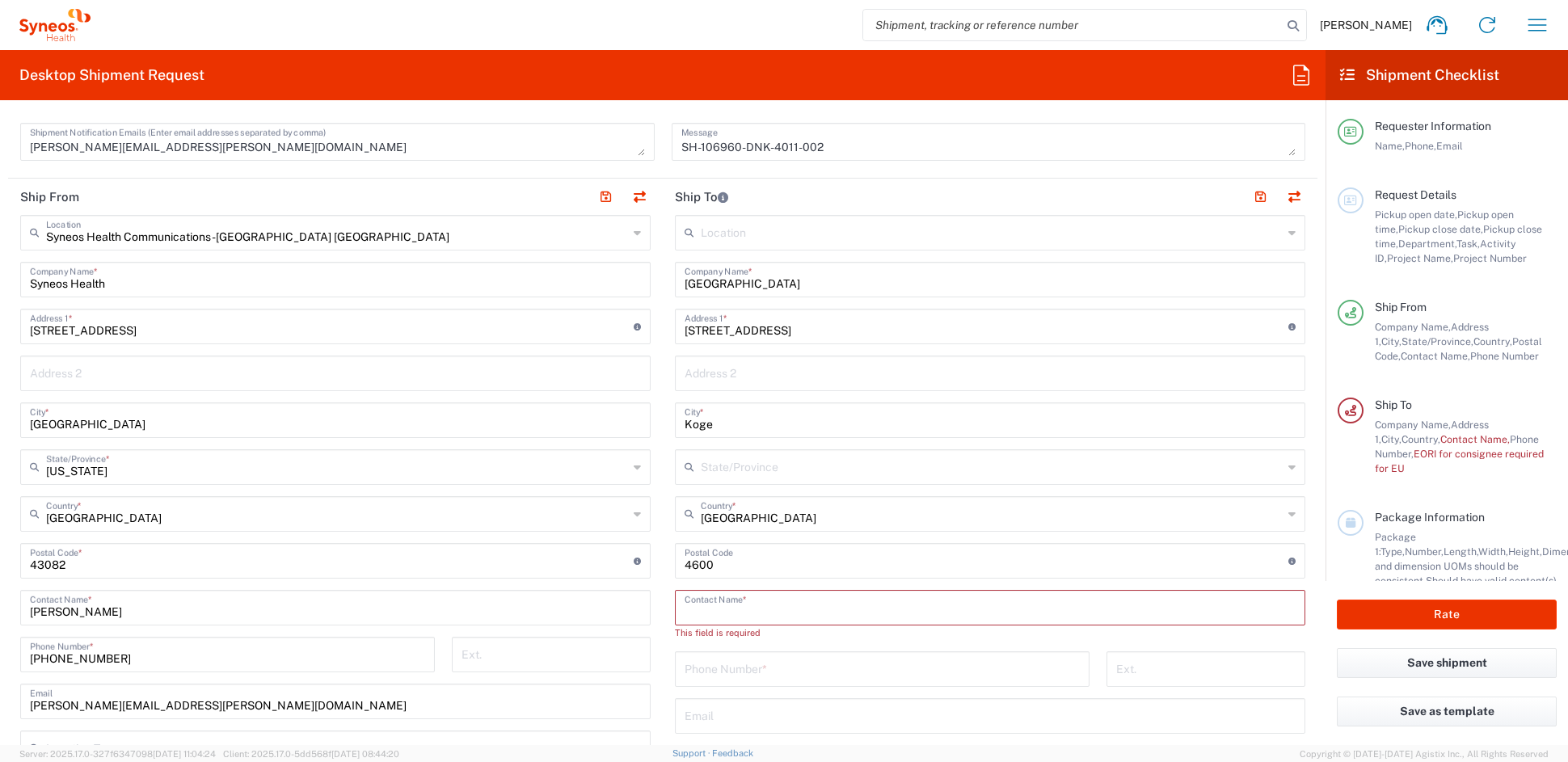
paste input "Ada Colic"
type input "Ada Colic"
click at [701, 653] on input "tel" at bounding box center [882, 654] width 395 height 29
paste input "45-56-631500"
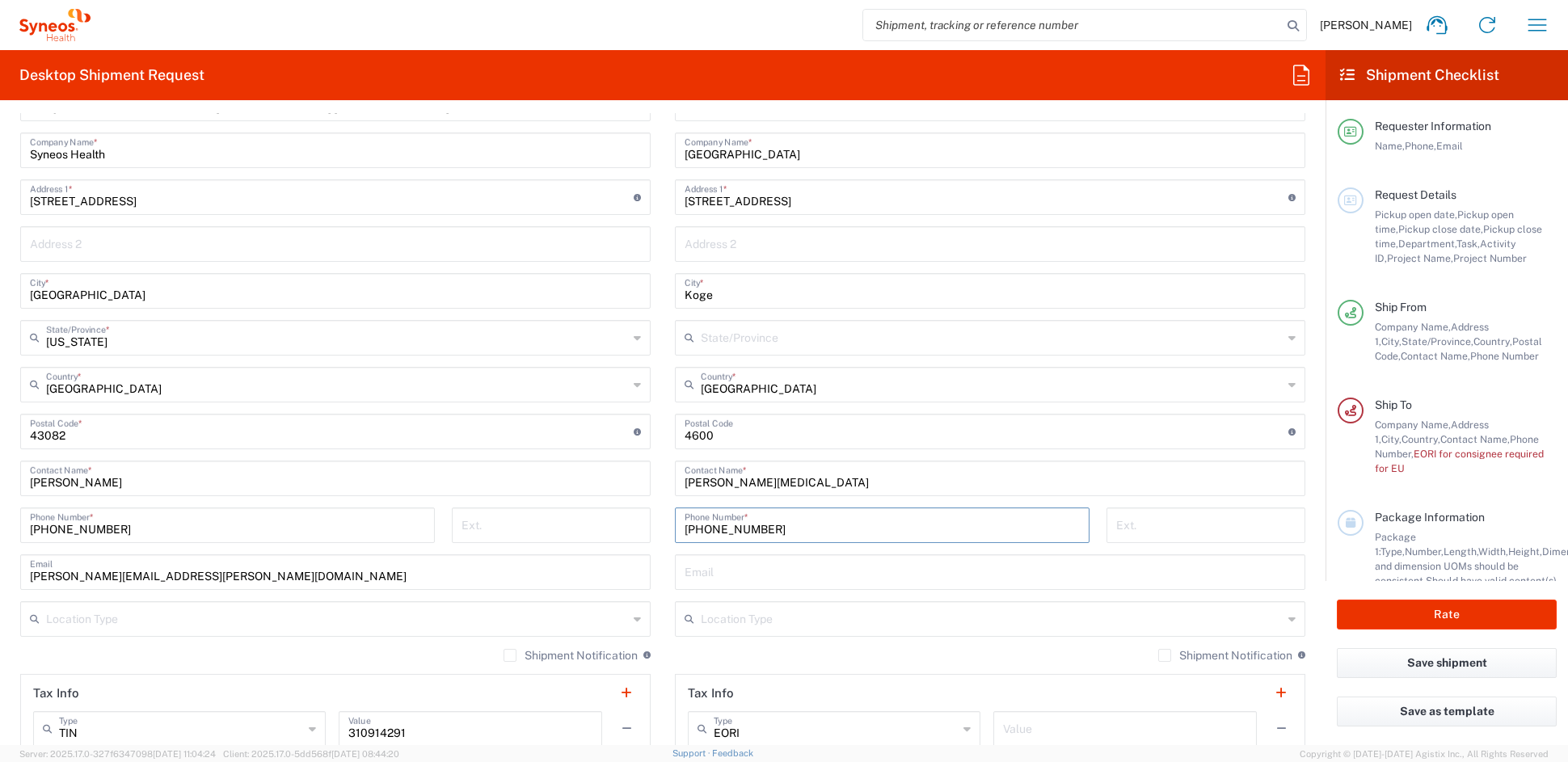
scroll to position [699, 0]
type input "45-56-631500"
click at [805, 619] on input "text" at bounding box center [991, 615] width 582 height 29
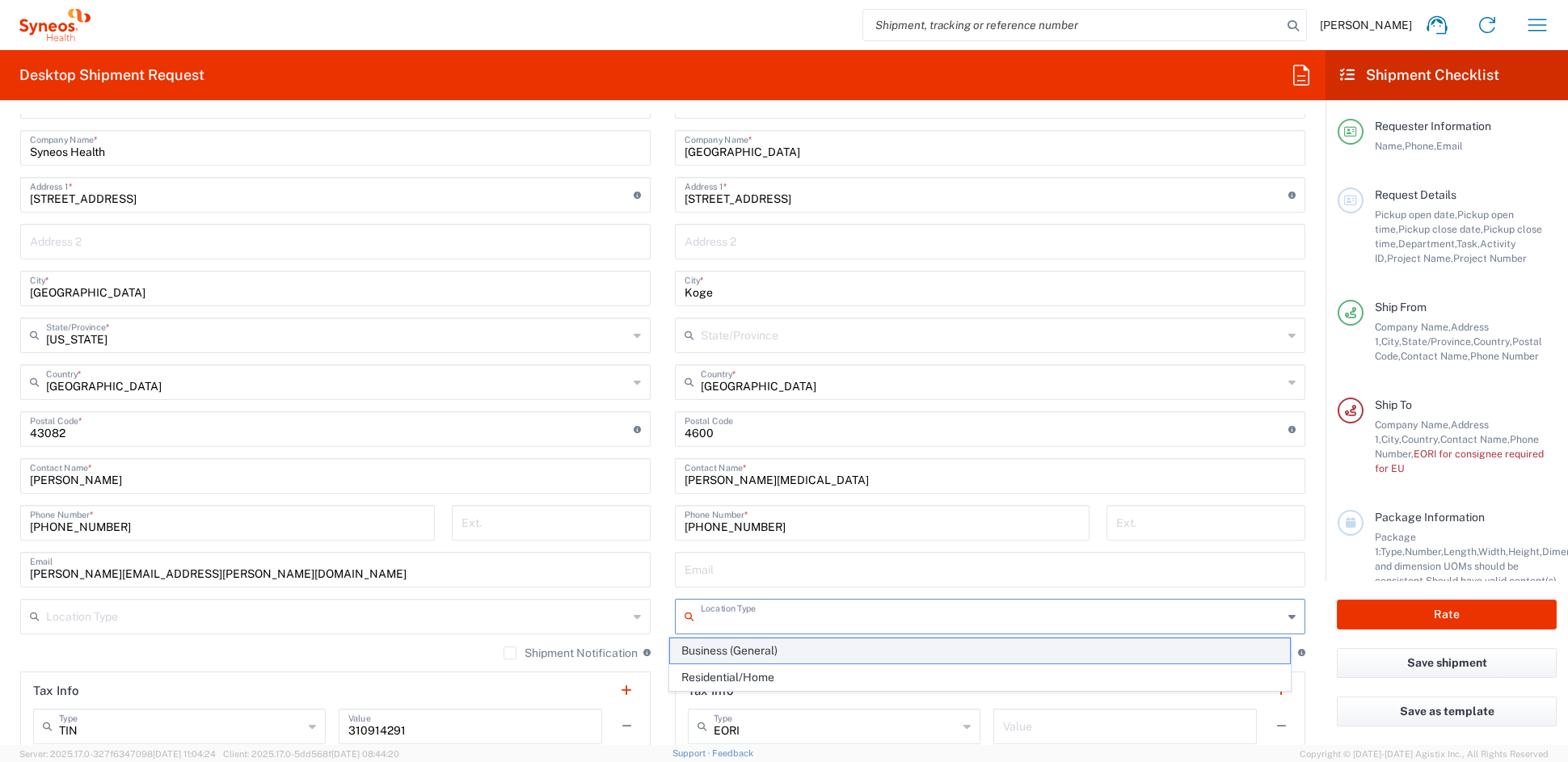
click at [765, 646] on span "Business (General)" at bounding box center [980, 652] width 620 height 25
type input "Business (General)"
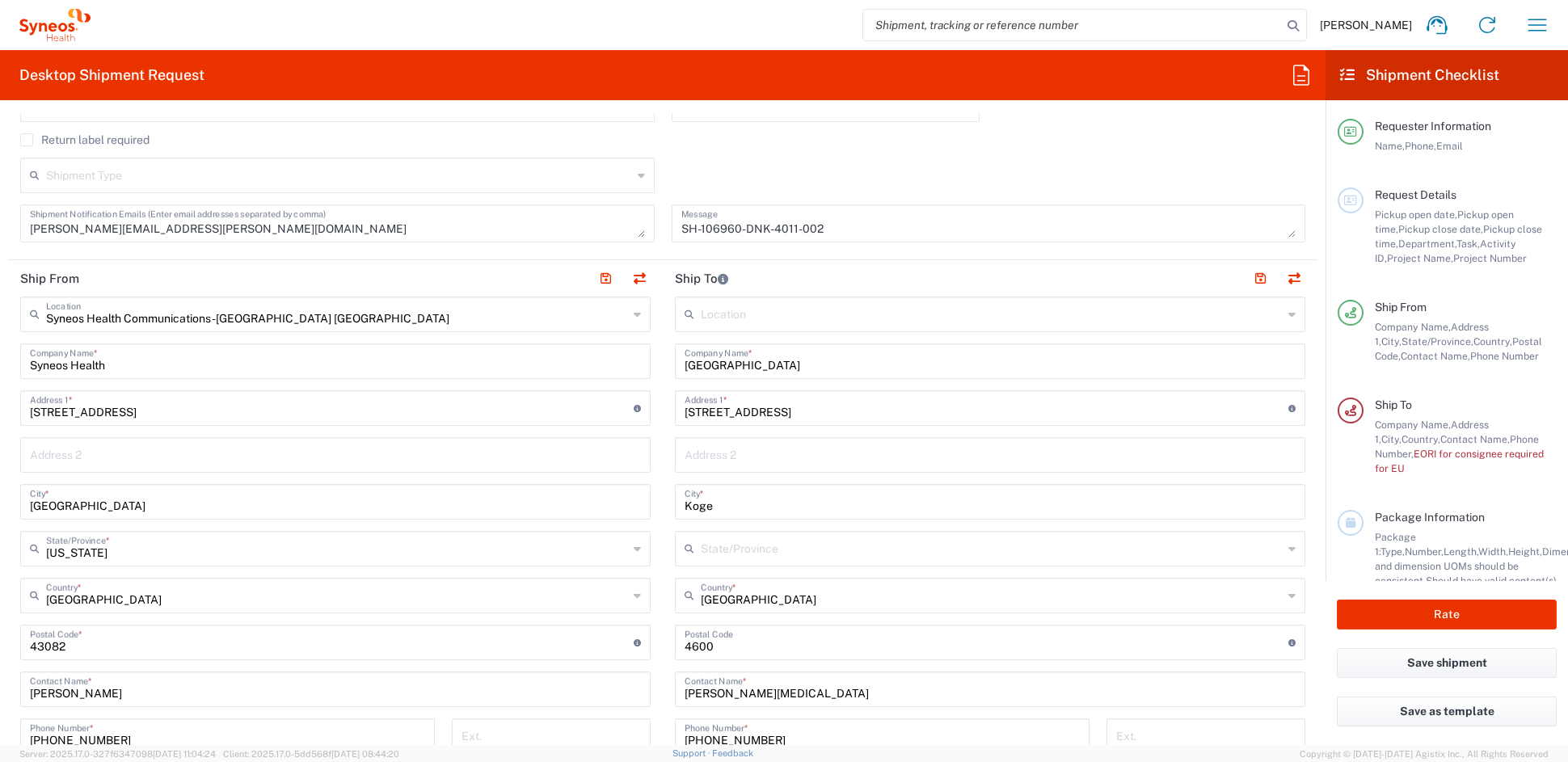
scroll to position [466, 0]
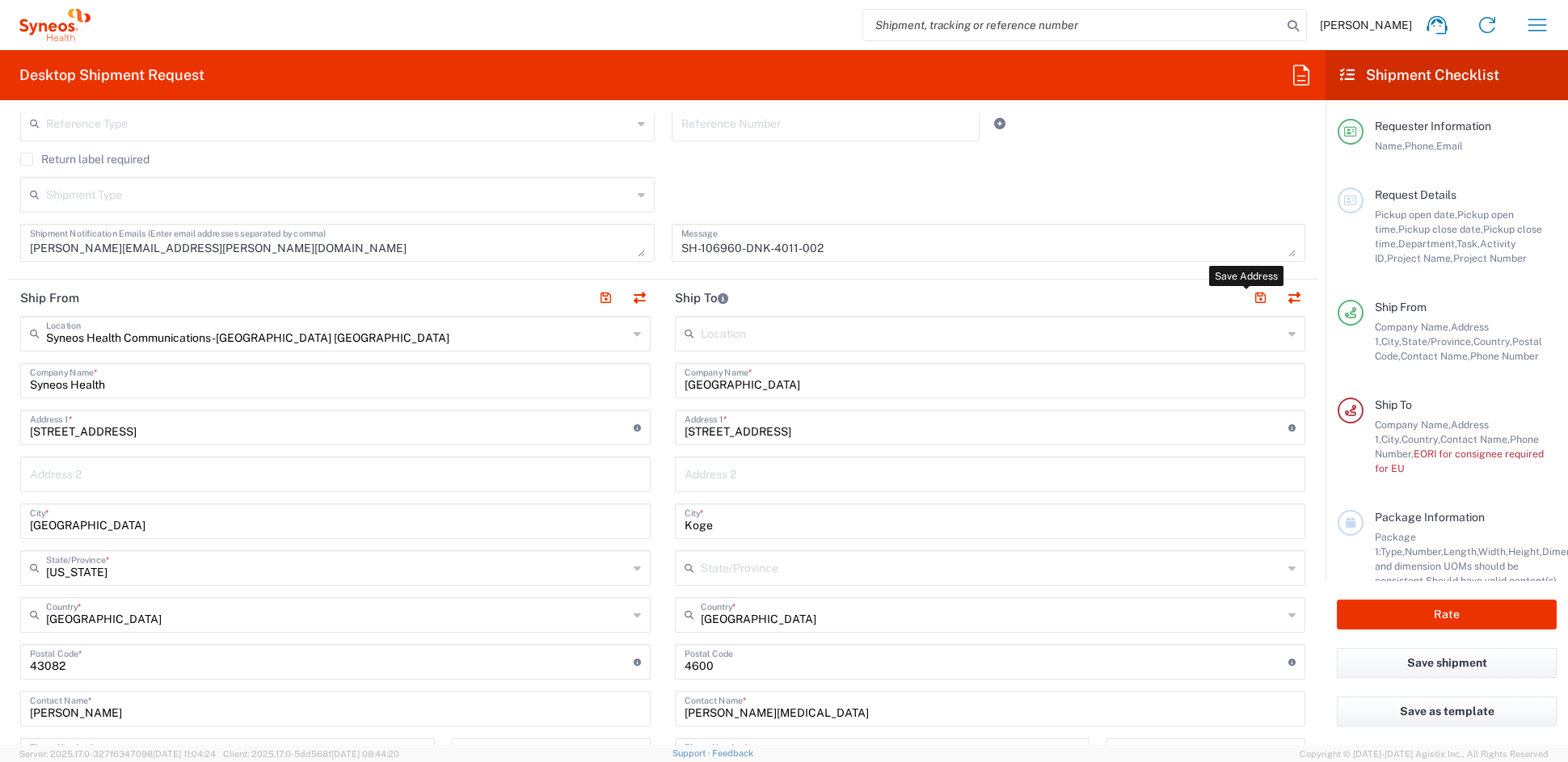
drag, startPoint x: 1247, startPoint y: 301, endPoint x: 1027, endPoint y: 433, distance: 256.6
click at [1249, 300] on button "button" at bounding box center [1260, 298] width 23 height 23
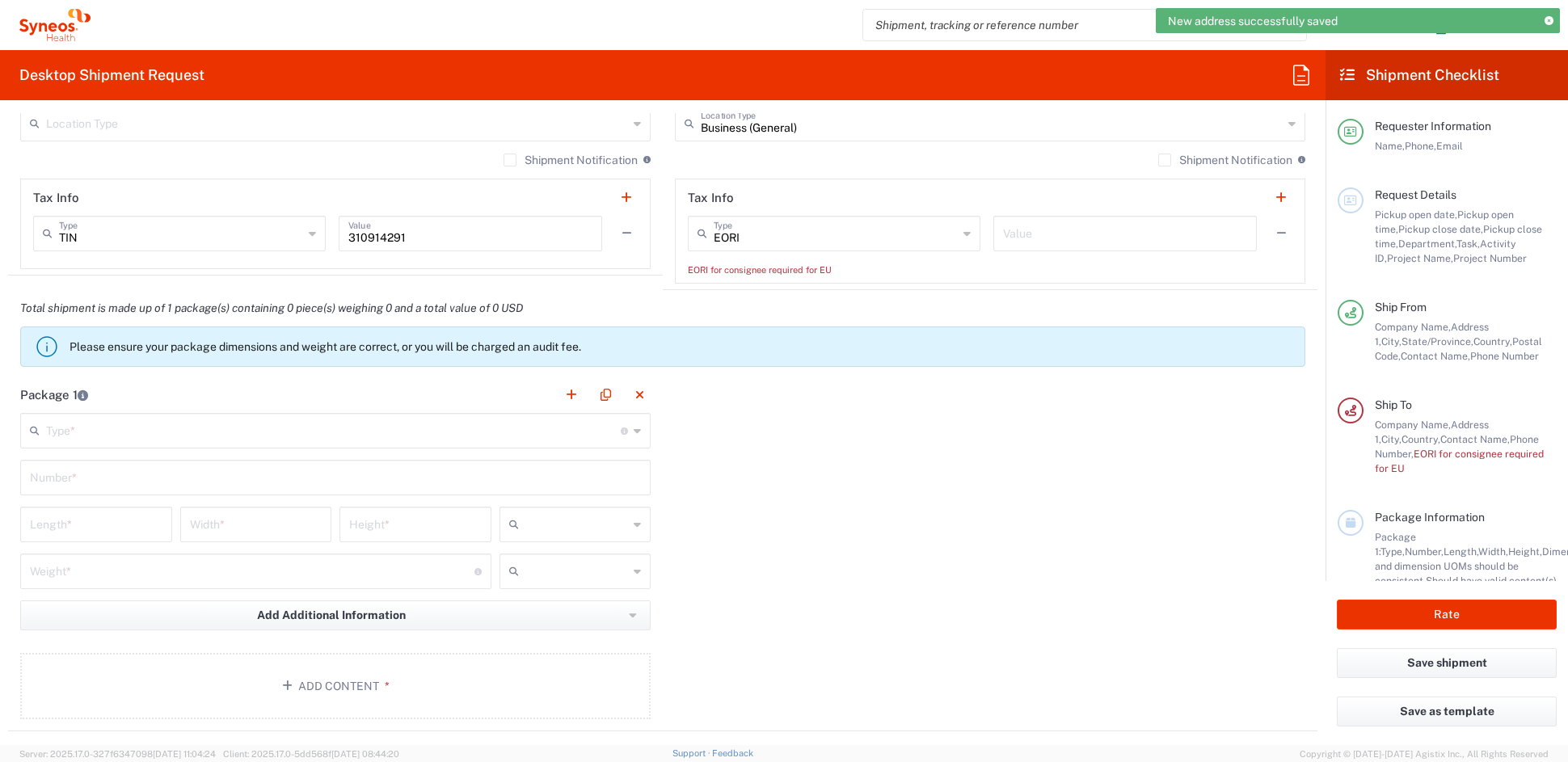
scroll to position [1190, 0]
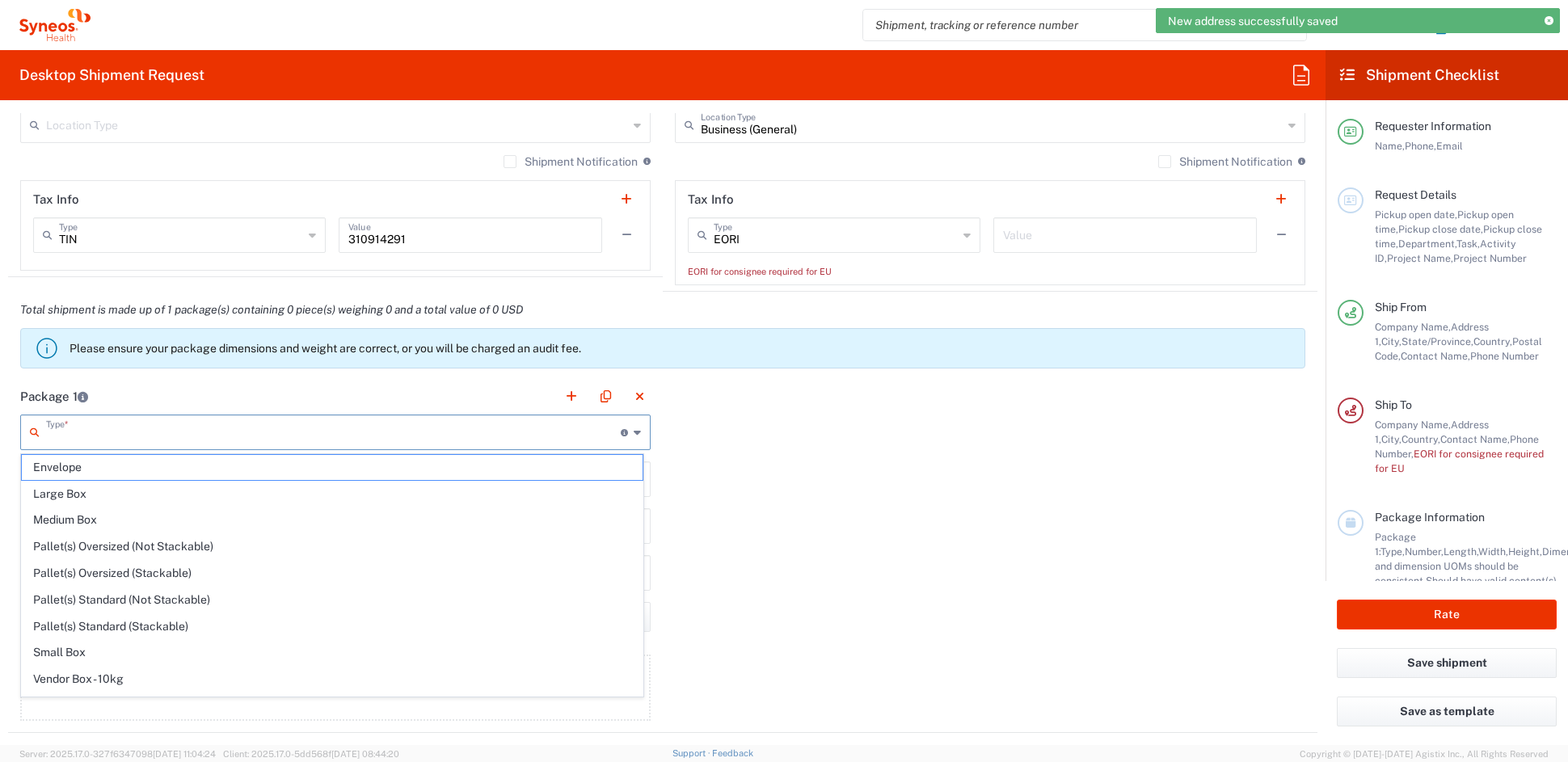
click at [165, 434] on input "text" at bounding box center [334, 432] width 575 height 29
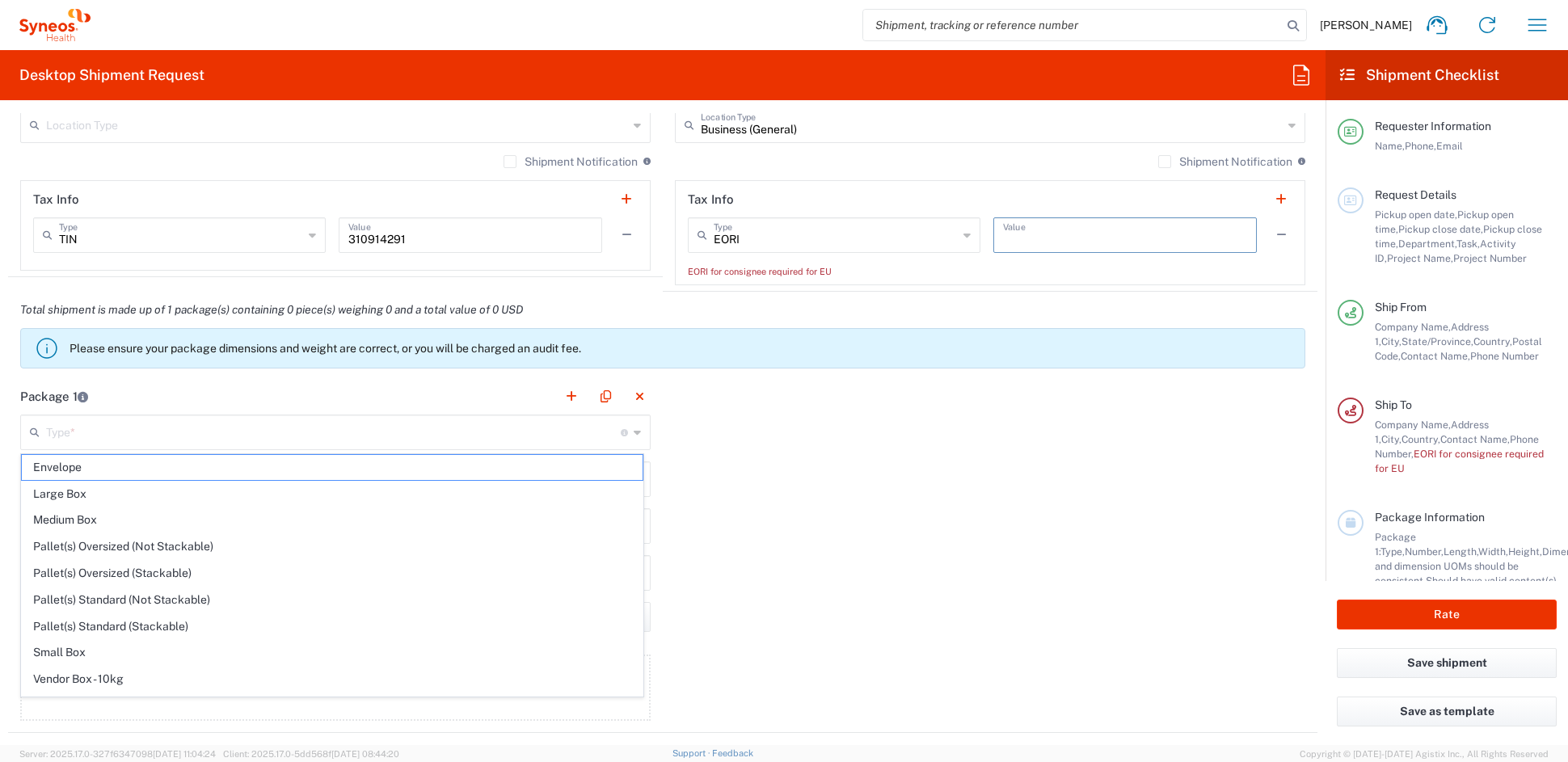
click at [1061, 235] on input "text" at bounding box center [1125, 234] width 244 height 29
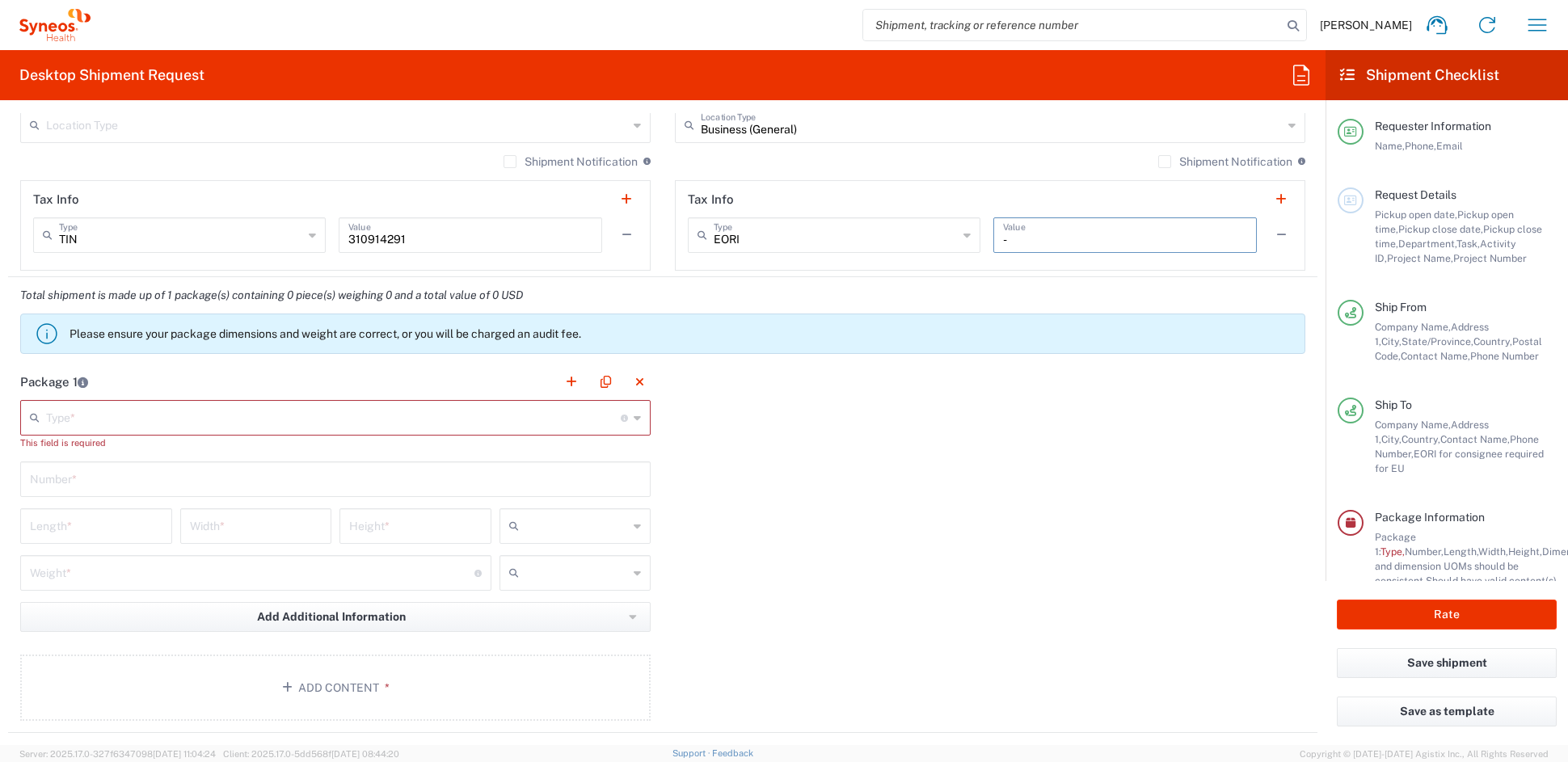
type input "-"
click at [137, 418] on input "text" at bounding box center [334, 417] width 575 height 29
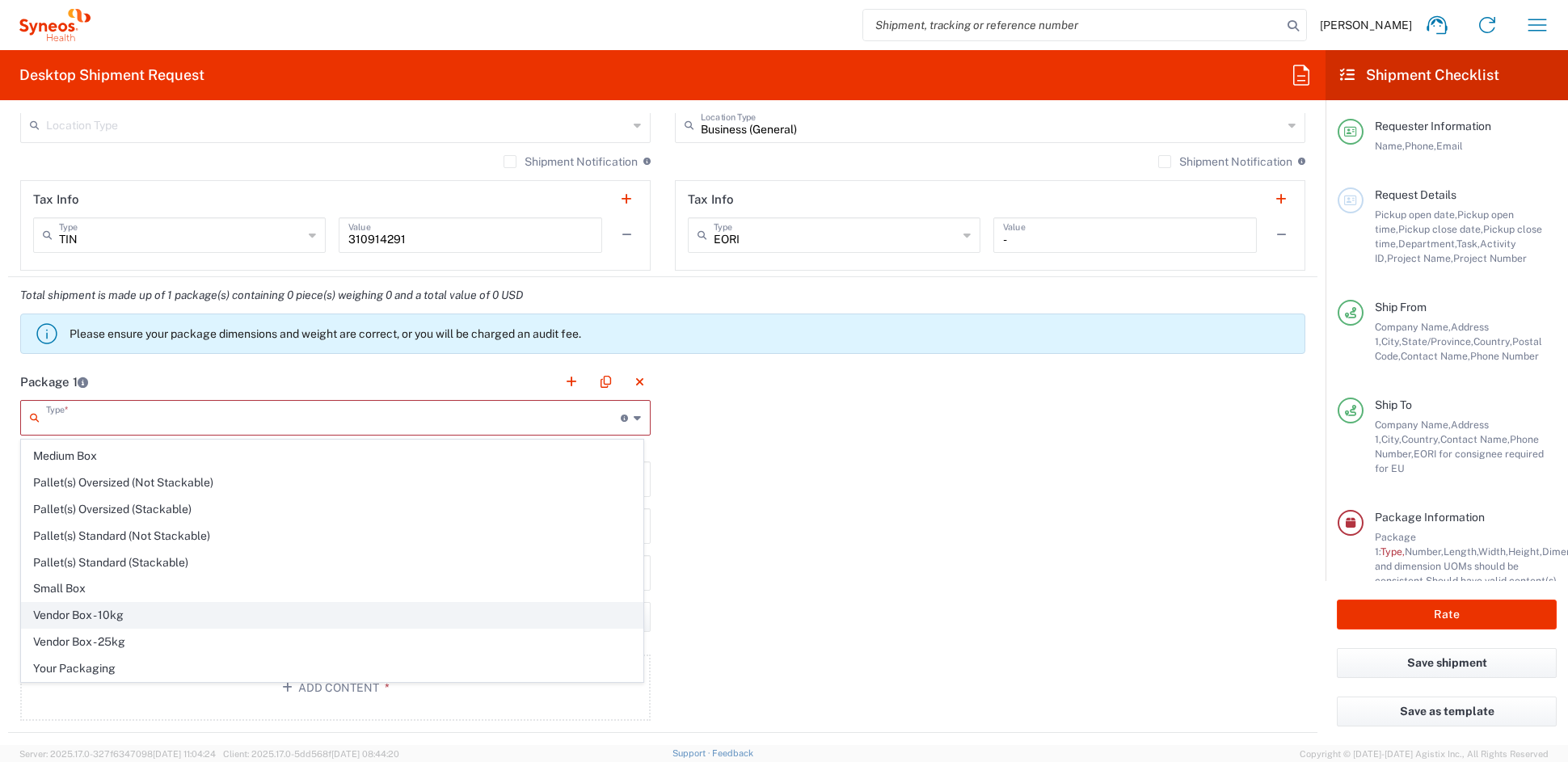
scroll to position [0, 0]
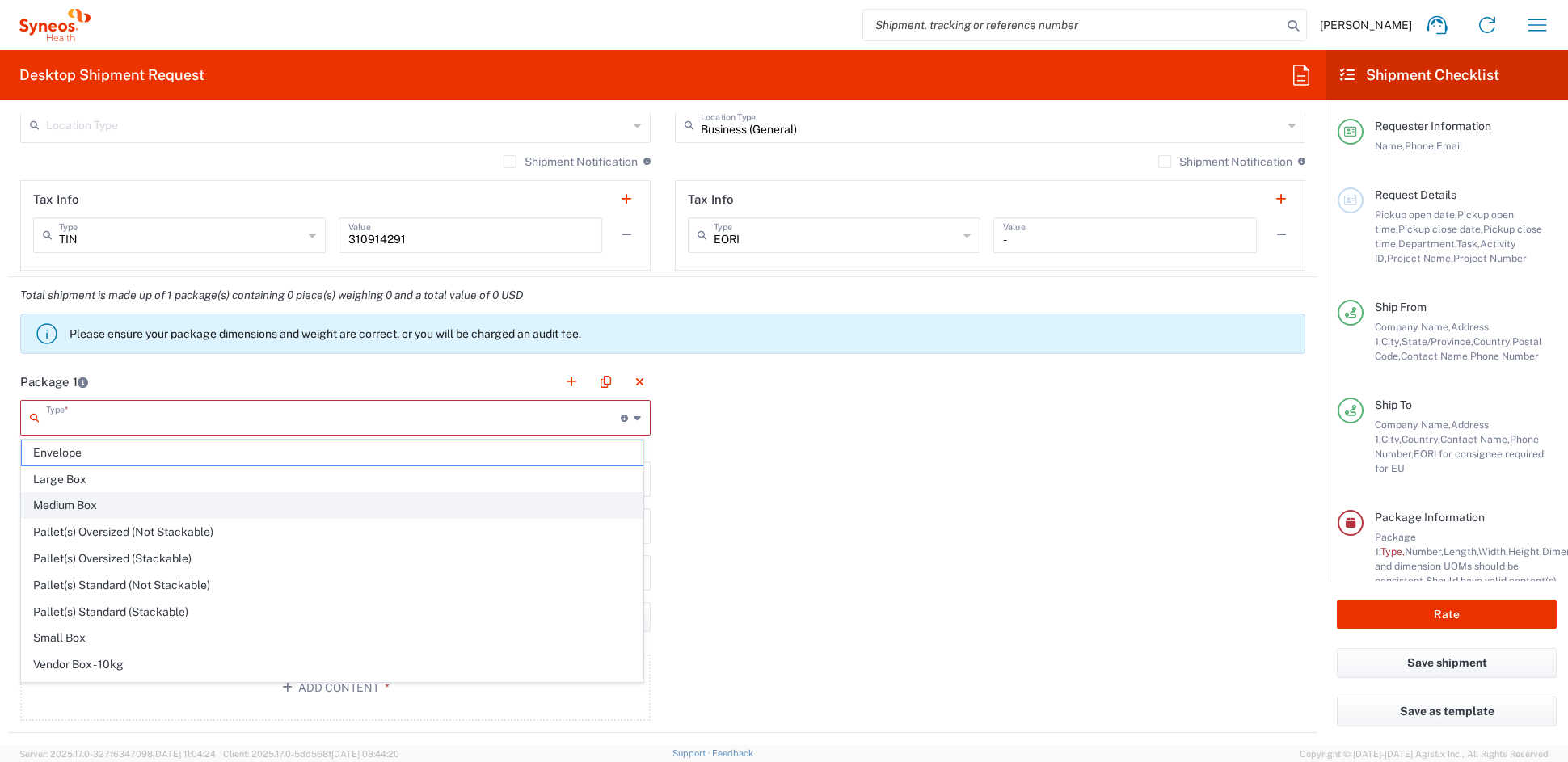
click at [59, 502] on span "Medium Box" at bounding box center [332, 506] width 620 height 25
type input "Medium Box"
type input "13"
type input "11.5"
type input "2.5"
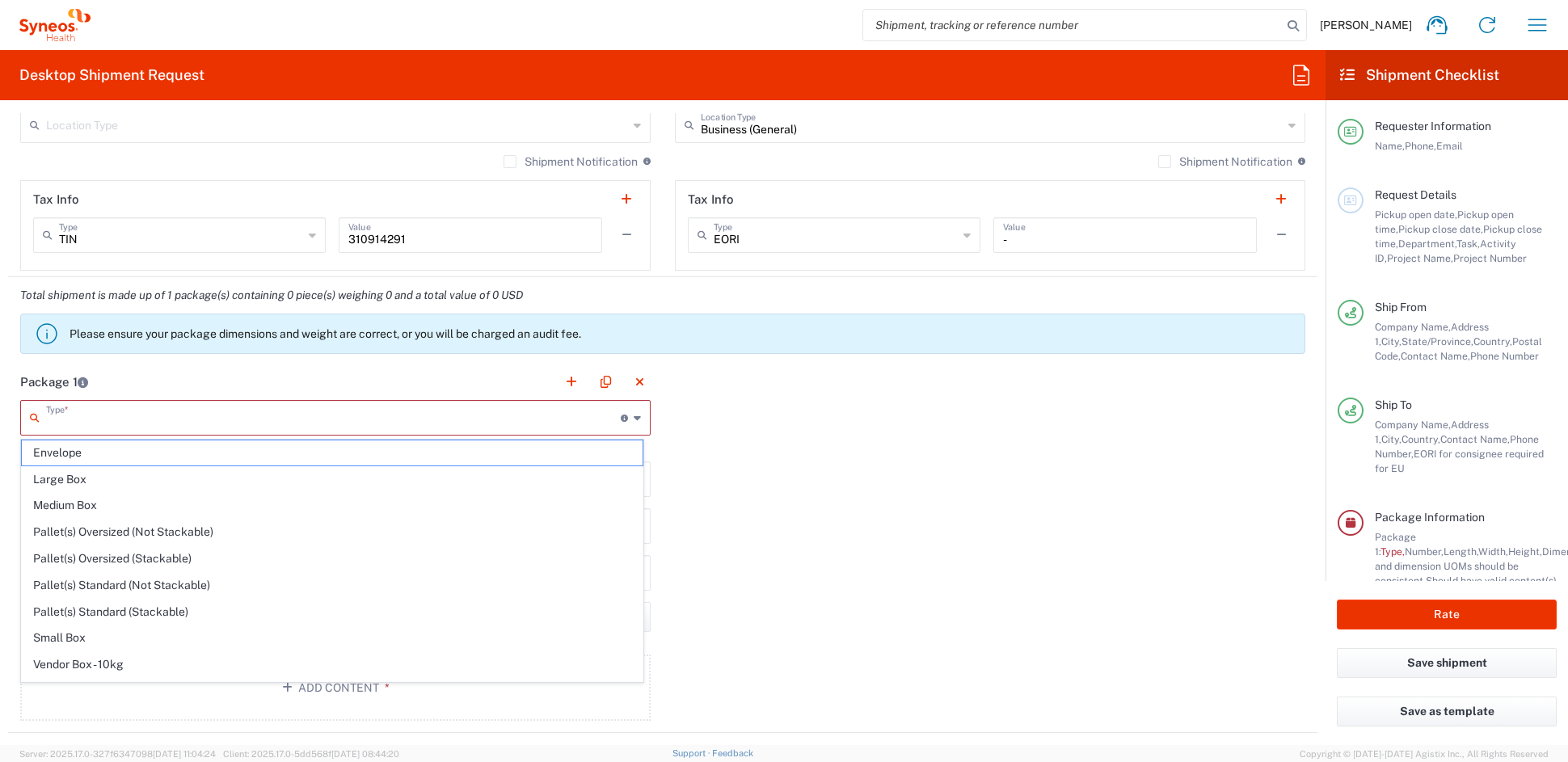
type input "in"
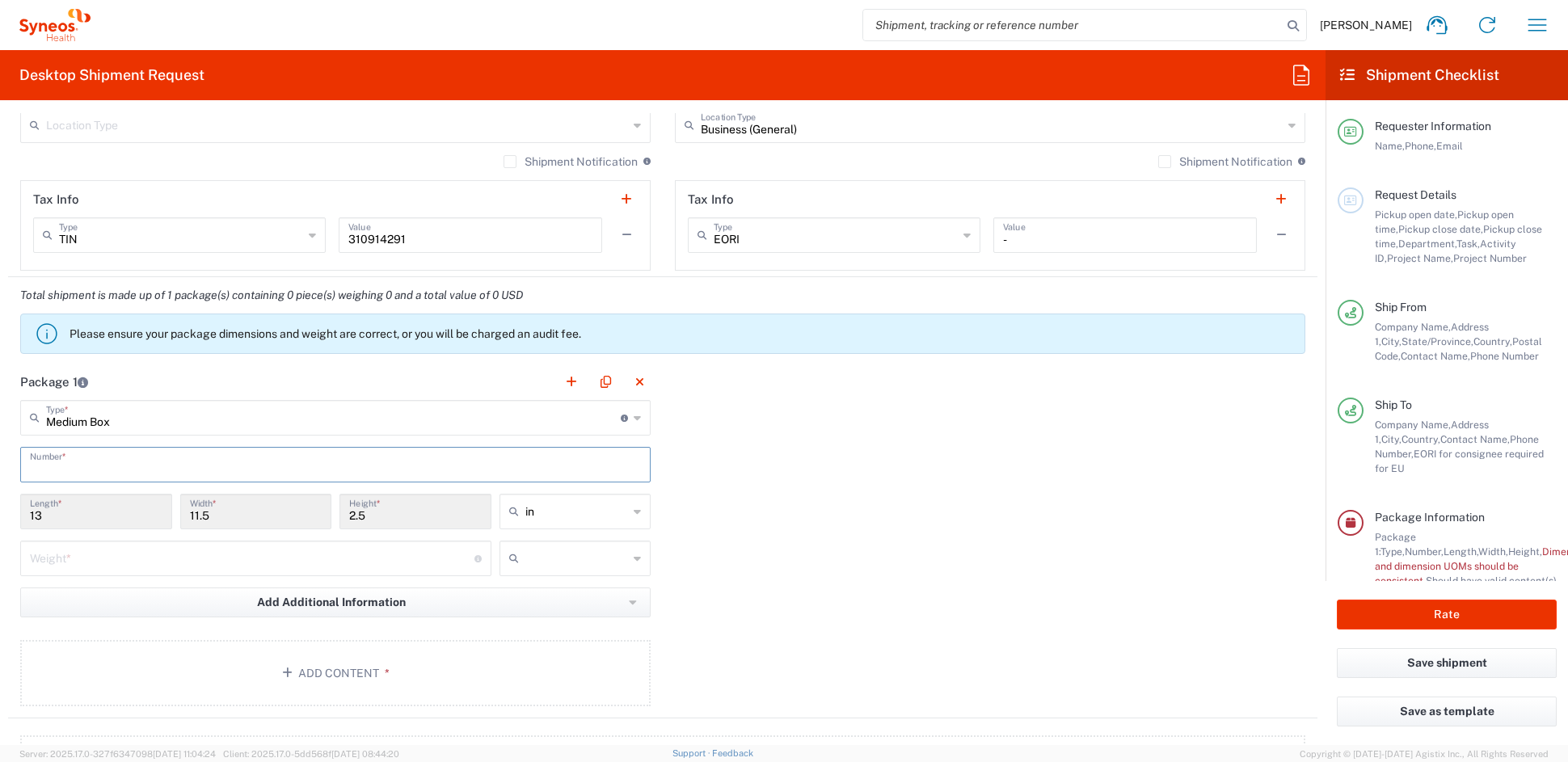
click at [83, 463] on input "text" at bounding box center [335, 464] width 611 height 29
type input "1"
click at [58, 561] on input "number" at bounding box center [251, 557] width 444 height 29
type input "5"
click at [536, 555] on input "text" at bounding box center [577, 558] width 104 height 26
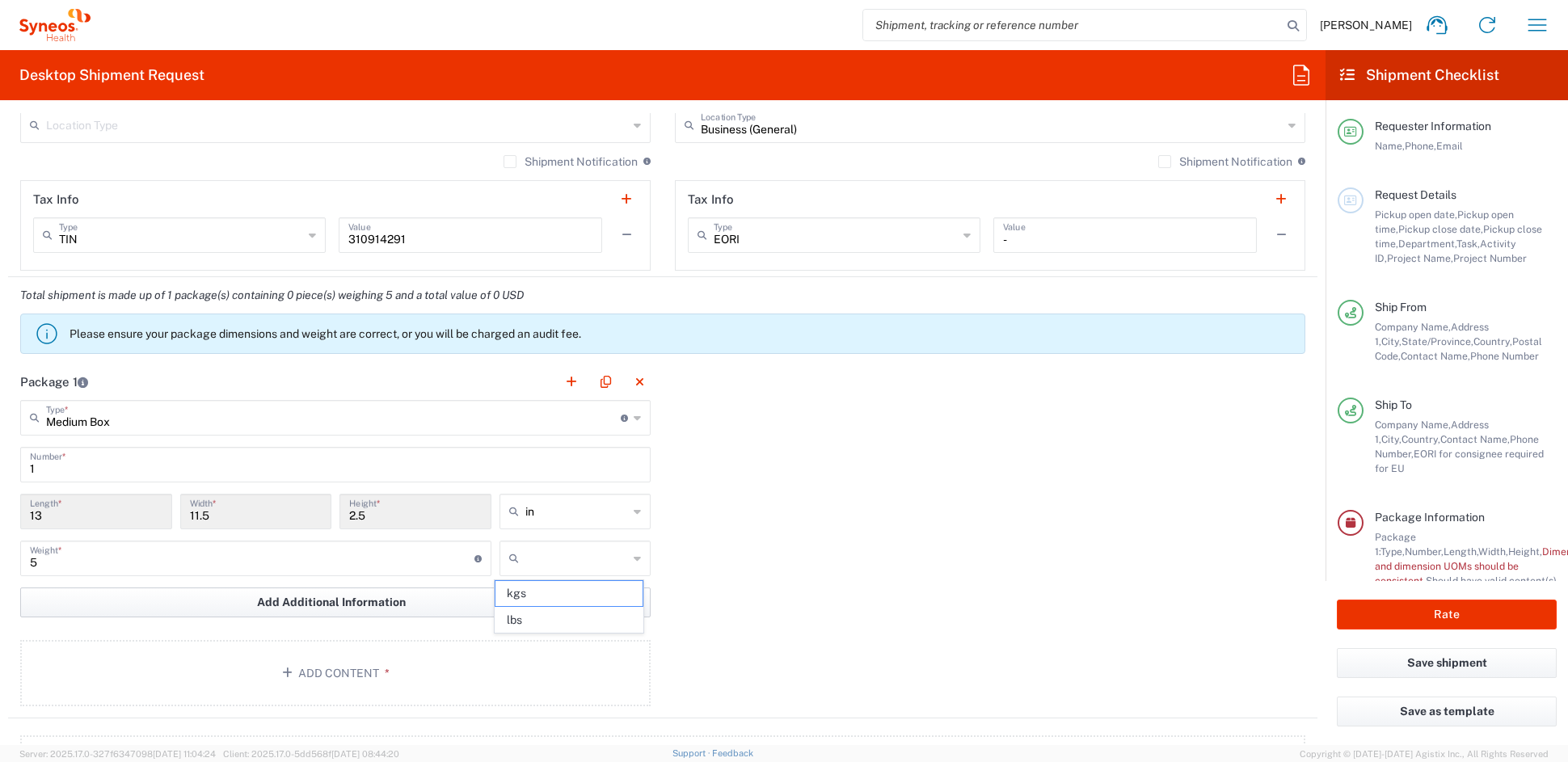
drag, startPoint x: 534, startPoint y: 625, endPoint x: 475, endPoint y: 612, distance: 60.4
click at [534, 624] on span "lbs" at bounding box center [569, 620] width 147 height 25
type input "lbs"
click at [302, 673] on button "Add Content *" at bounding box center [336, 673] width 631 height 67
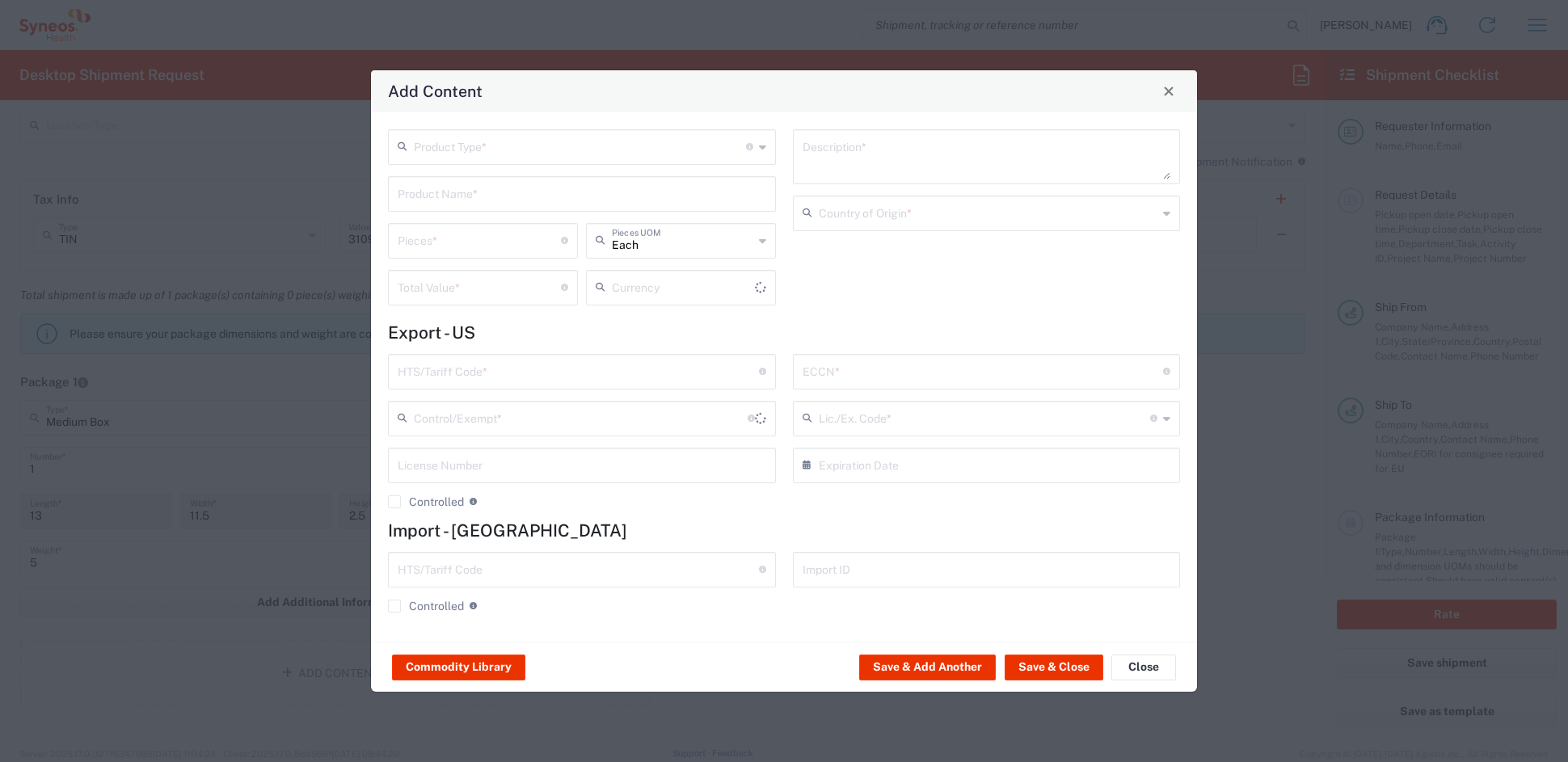
type input "US Dollar"
click at [499, 152] on input "text" at bounding box center [580, 146] width 332 height 29
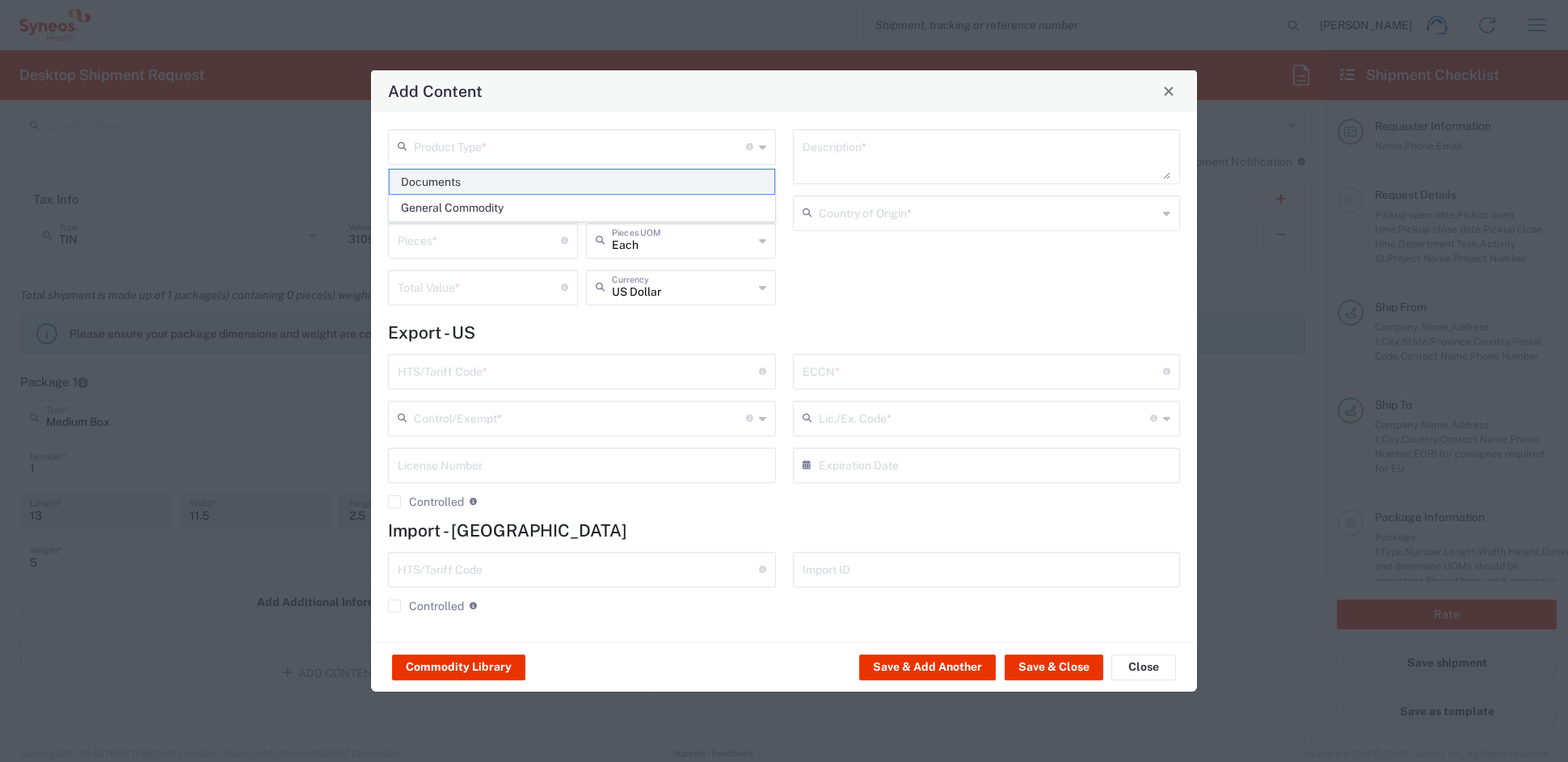
click at [438, 187] on span "Documents" at bounding box center [581, 182] width 384 height 25
type input "Documents"
type input "1"
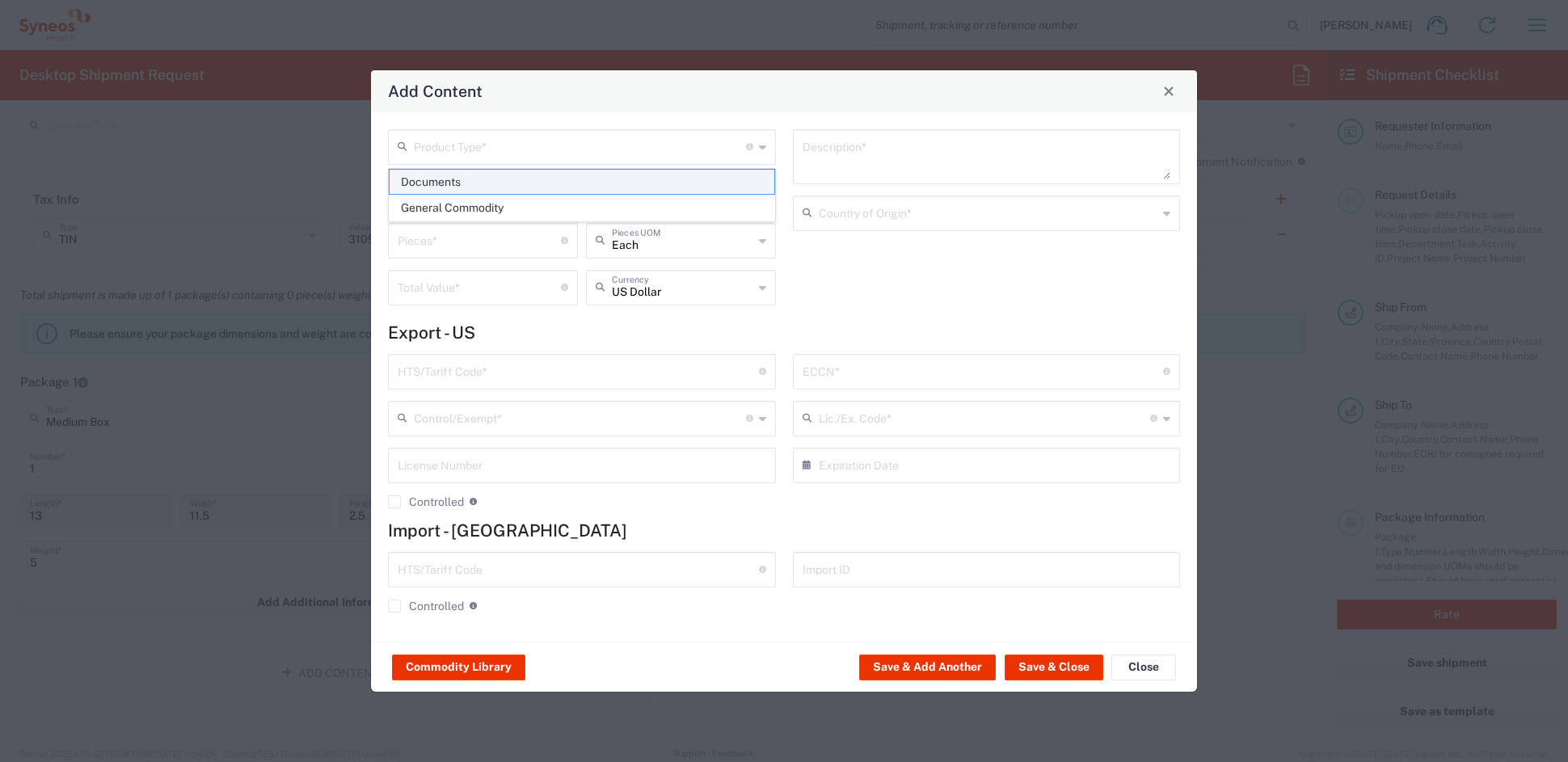
type textarea "Documents"
type input "United States"
type input "0000.00.0000"
type input "FTR Exemption"
type input "0000"
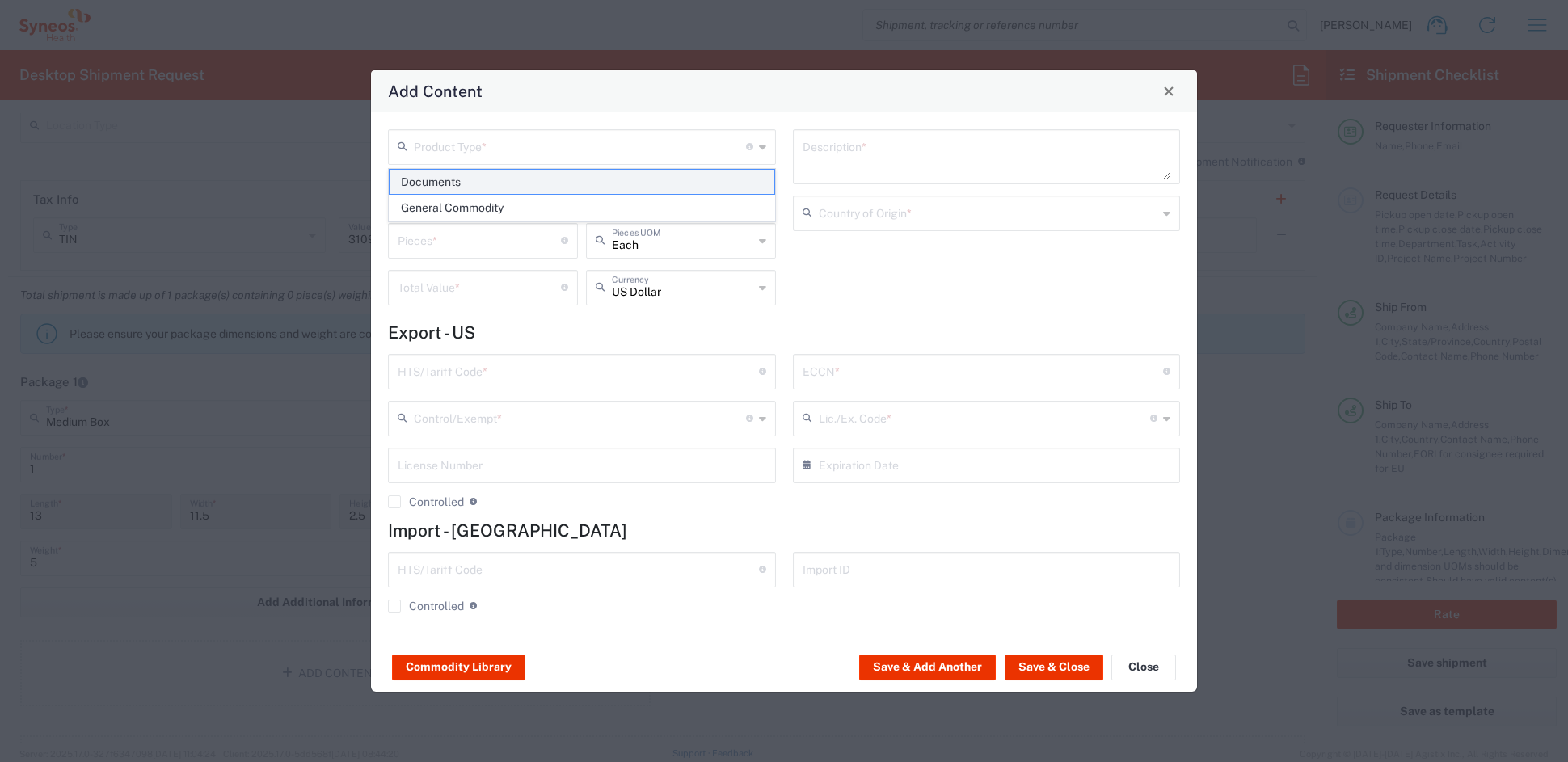
type input "0000.00.0000"
type input "30.37(a)"
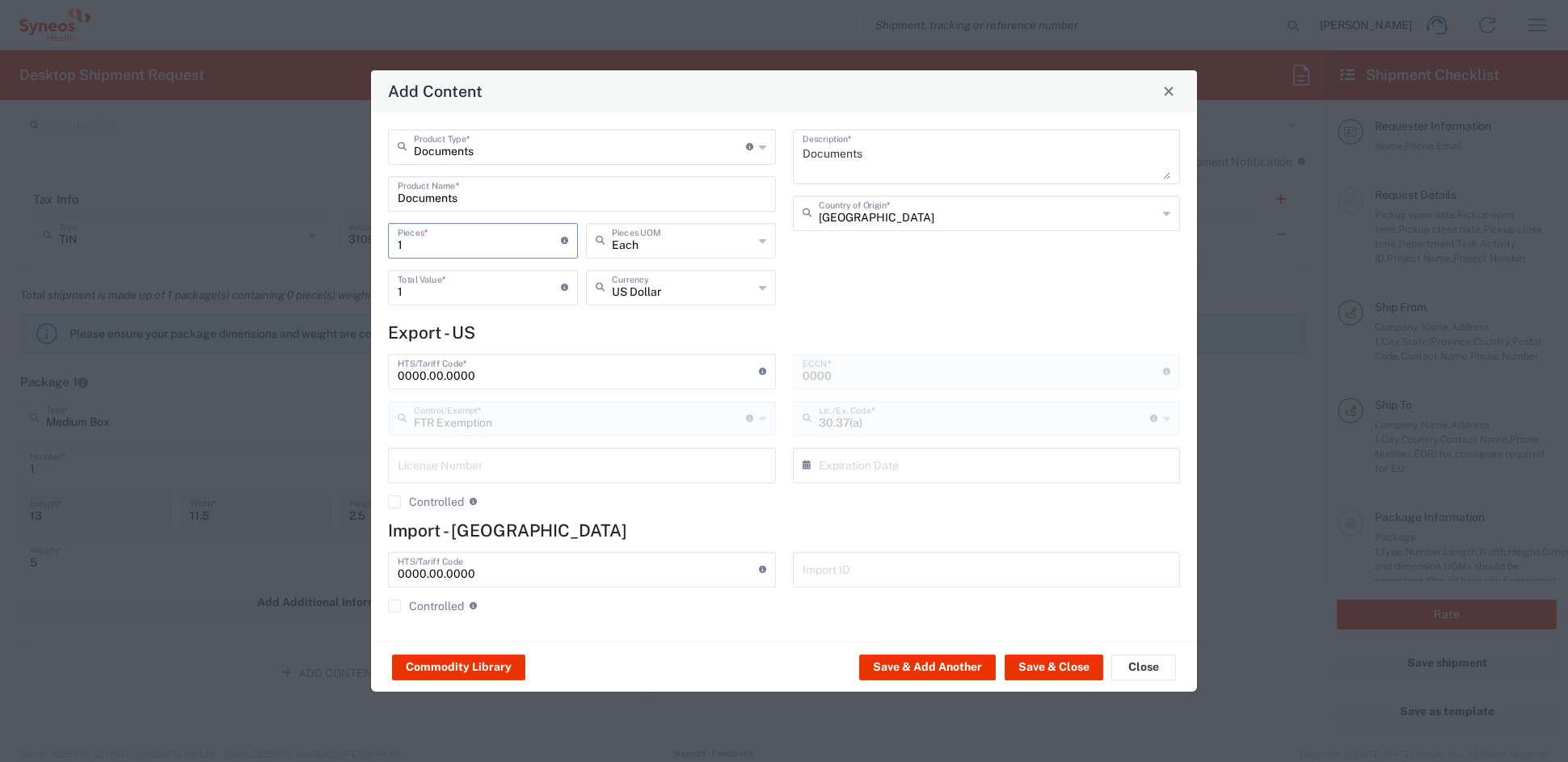
drag, startPoint x: 436, startPoint y: 242, endPoint x: 352, endPoint y: 232, distance: 84.6
click at [352, 232] on div "Add Content Documents Product Type * Document: Paper document generated interna…" at bounding box center [784, 381] width 1568 height 762
type input "16"
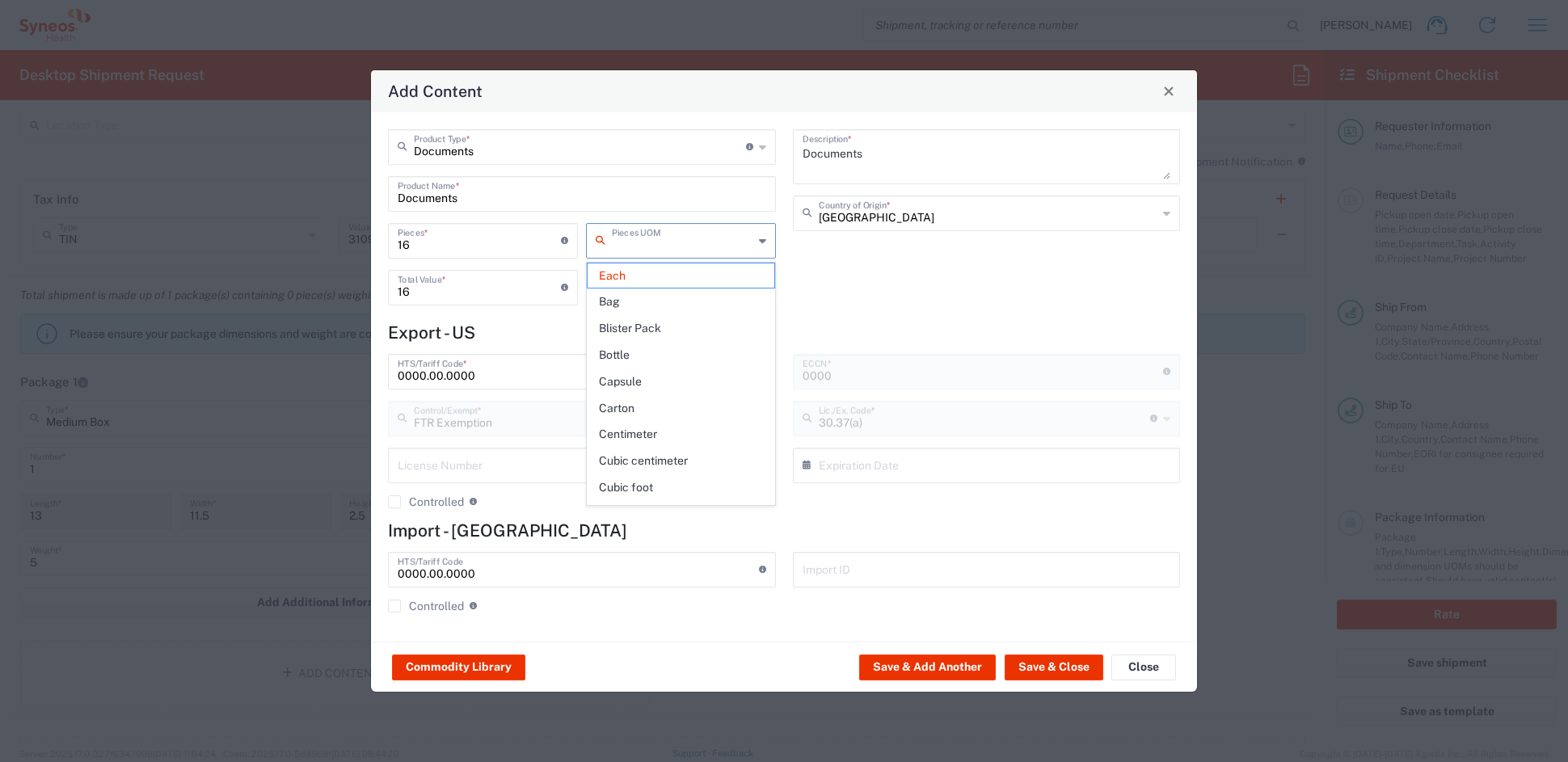
type input "Each"
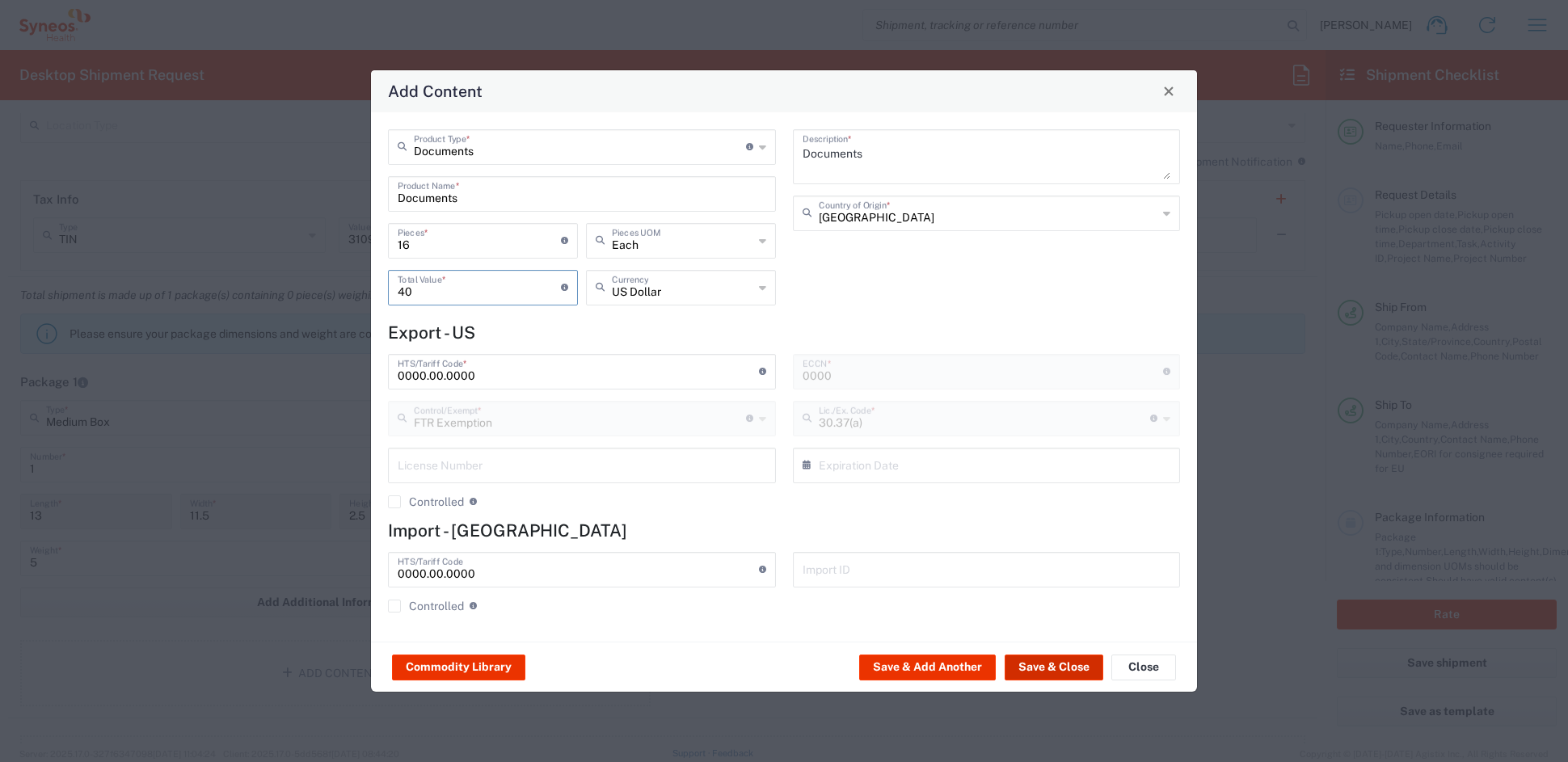
type input "40"
click at [1059, 669] on button "Save & Close" at bounding box center [1054, 668] width 99 height 26
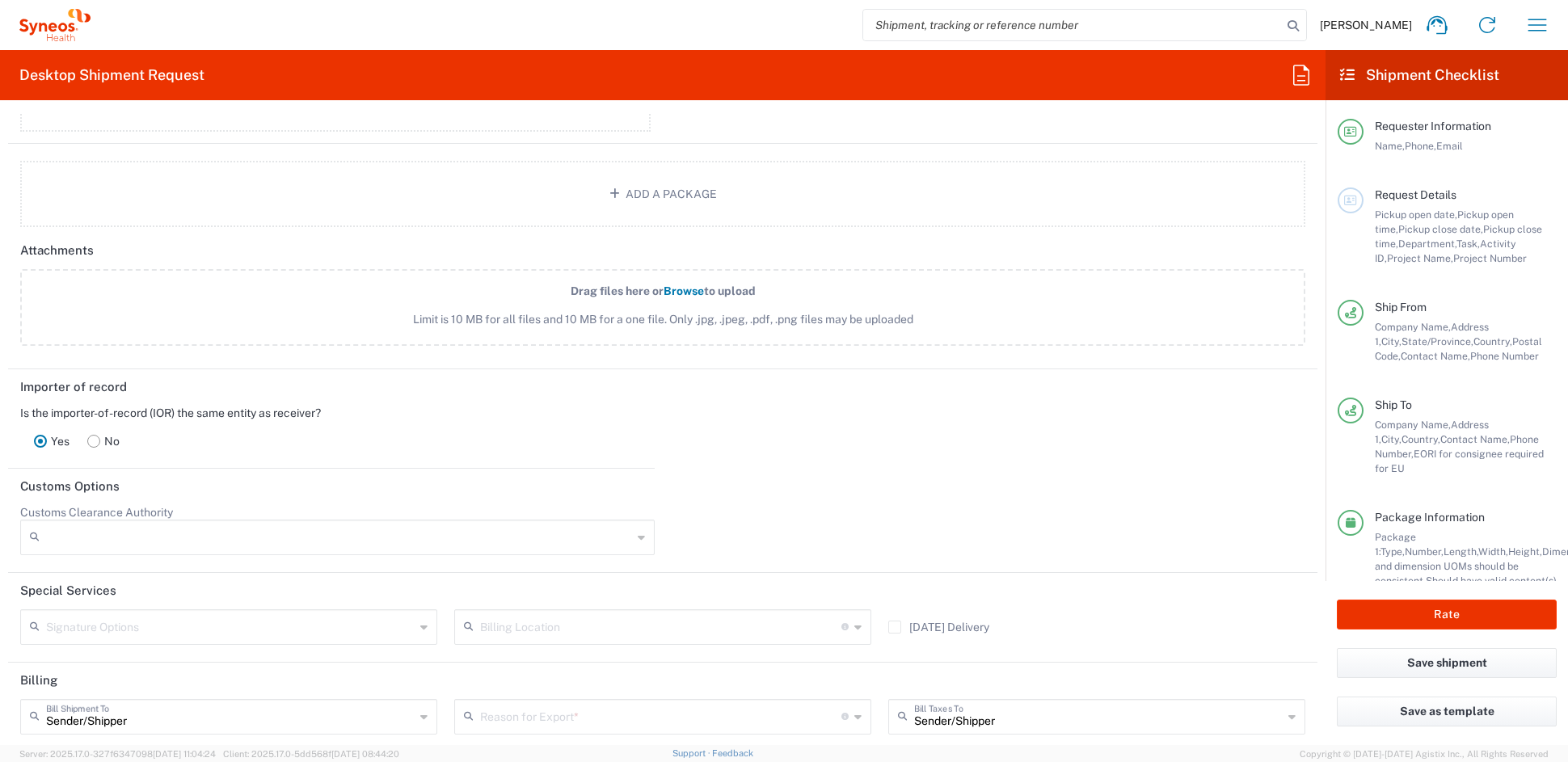
scroll to position [1878, 0]
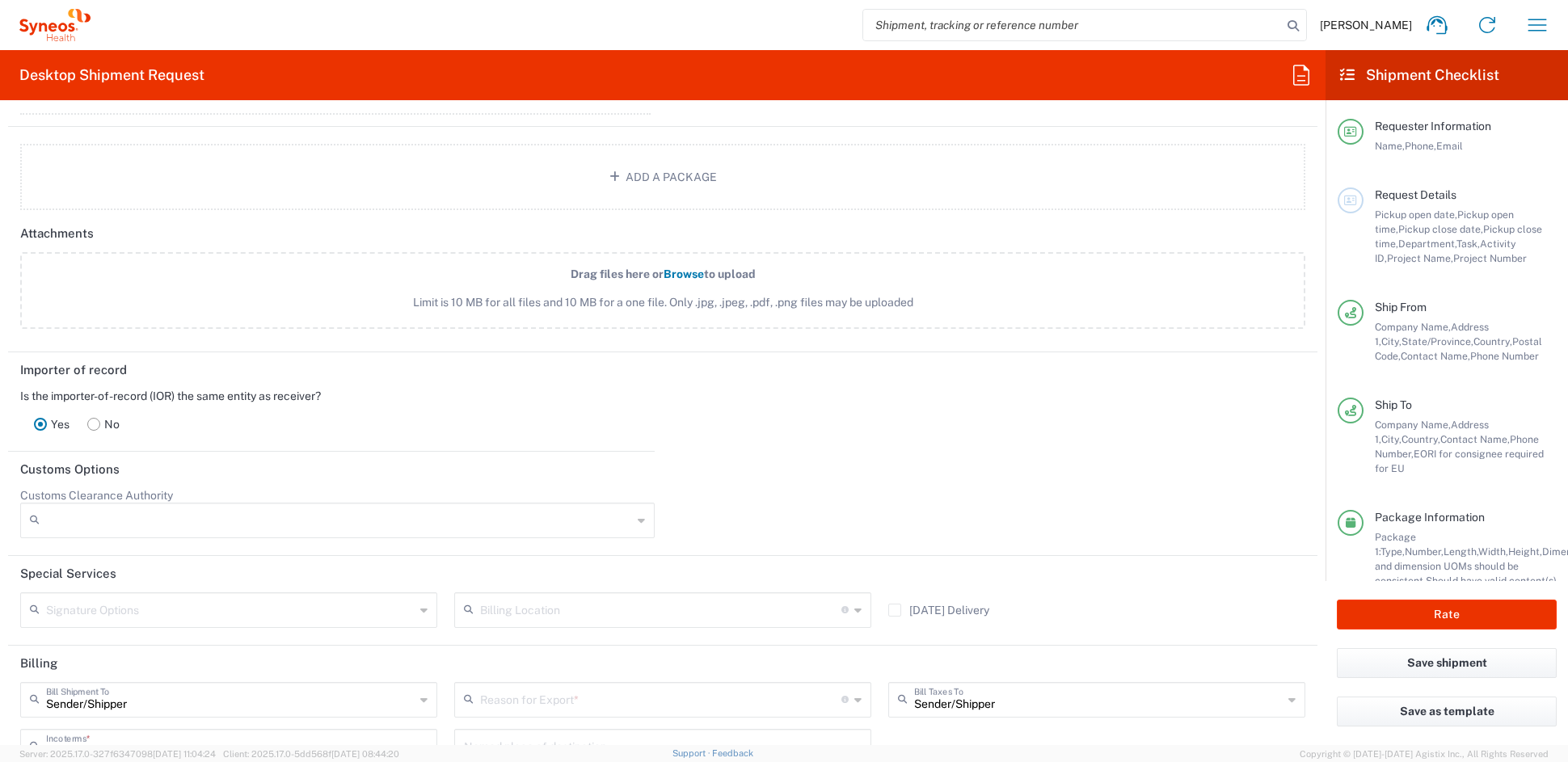
click at [94, 421] on rect at bounding box center [94, 424] width 12 height 12
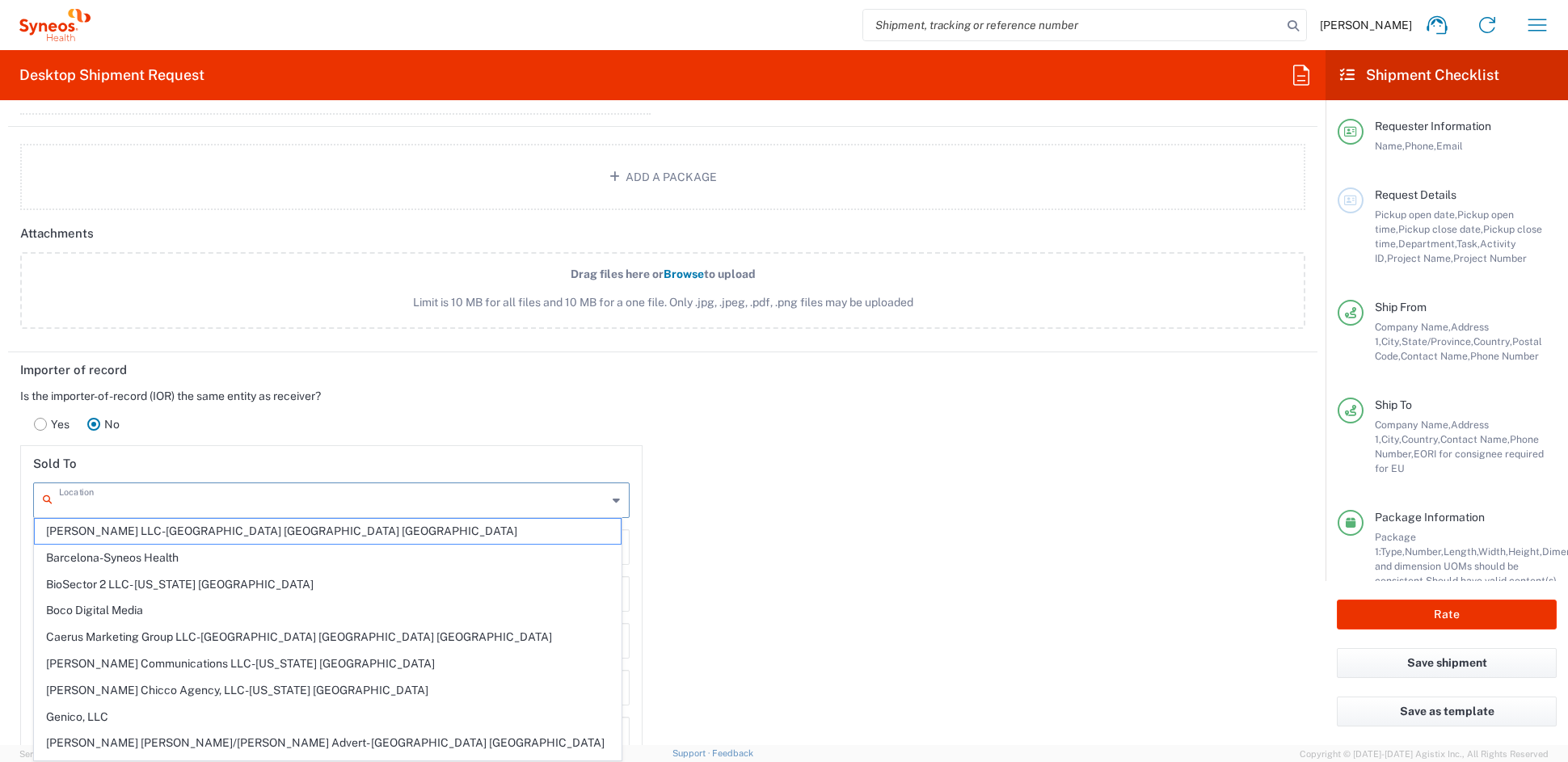
click at [118, 502] on input "text" at bounding box center [333, 499] width 548 height 29
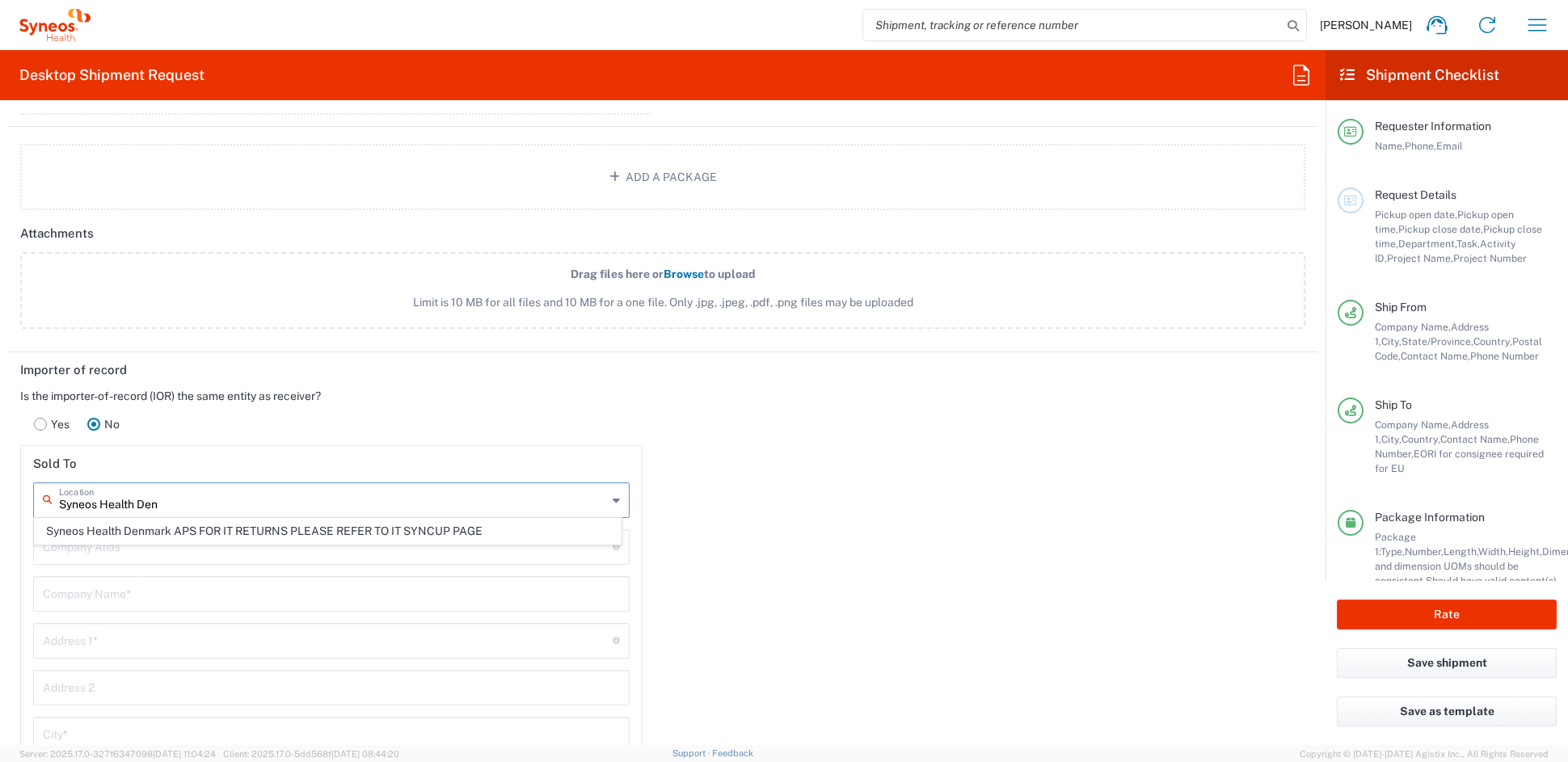
type input "Syneos Health Denmark APS"
type input "mariemad@rm.dk"
type input "Syneos Health Denmark APS"
type input "Bredgade 30"
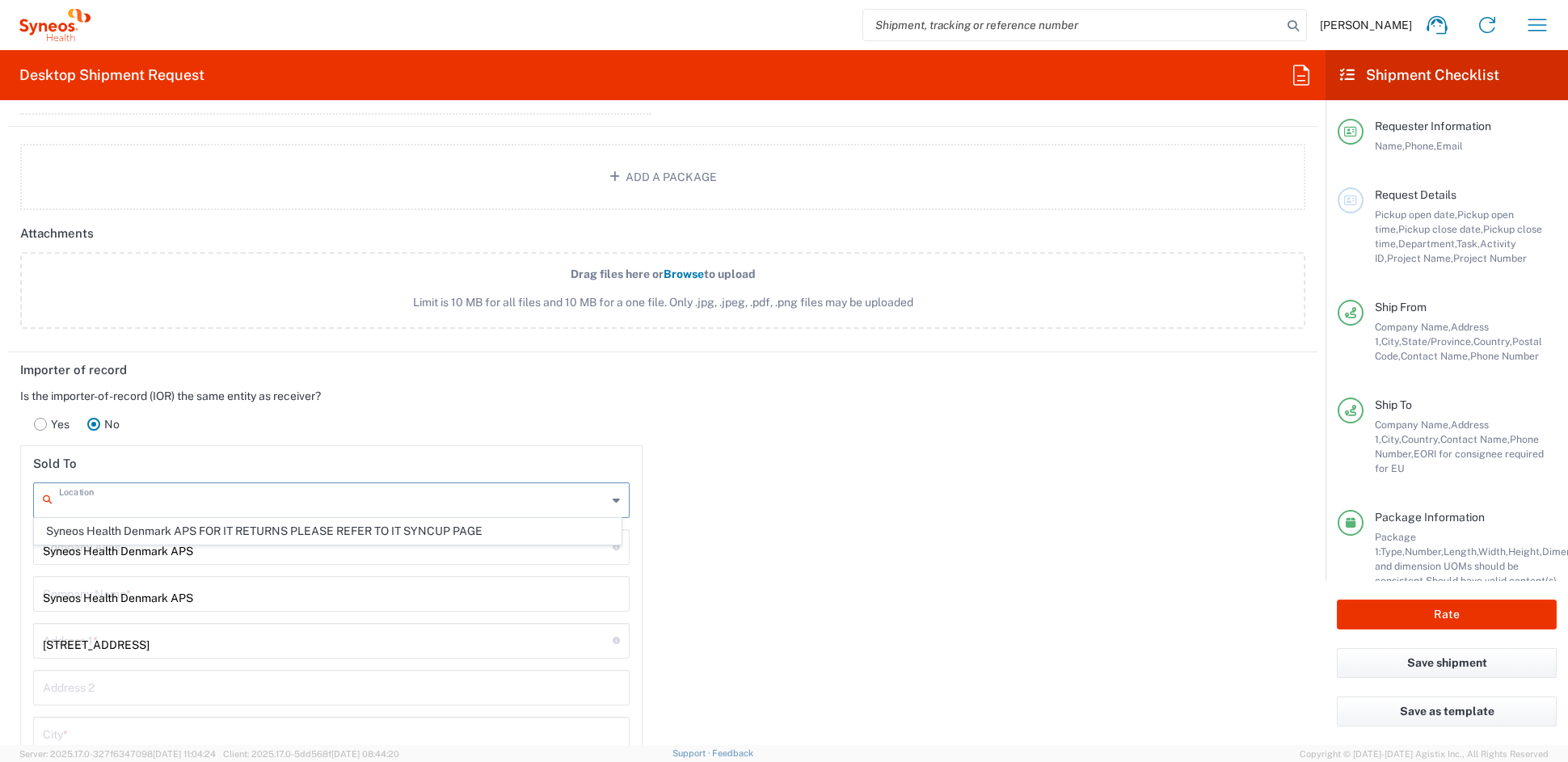
type input "Copenhagen K"
type input "1260"
type input "Syneos Health Denmark APS"
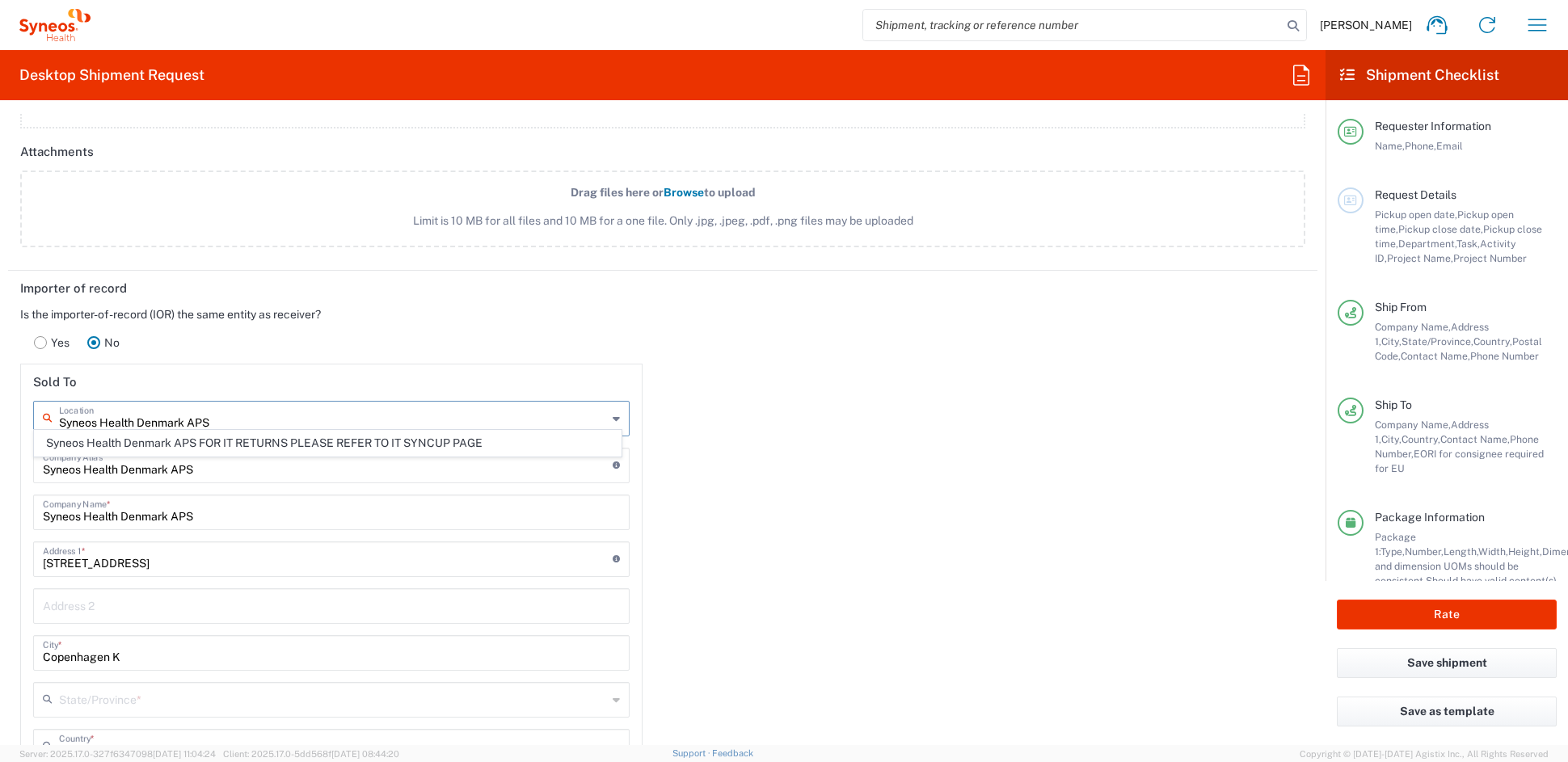
scroll to position [1967, 0]
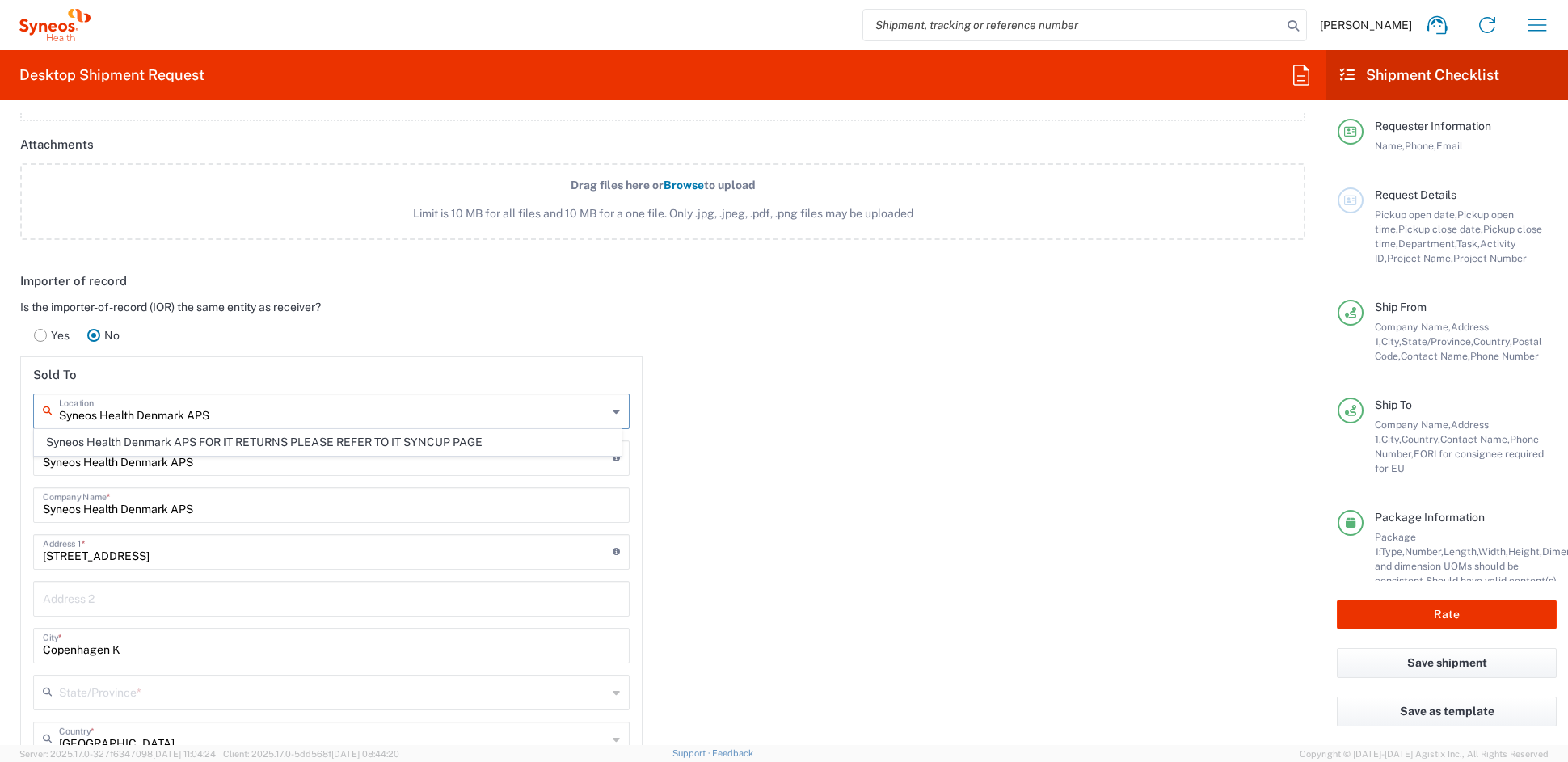
click at [245, 504] on input "Syneos Health Denmark APS" at bounding box center [331, 504] width 577 height 29
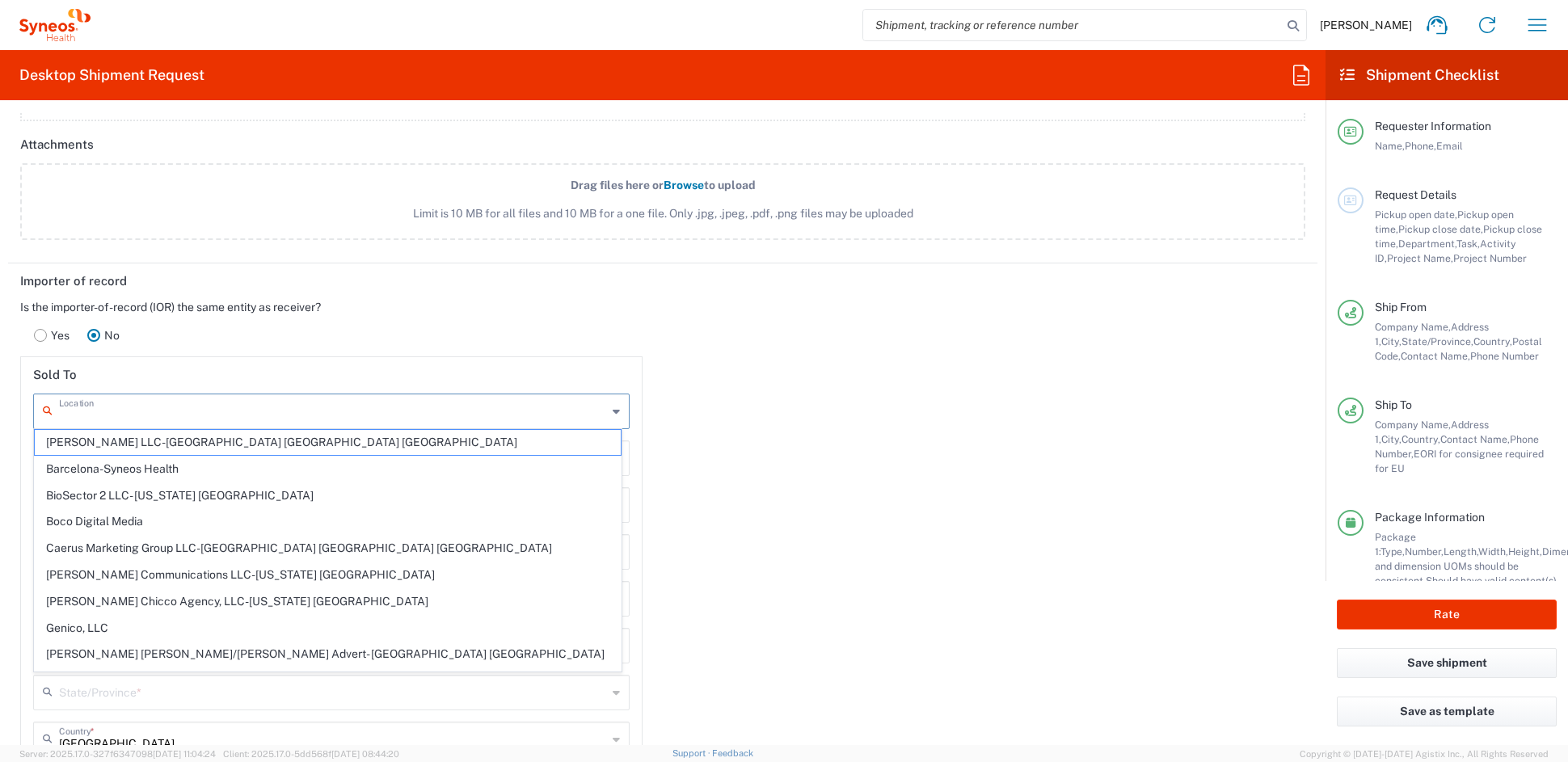
click at [196, 417] on input "text" at bounding box center [333, 411] width 548 height 29
click at [806, 555] on div "Importer of record Is the importer-of-record (IOR) the same entity as receiver?…" at bounding box center [663, 638] width 1327 height 749
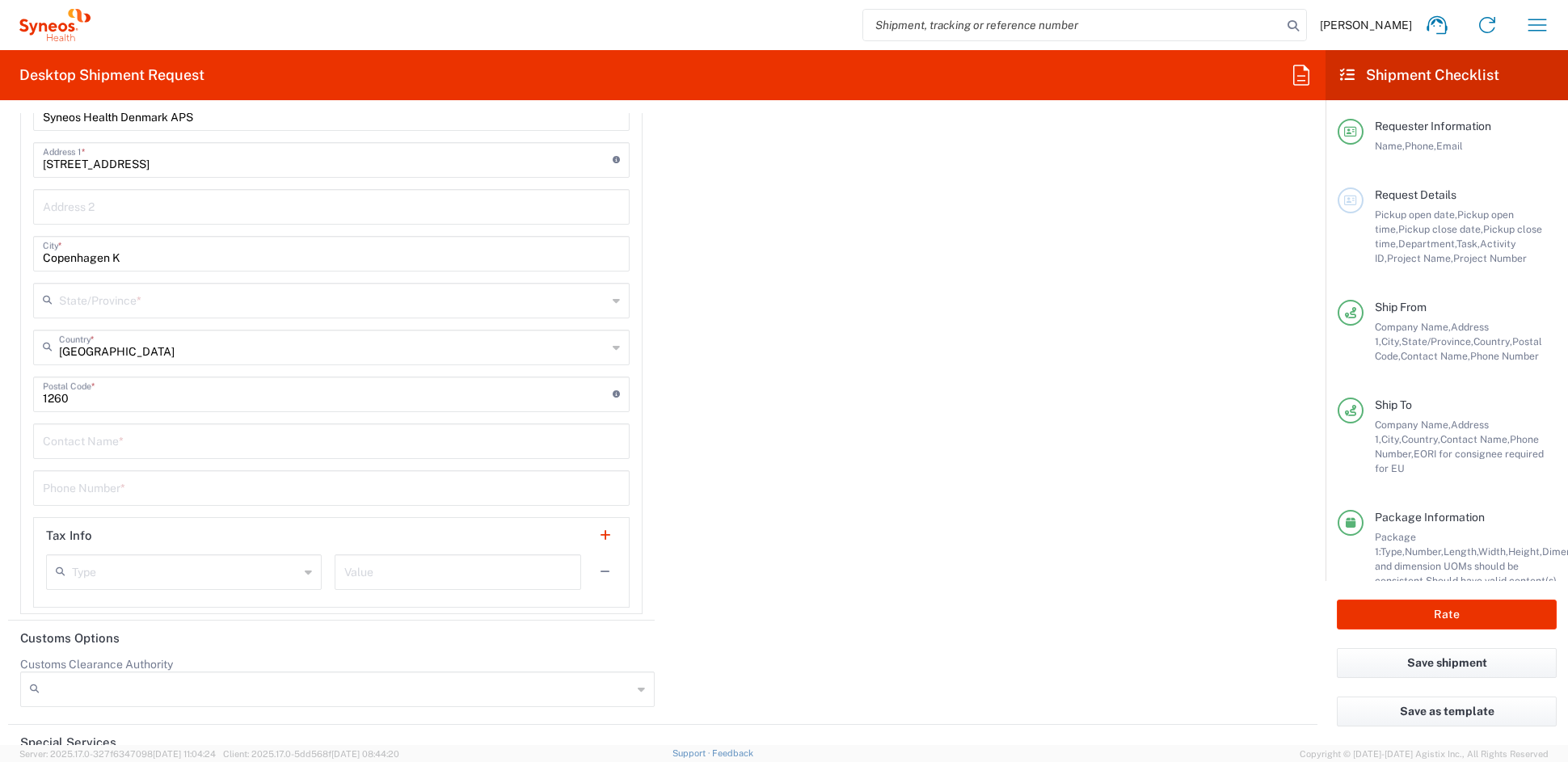
scroll to position [2360, 0]
click at [130, 436] on input "text" at bounding box center [331, 438] width 577 height 29
paste input "Beatriz-Roca Benjumea"
type input "Beatriz-Roca Benjumea"
click at [155, 480] on input "tel" at bounding box center [331, 486] width 577 height 29
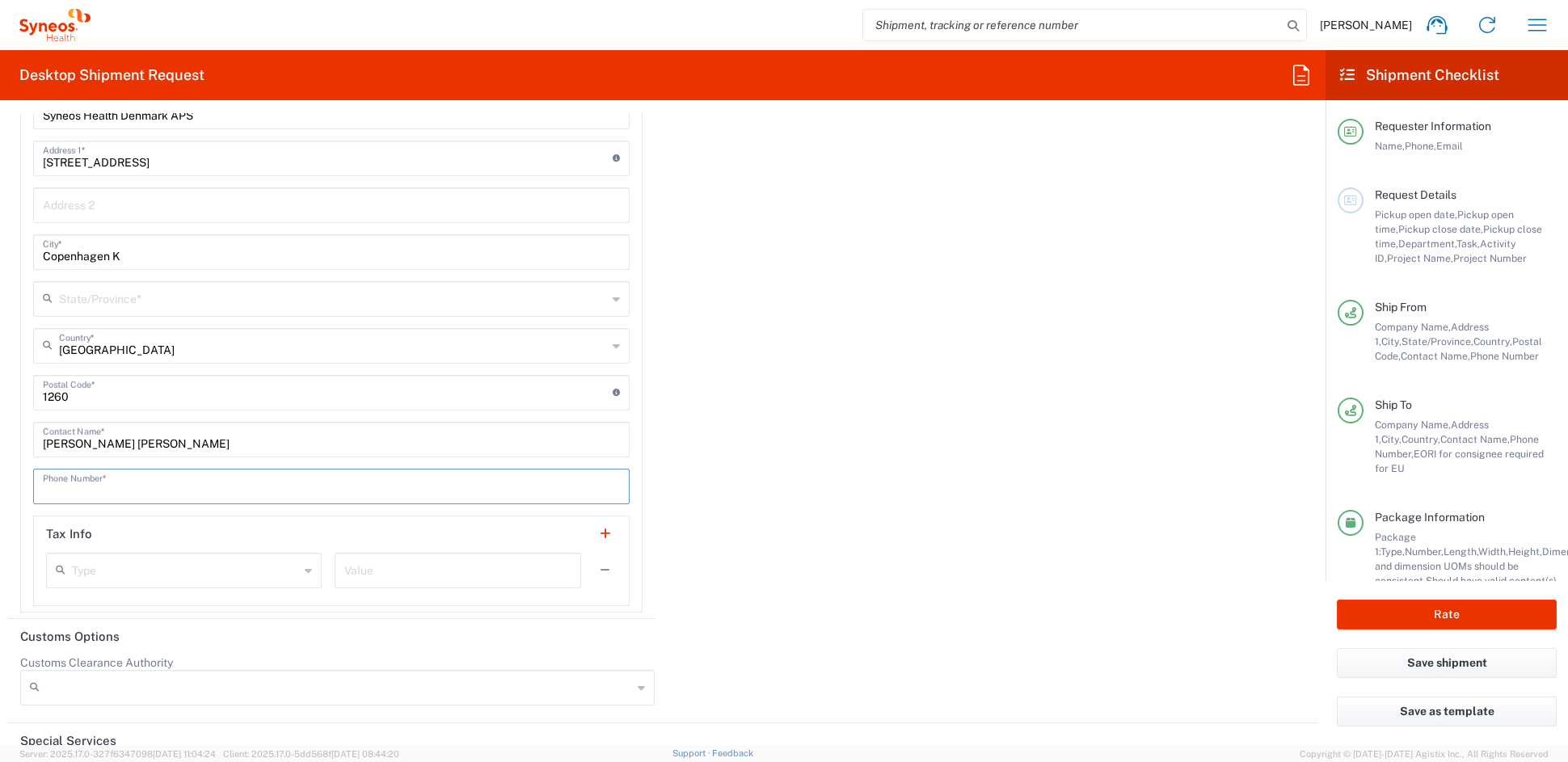
paste input "34 932 555 641"
type input "34 932 555 641"
click at [305, 569] on icon at bounding box center [309, 571] width 8 height 26
click at [169, 631] on span "EORI" at bounding box center [182, 629] width 268 height 25
type input "EORI"
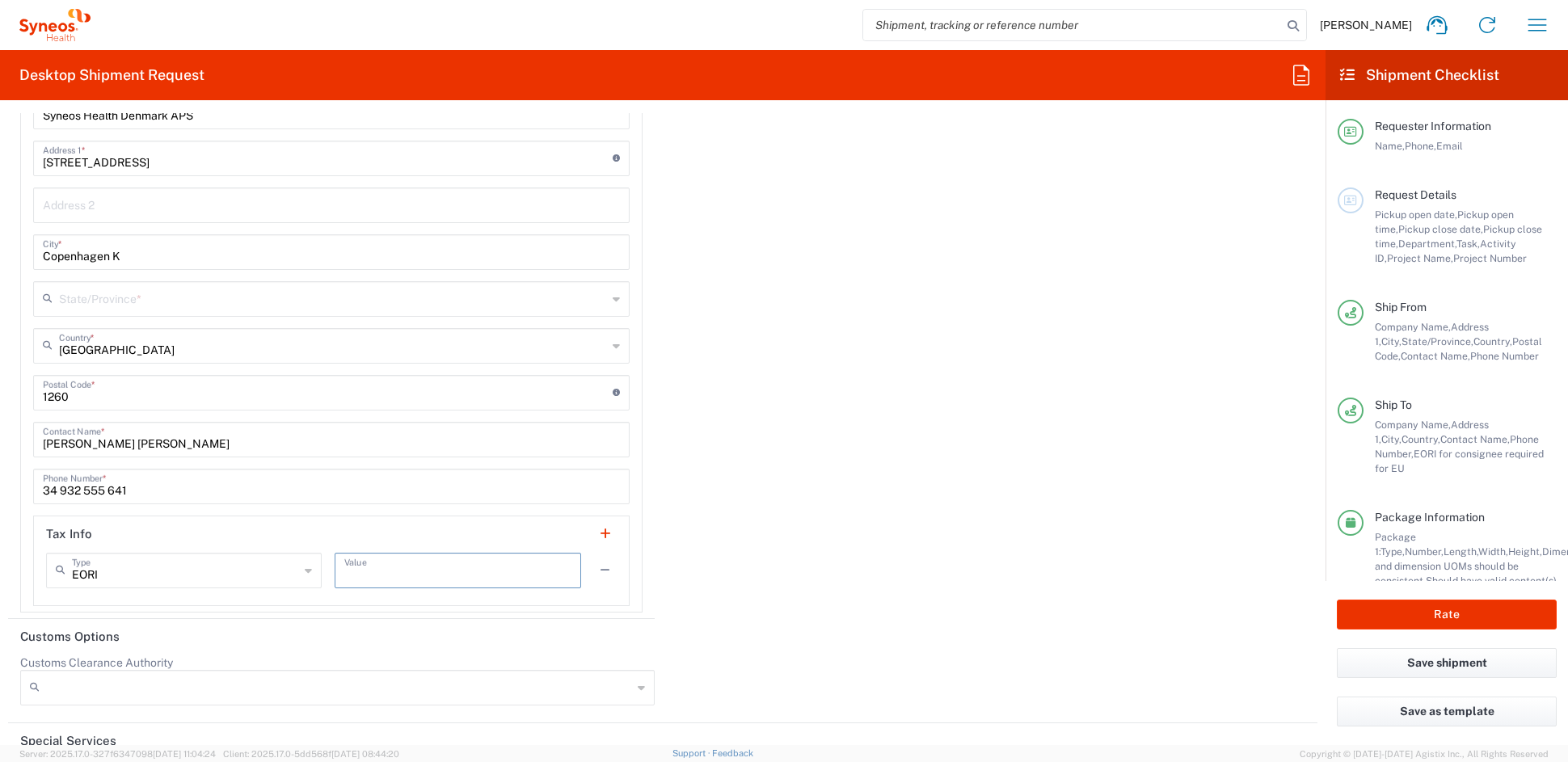
click at [416, 569] on input "text" at bounding box center [458, 570] width 227 height 29
paste input "DK35416838"
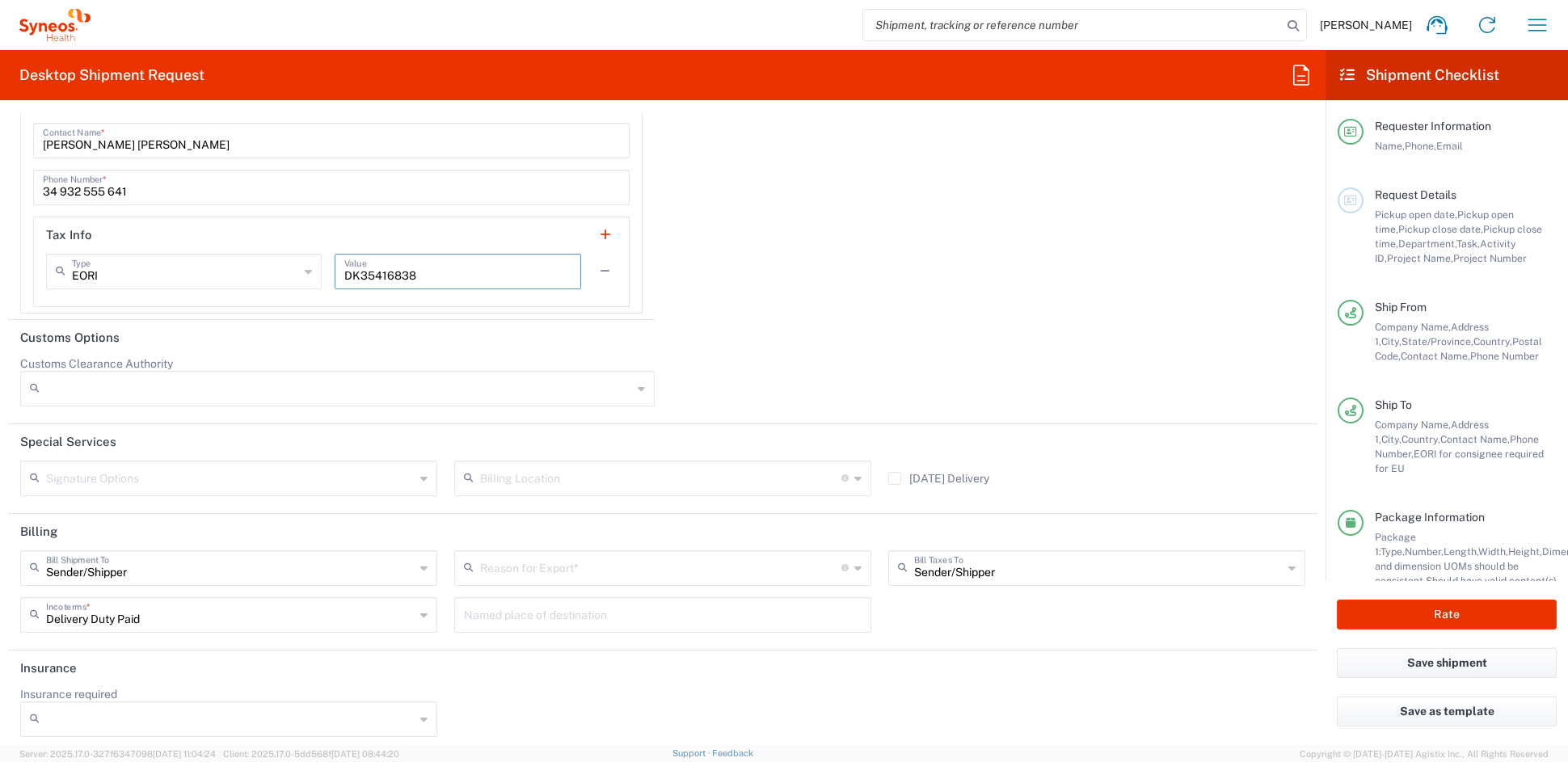
scroll to position [2660, 0]
type input "DK35416838"
click at [563, 571] on input "text" at bounding box center [661, 566] width 362 height 29
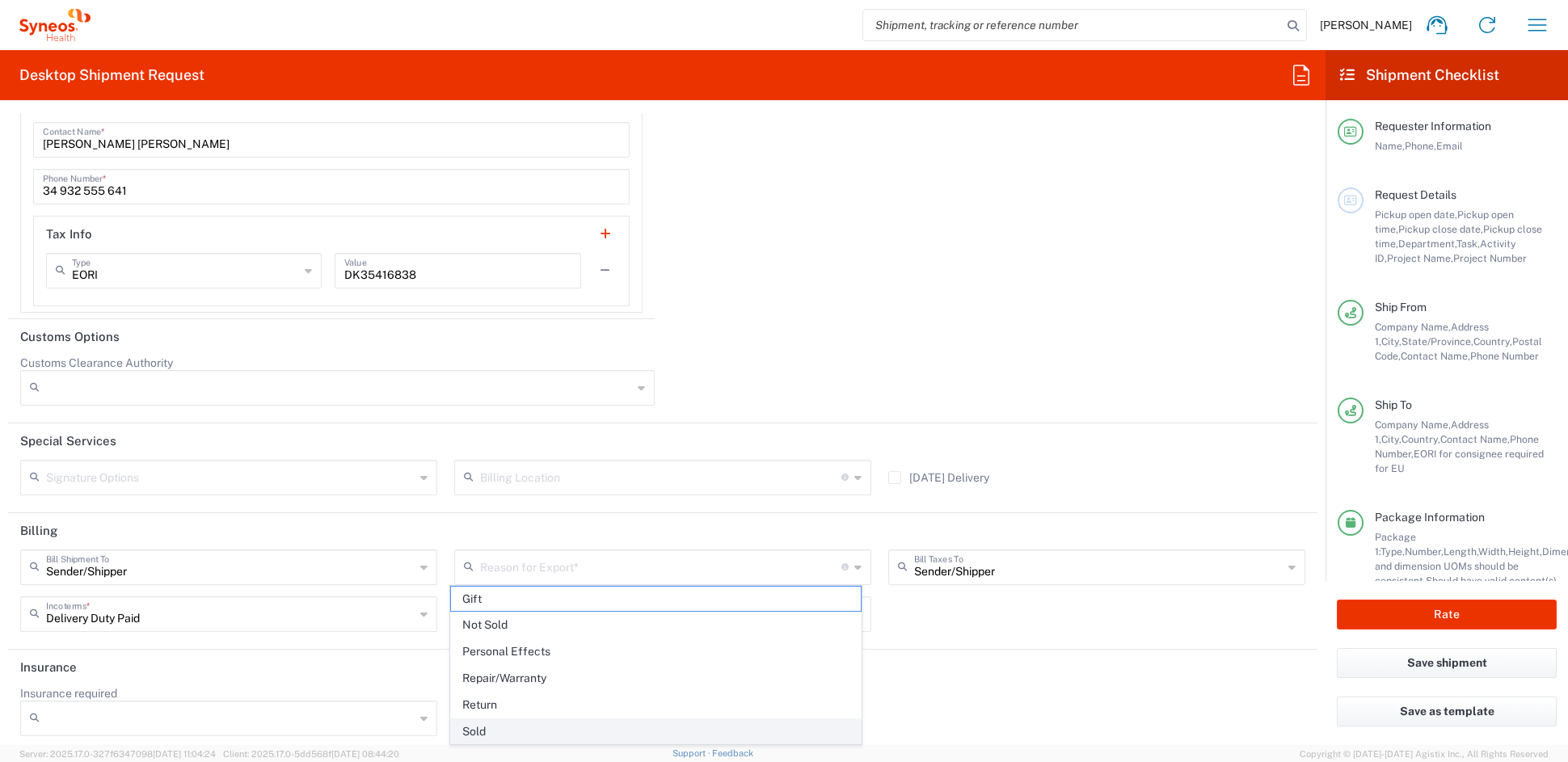
click at [511, 735] on span "Sold" at bounding box center [655, 732] width 409 height 25
type input "Sold"
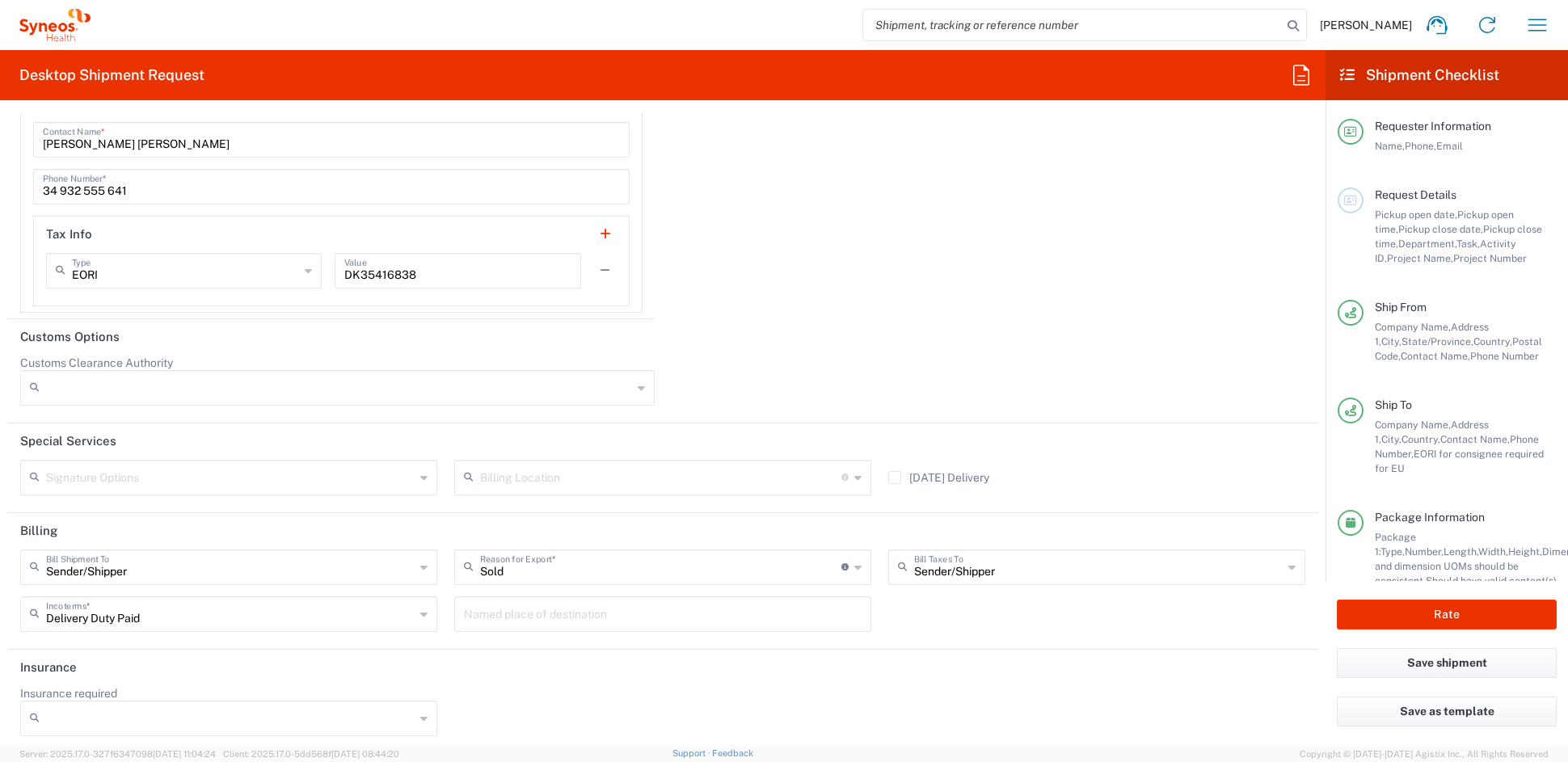
scroll to position [2665, 0]
click at [1458, 616] on button "Rate" at bounding box center [1447, 614] width 220 height 30
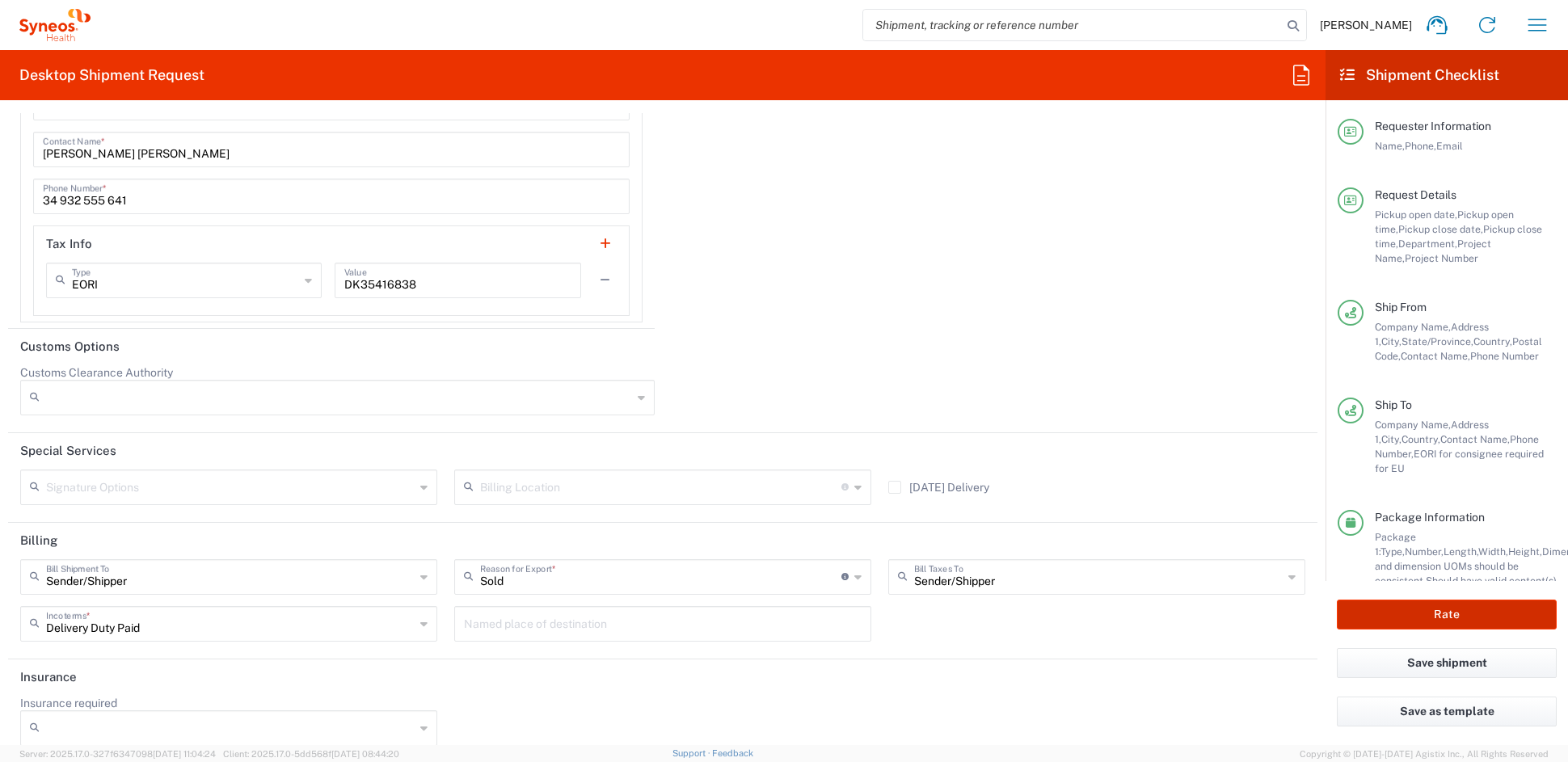
scroll to position [2680, 0]
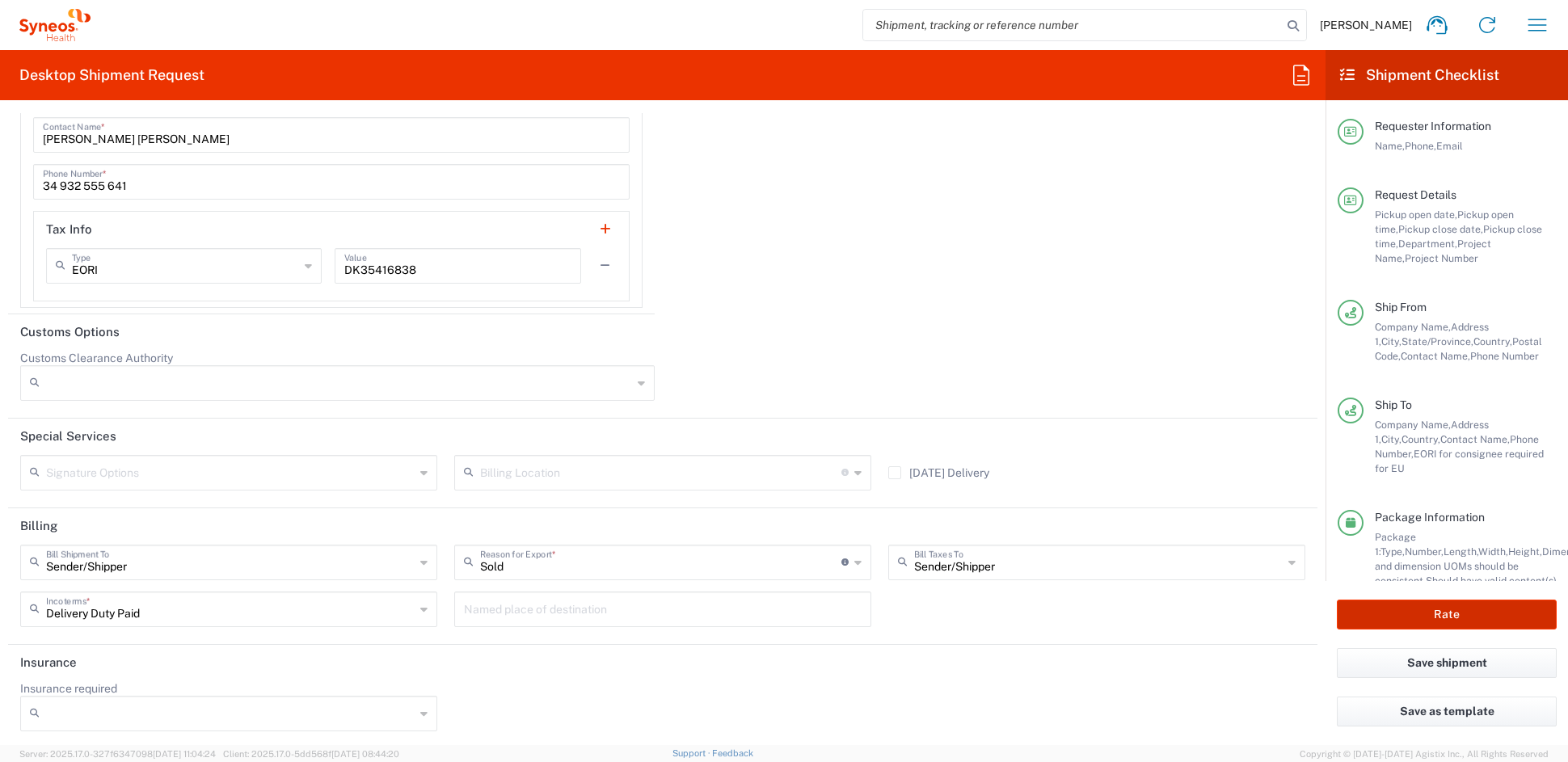
type input "COMM.STUDO.IC.106960"
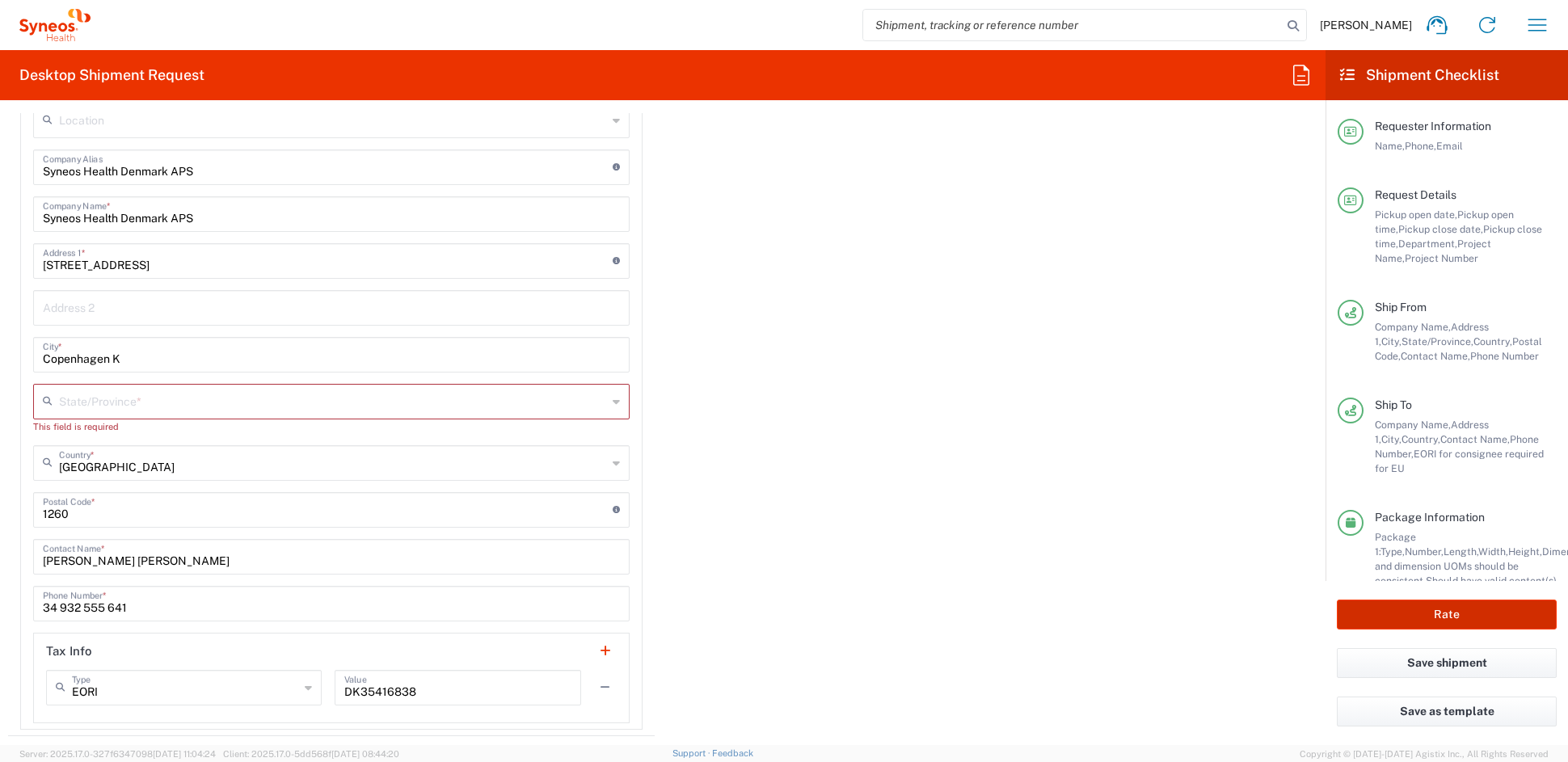
scroll to position [2252, 0]
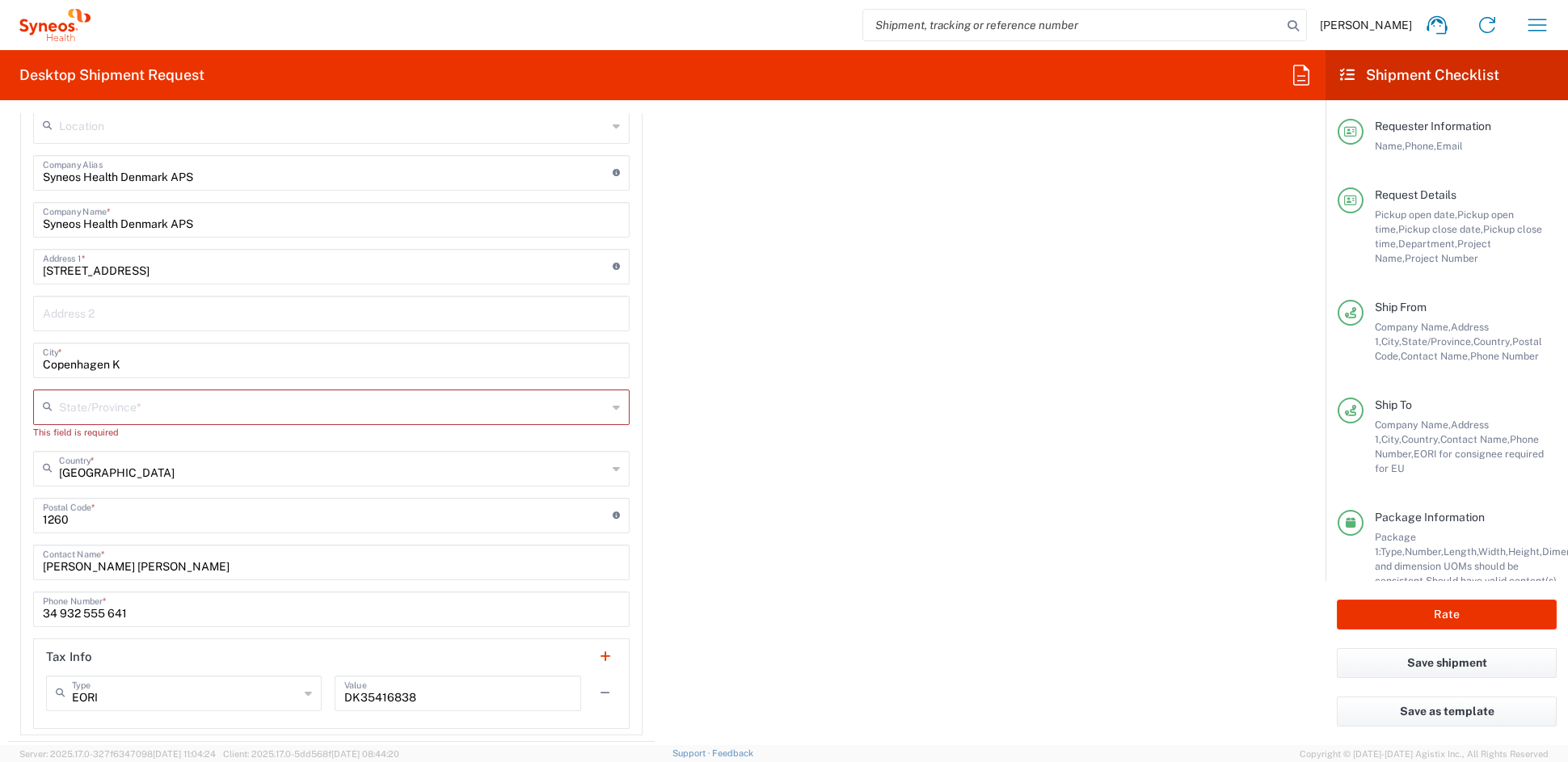
click at [161, 405] on input "text" at bounding box center [333, 406] width 548 height 29
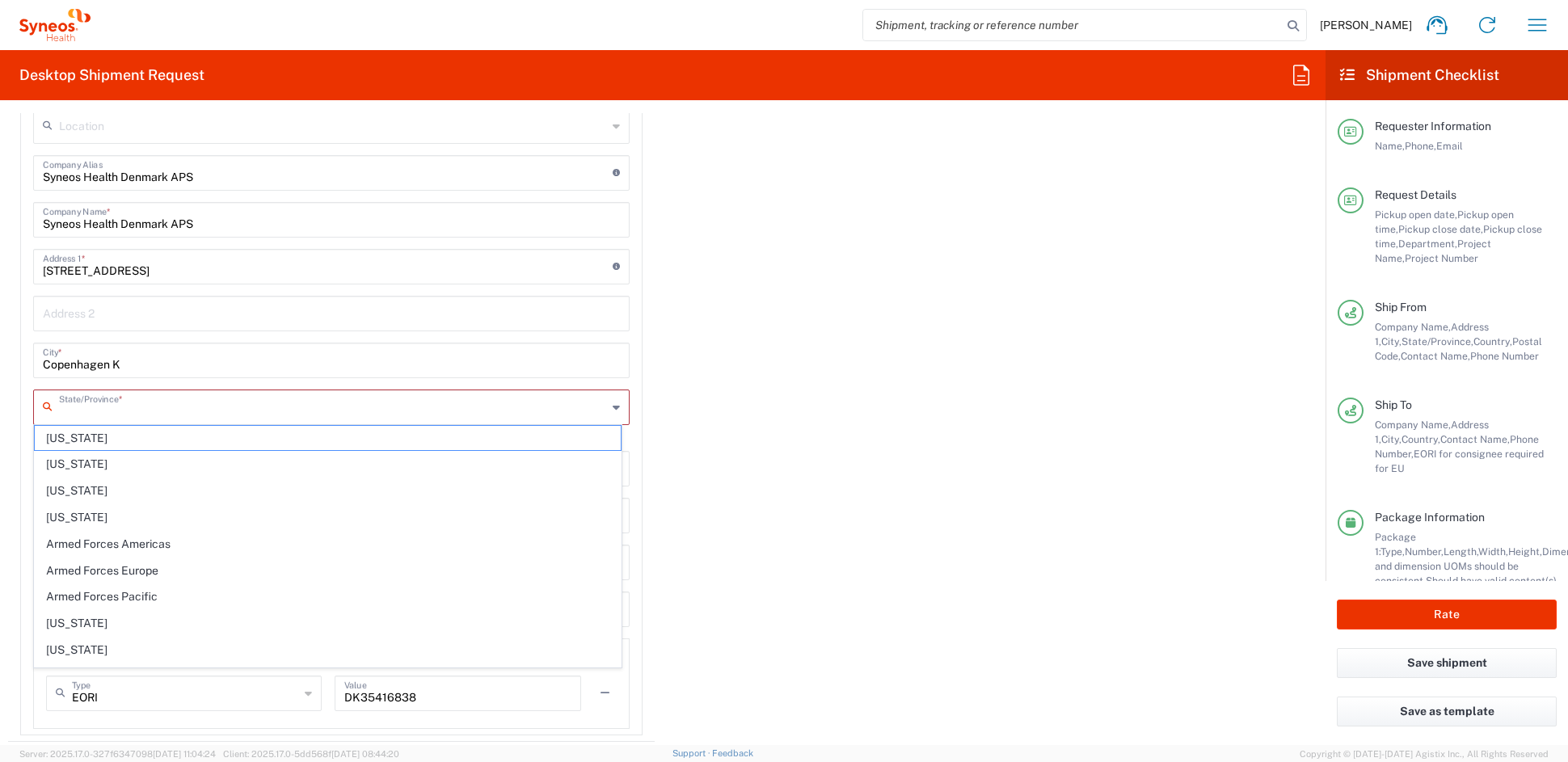
click at [220, 351] on input "Copenhagen K" at bounding box center [331, 359] width 577 height 29
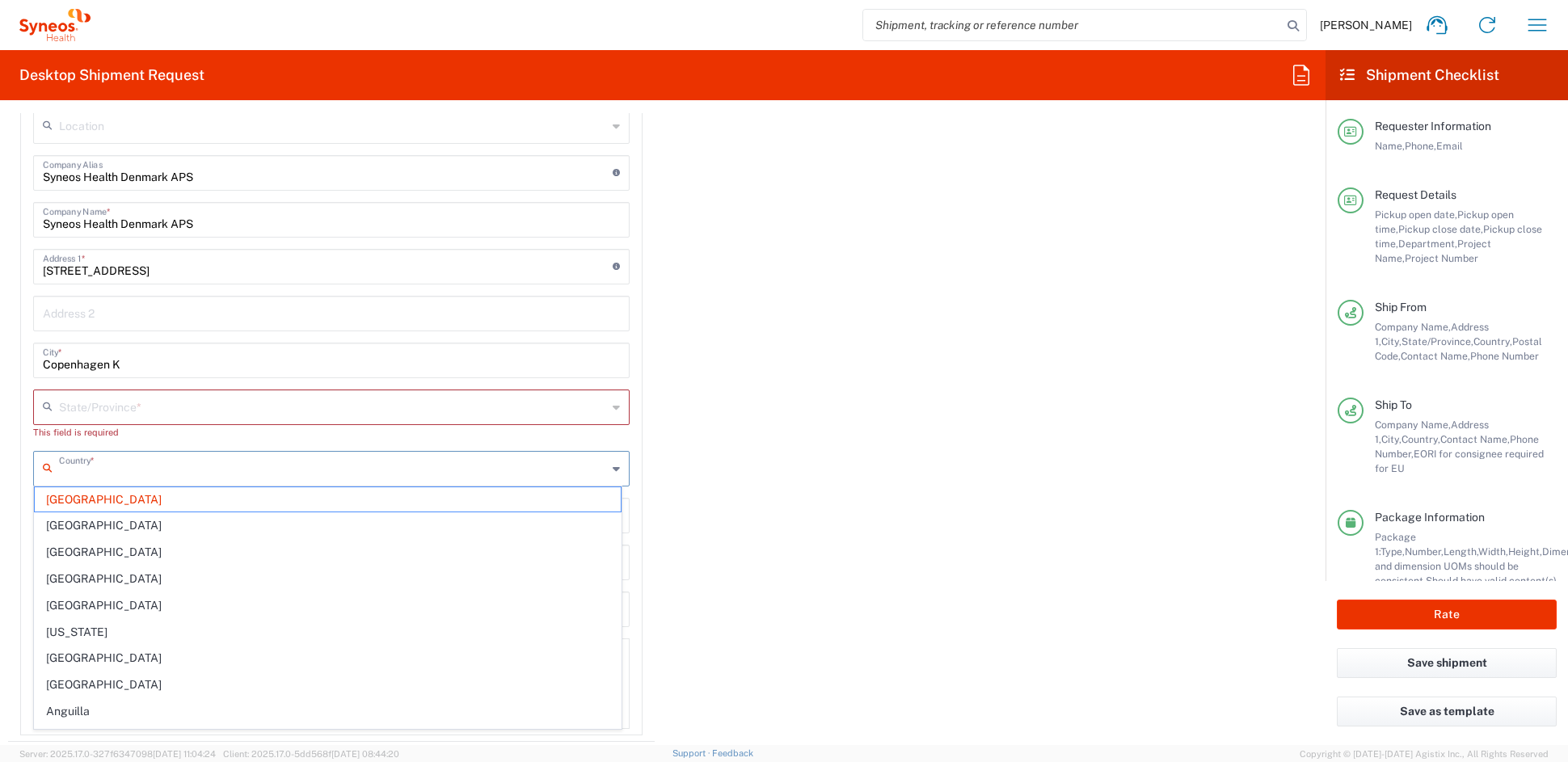
click at [152, 464] on input "text" at bounding box center [333, 468] width 548 height 29
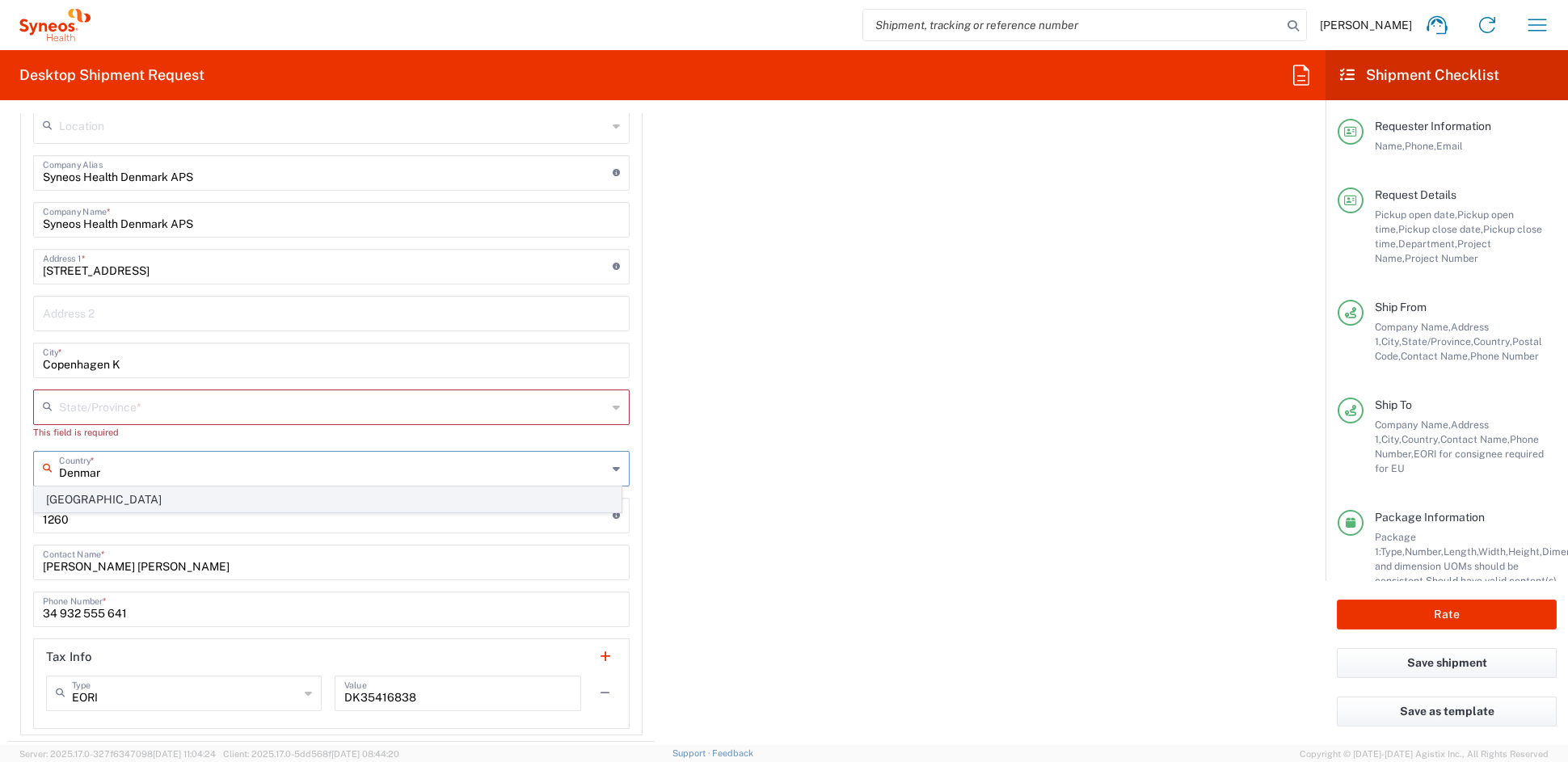
click at [75, 492] on span "Denmark" at bounding box center [327, 500] width 586 height 25
type input "Denmark"
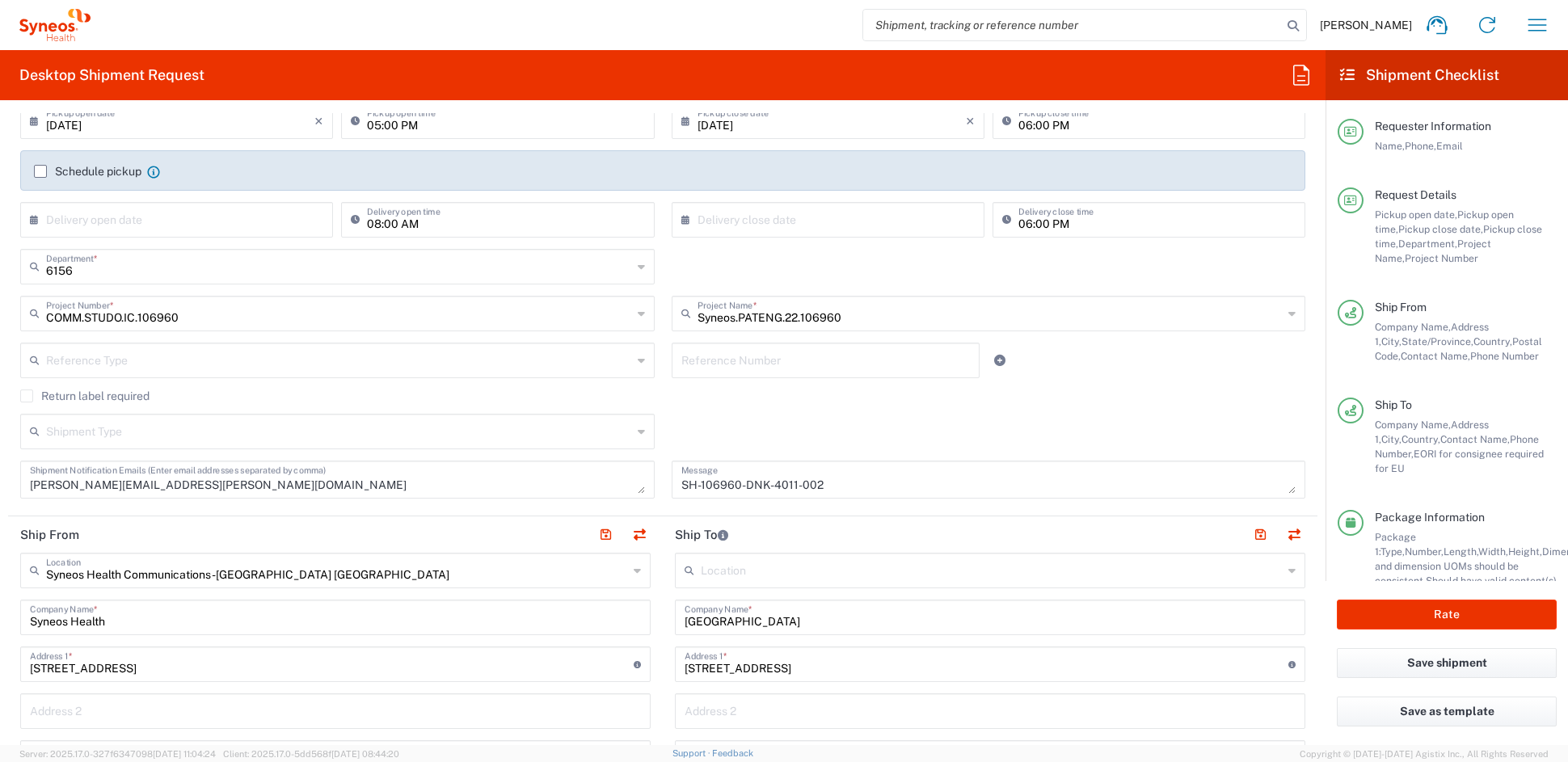
scroll to position [232, 0]
click at [1416, 614] on button "Rate" at bounding box center [1447, 614] width 220 height 30
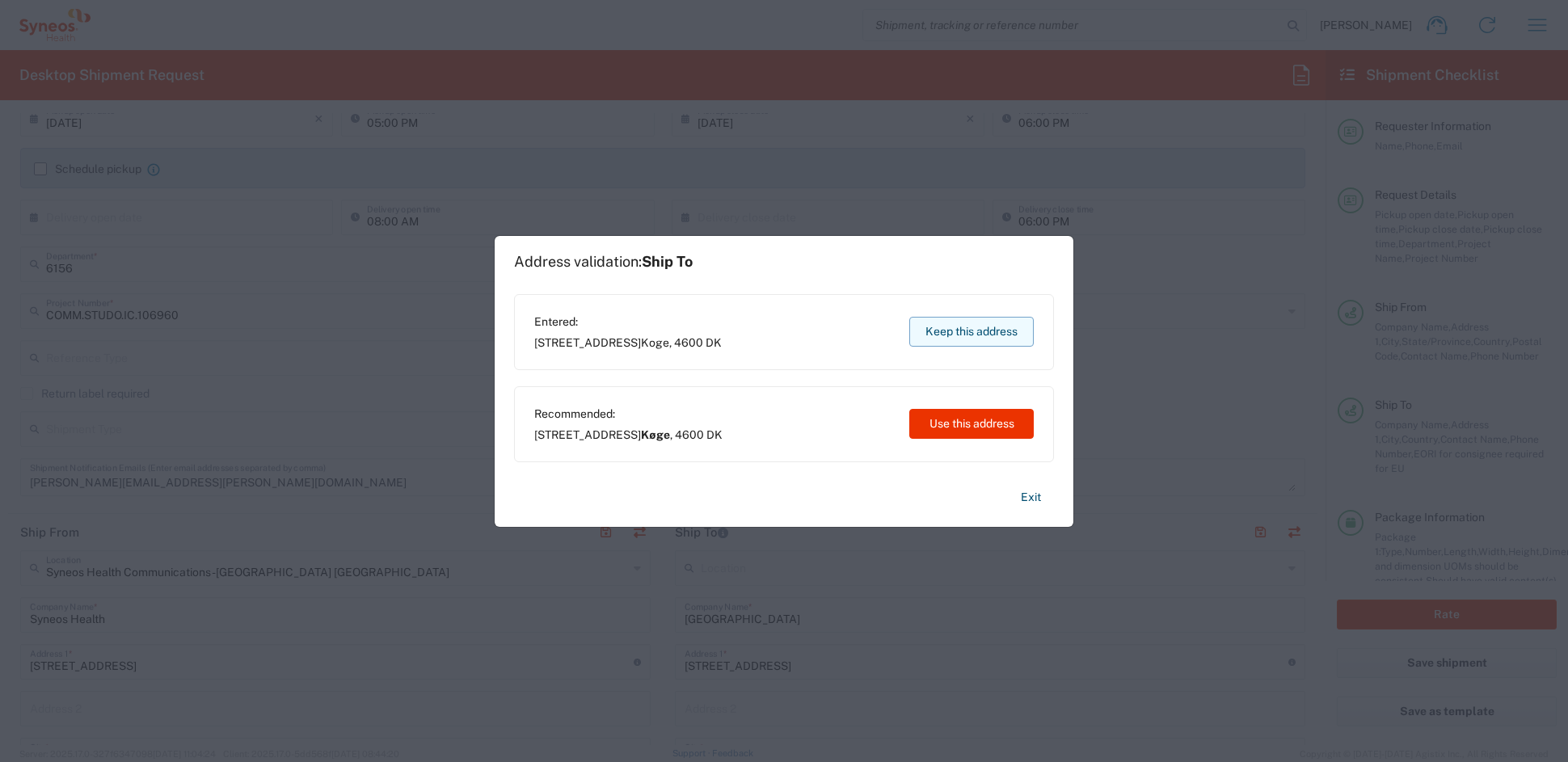
click at [966, 330] on button "Keep this address" at bounding box center [972, 331] width 125 height 30
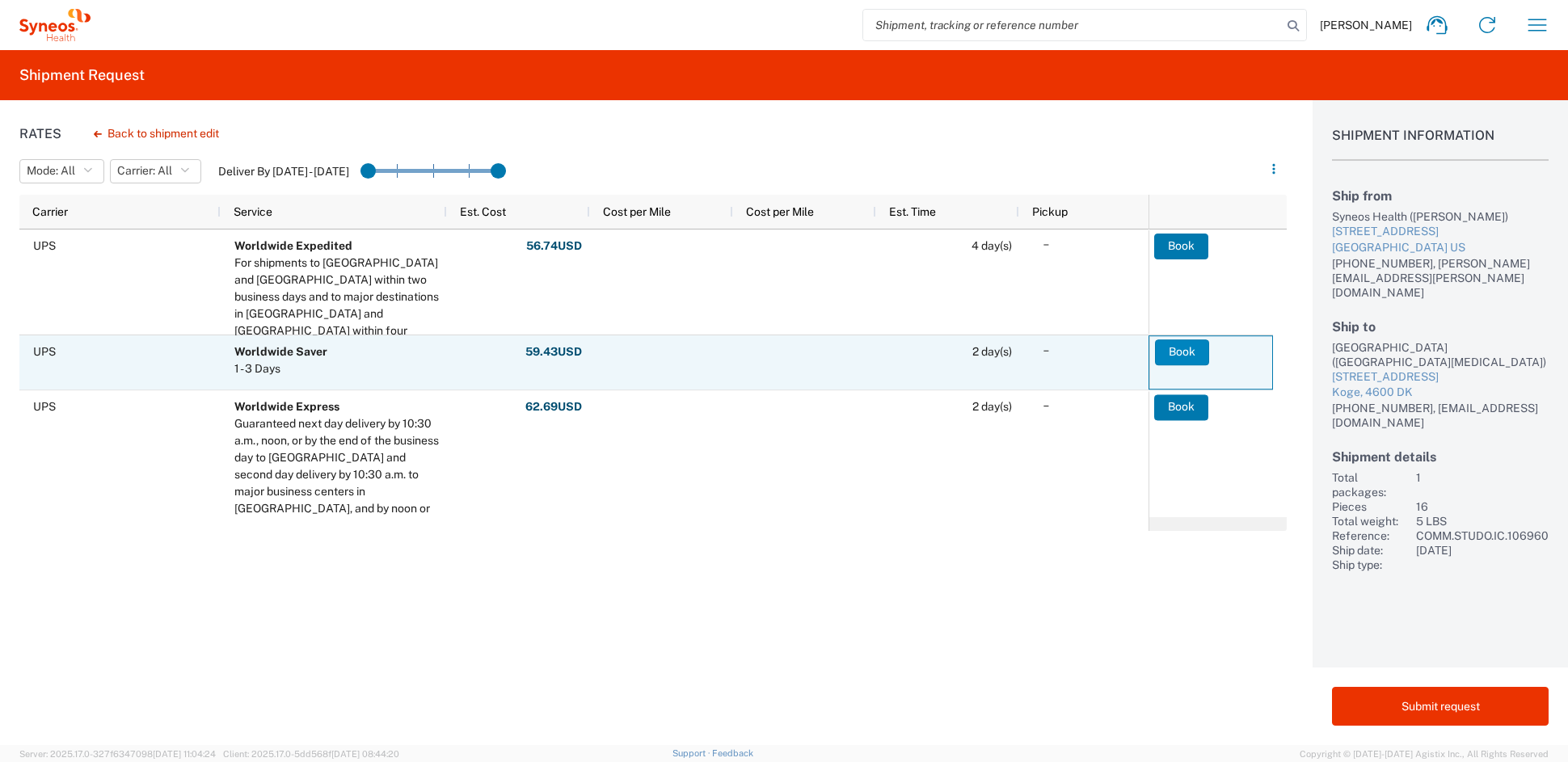
click at [1189, 350] on button "Book" at bounding box center [1182, 352] width 54 height 26
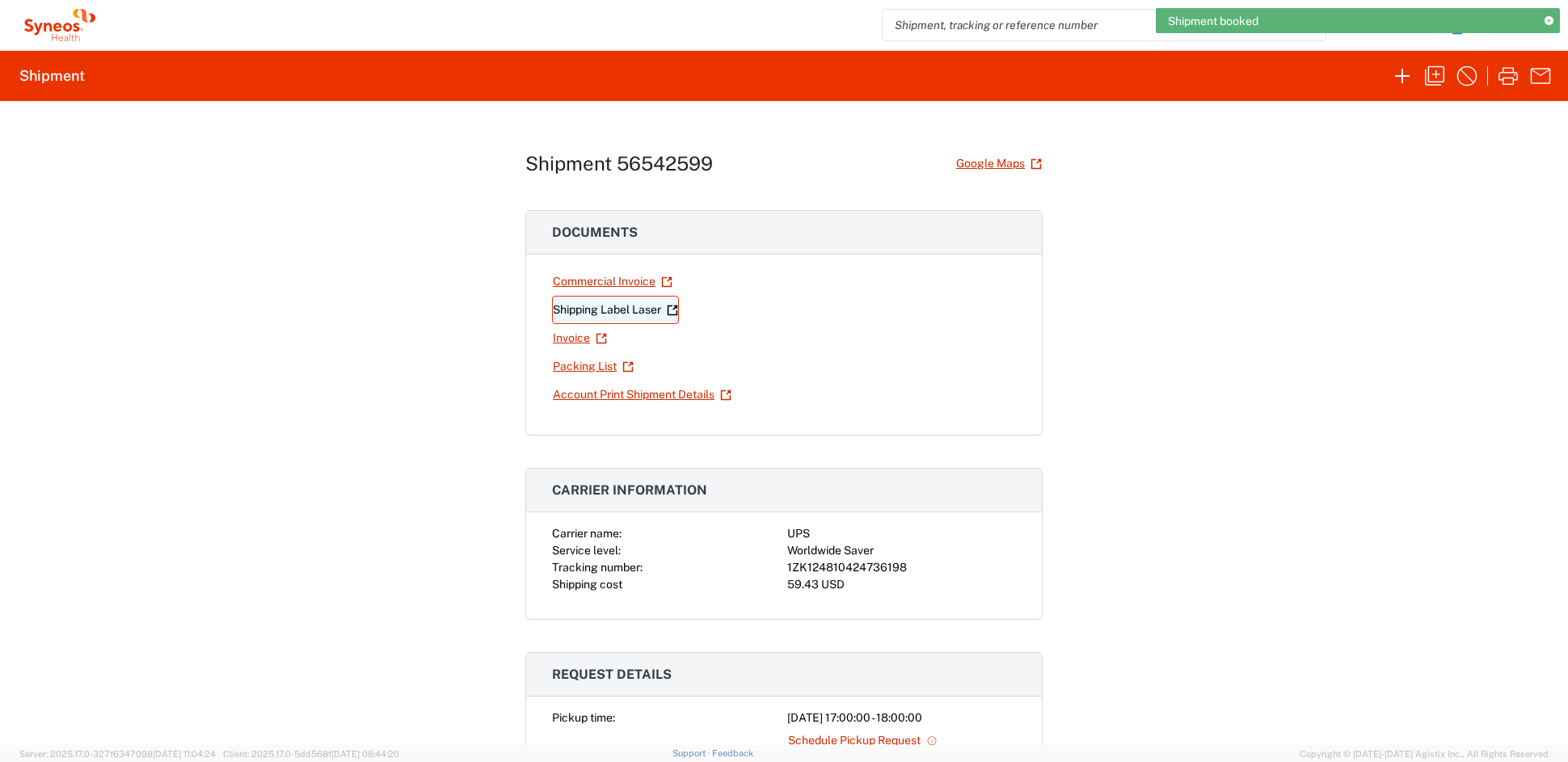
click at [605, 310] on link "Shipping Label Laser" at bounding box center [615, 310] width 127 height 29
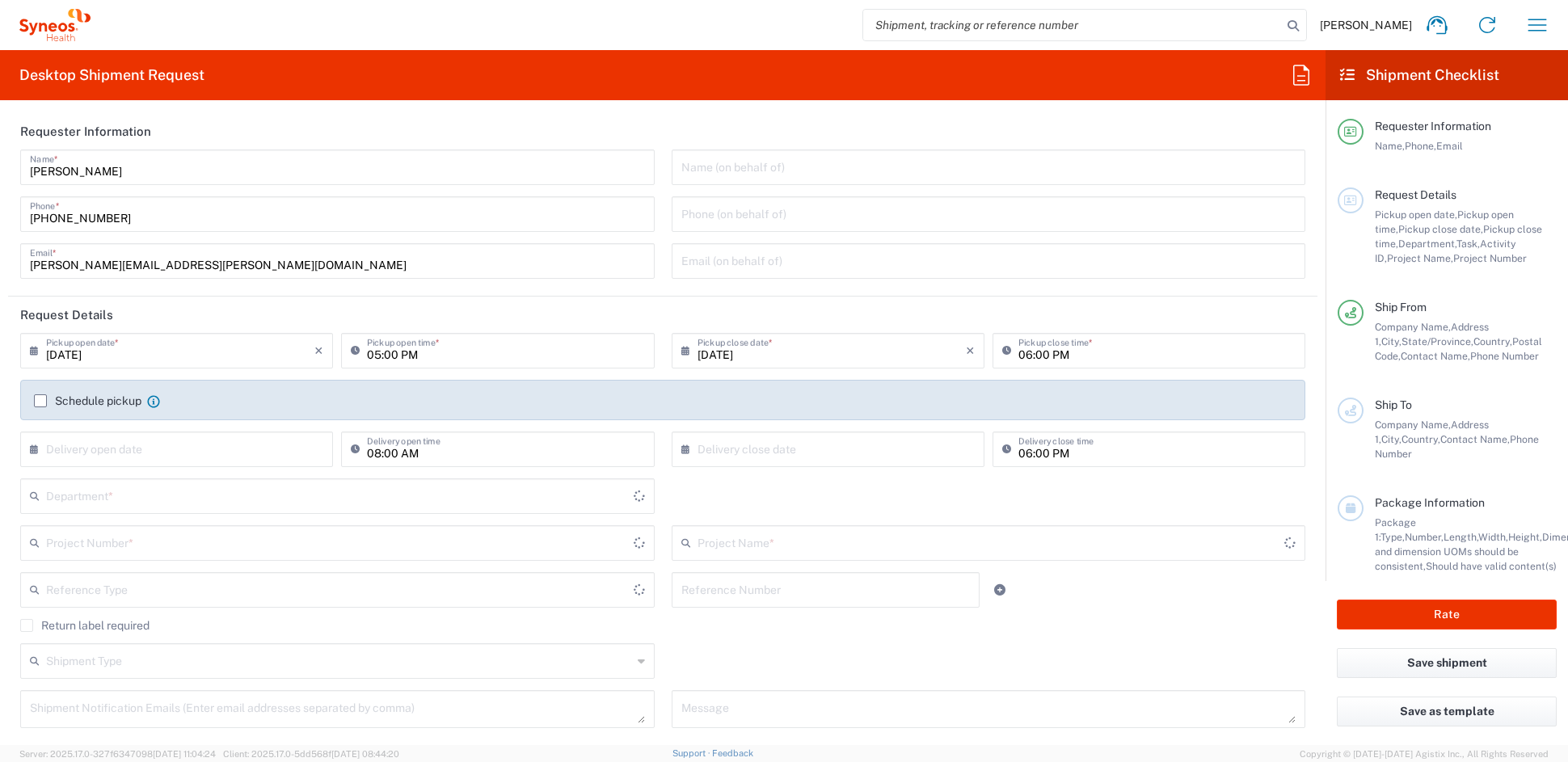
type input "[US_STATE]"
type input "[GEOGRAPHIC_DATA]"
type input "6156"
click at [1544, 24] on icon "button" at bounding box center [1538, 24] width 26 height 26
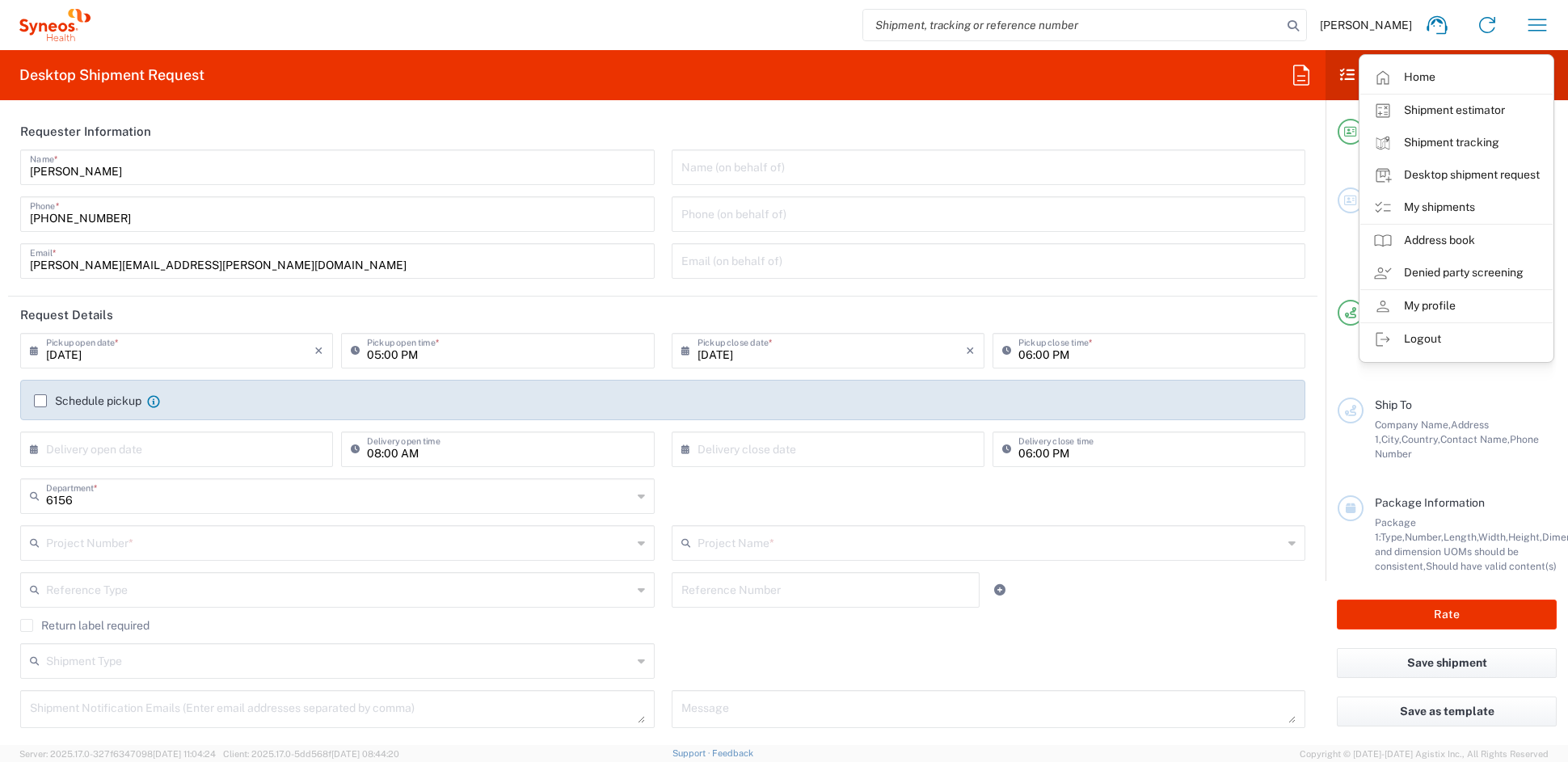
click at [1440, 205] on link "My shipments" at bounding box center [1457, 207] width 192 height 32
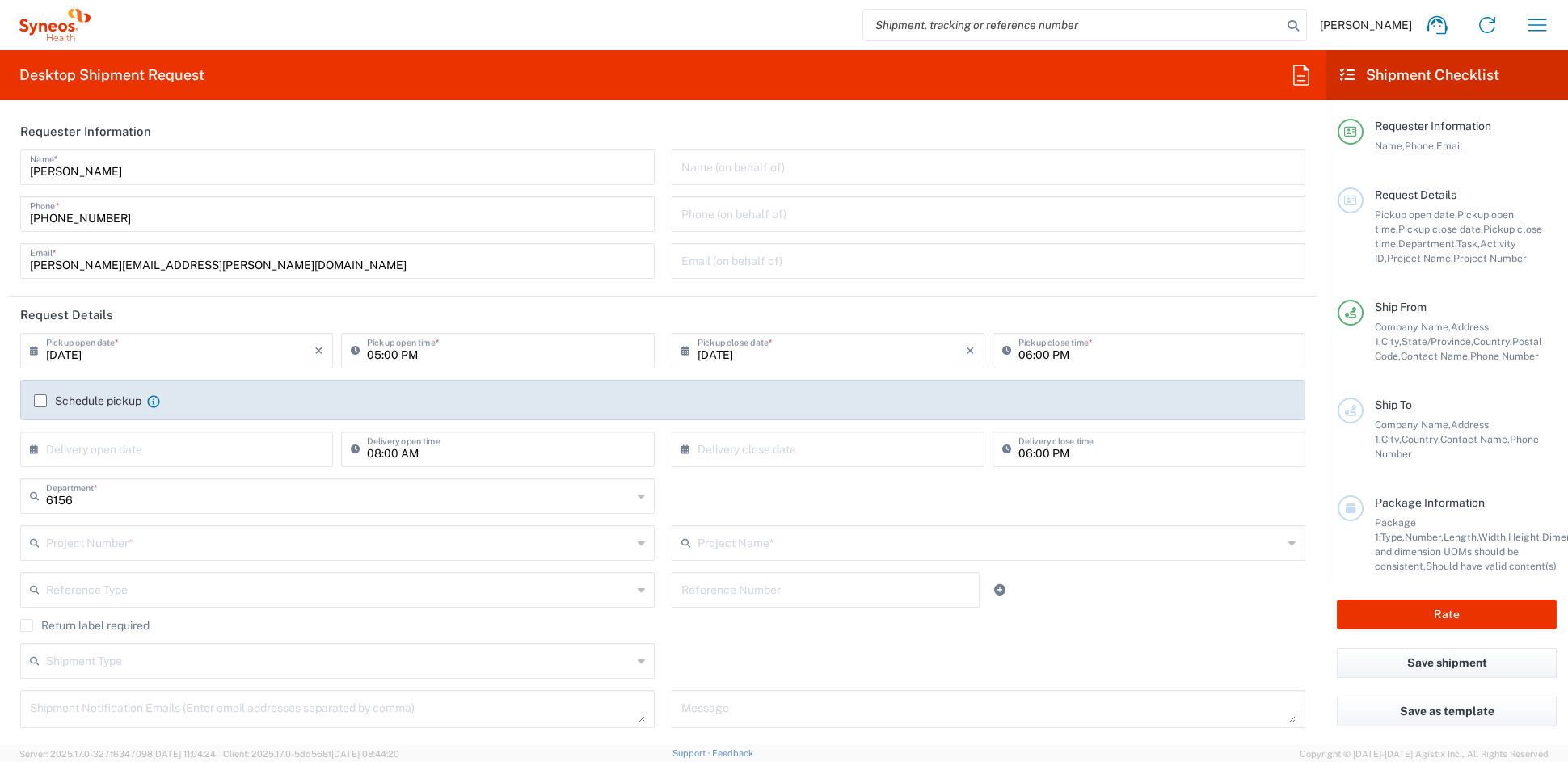
type input "Syneos Health Communications-Westerville OH"
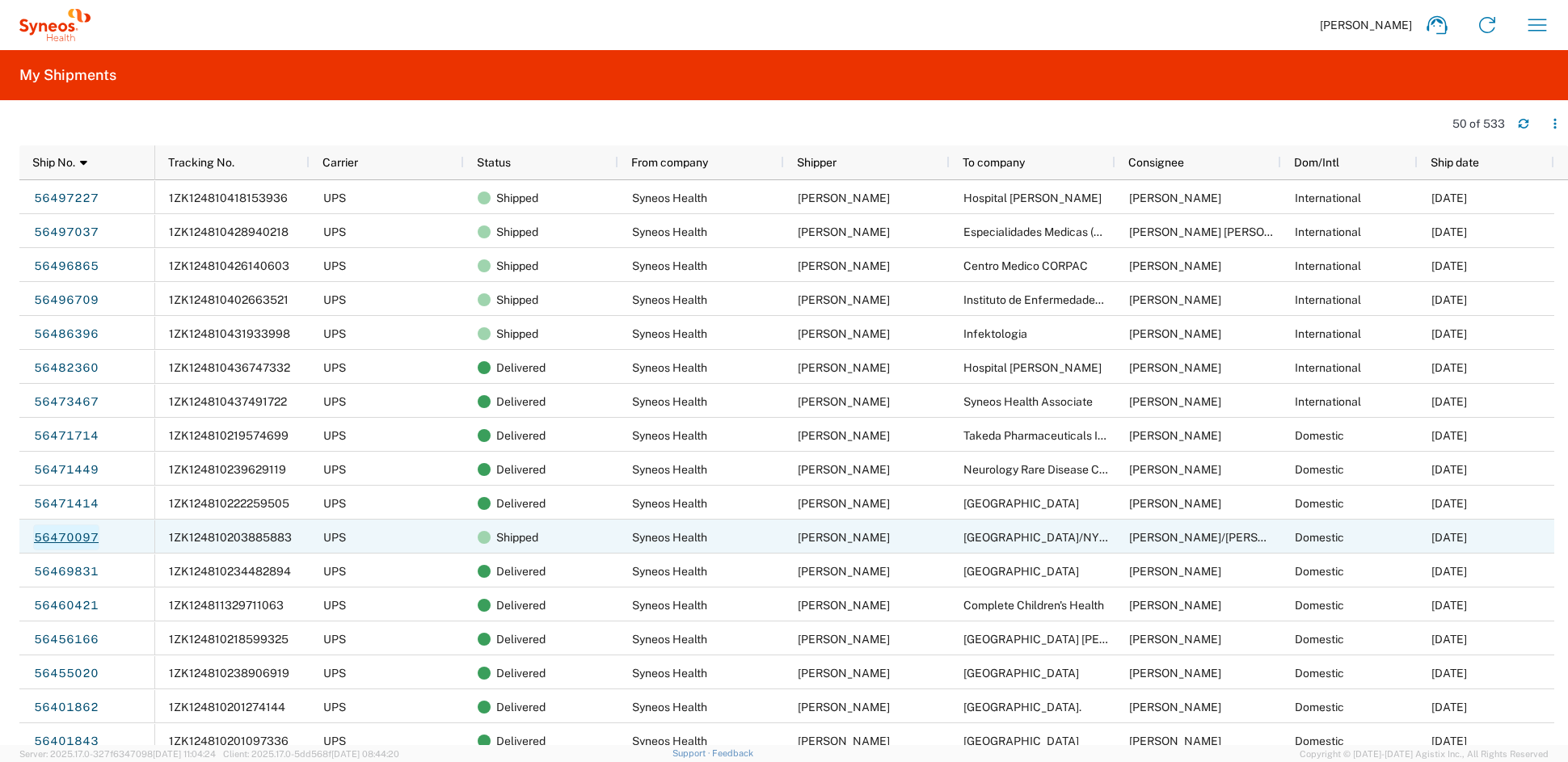
click at [71, 536] on link "56470097" at bounding box center [66, 537] width 67 height 26
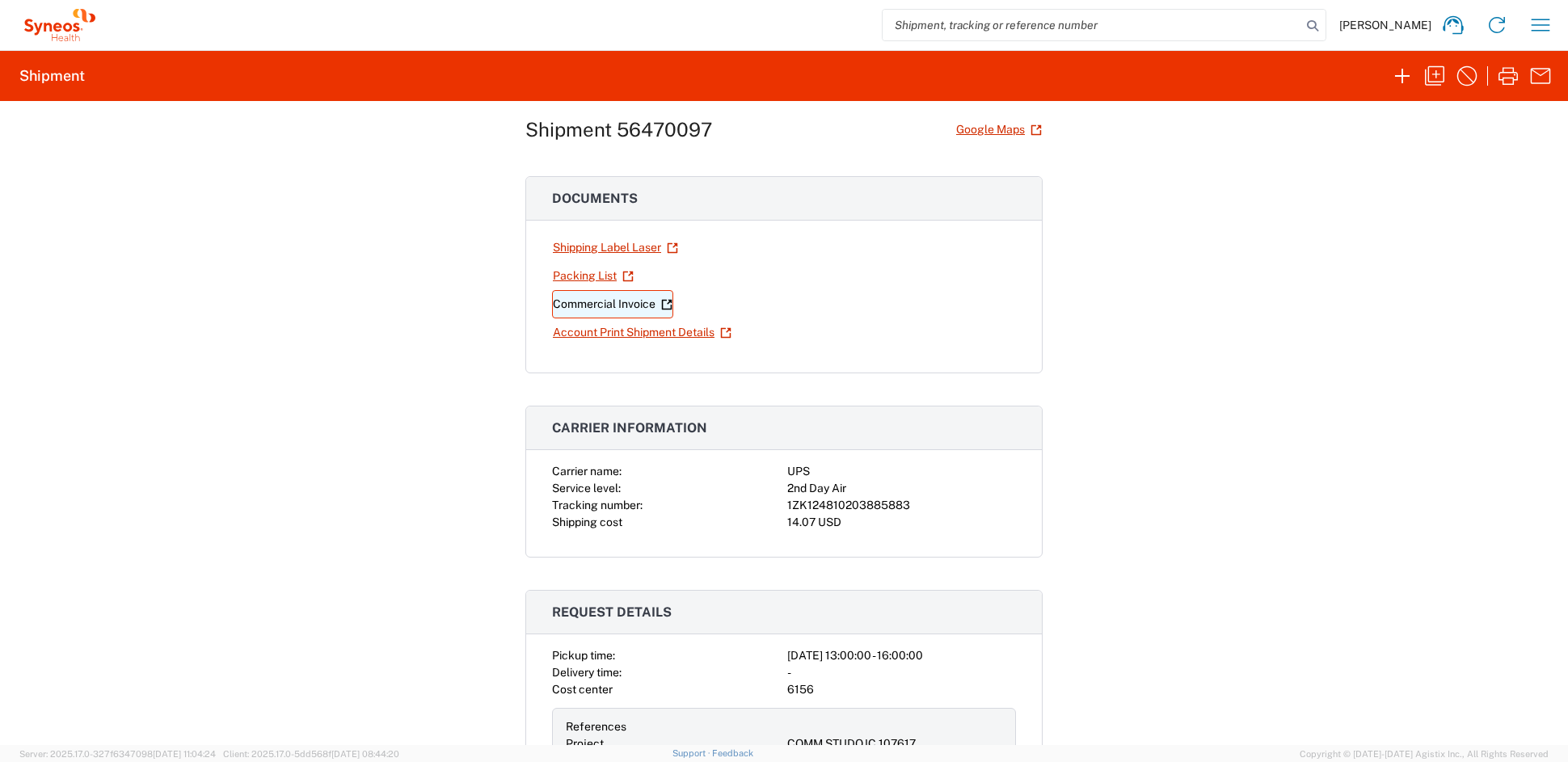
click at [604, 304] on link "Commercial Invoice" at bounding box center [613, 304] width 121 height 29
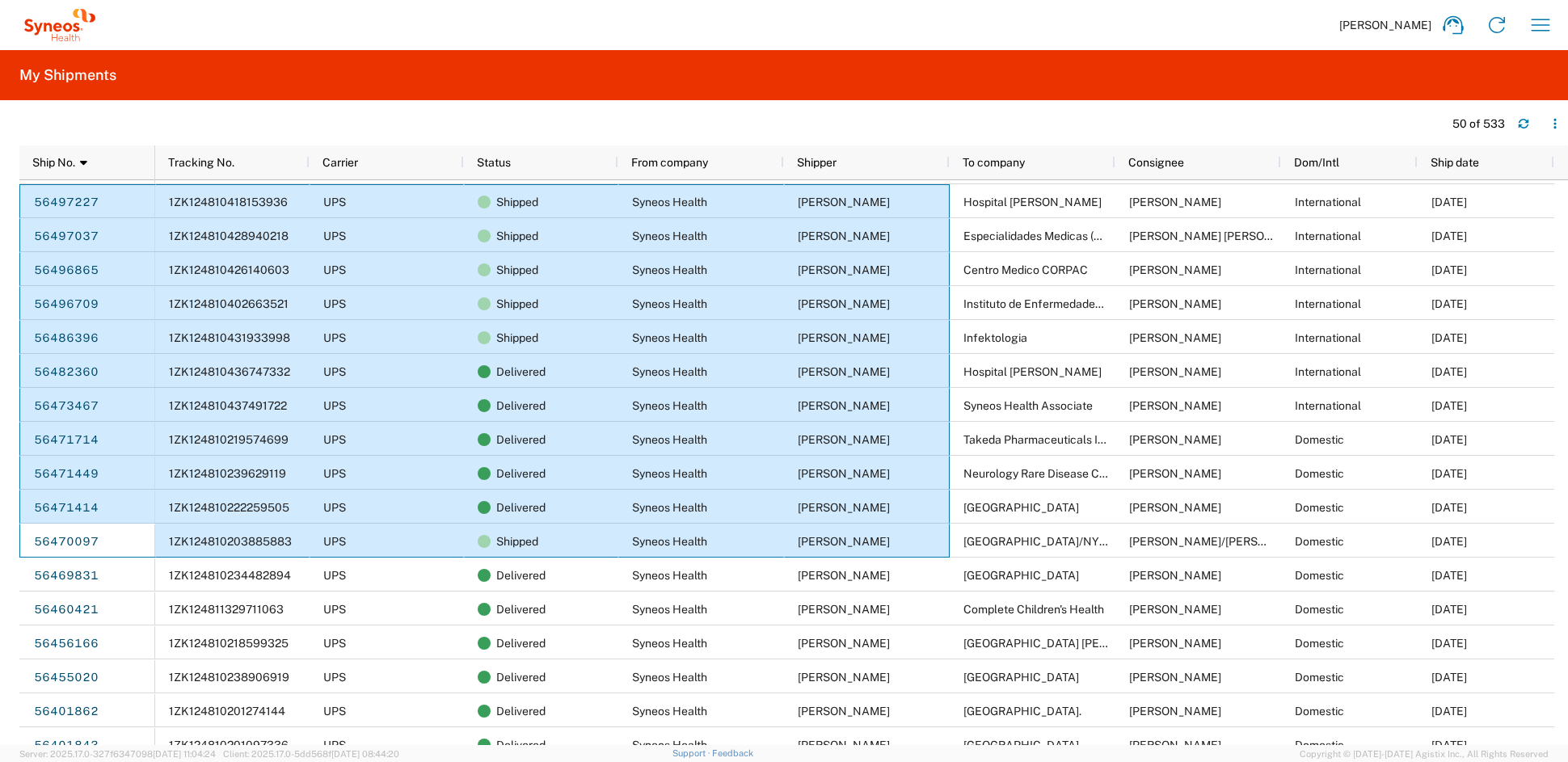
scroll to position [575, 0]
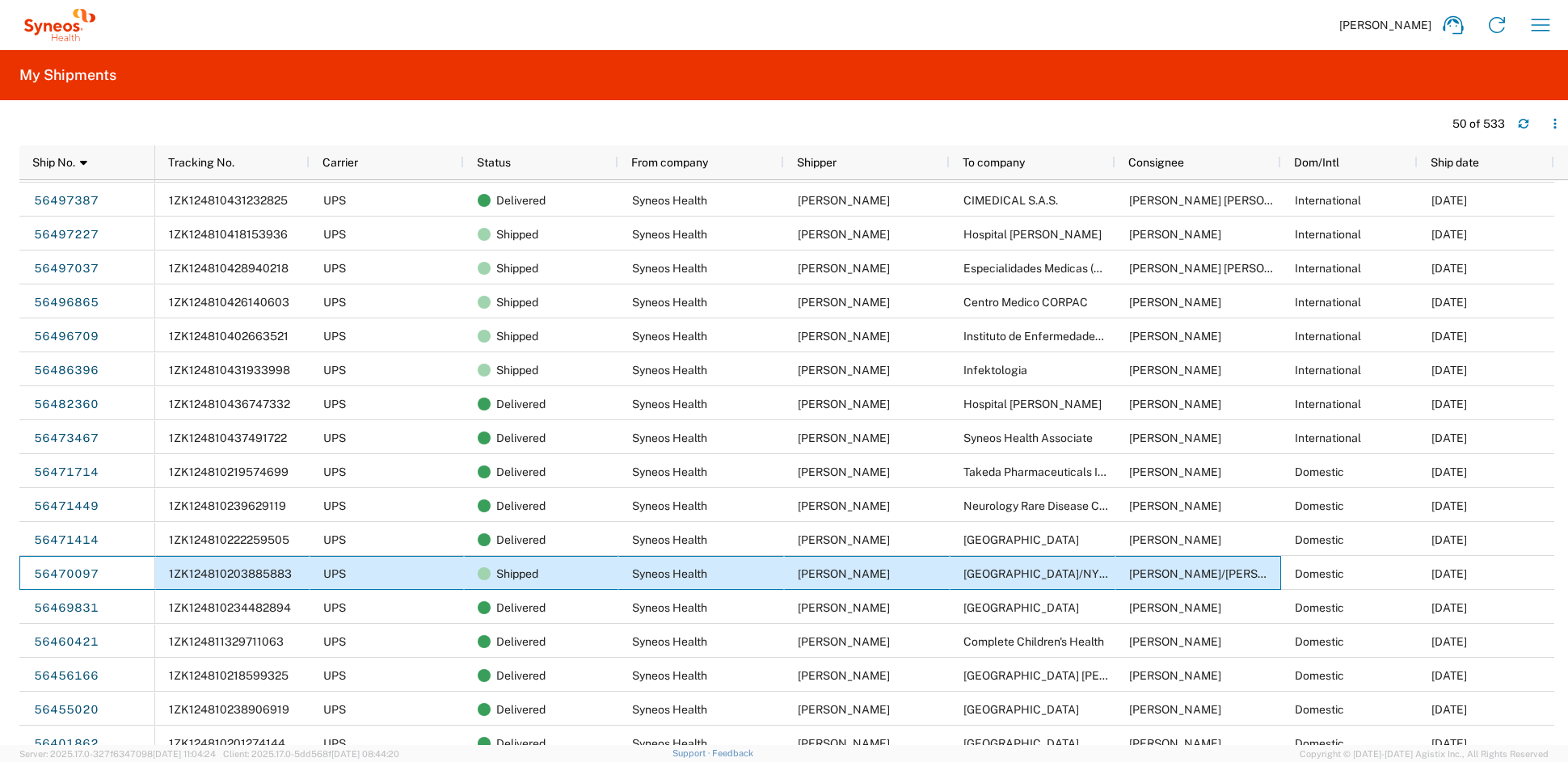
click at [1124, 574] on div "Maxwell Belisario/Jared Chen" at bounding box center [1198, 573] width 166 height 34
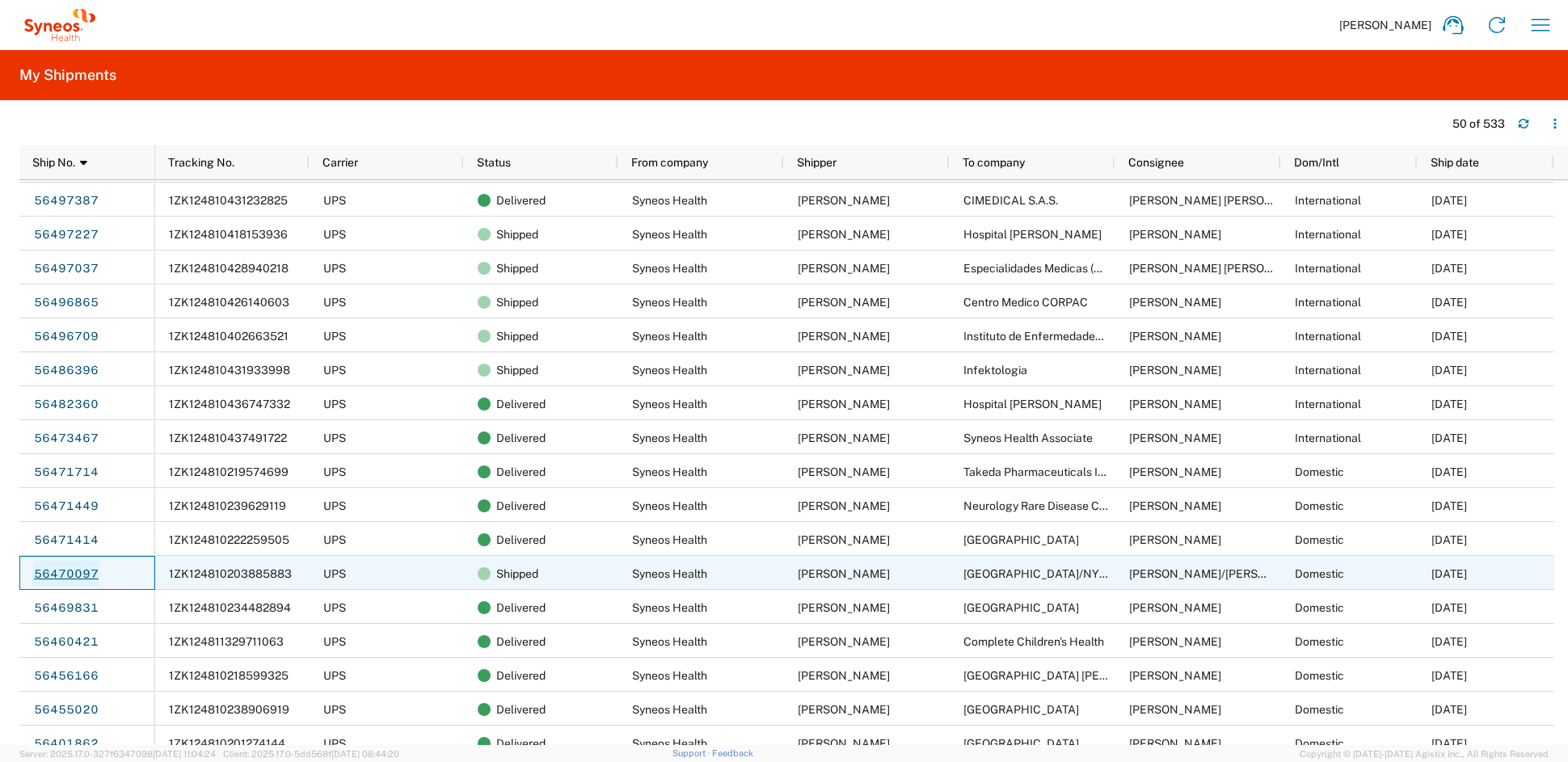
click at [72, 571] on link "56470097" at bounding box center [66, 573] width 67 height 26
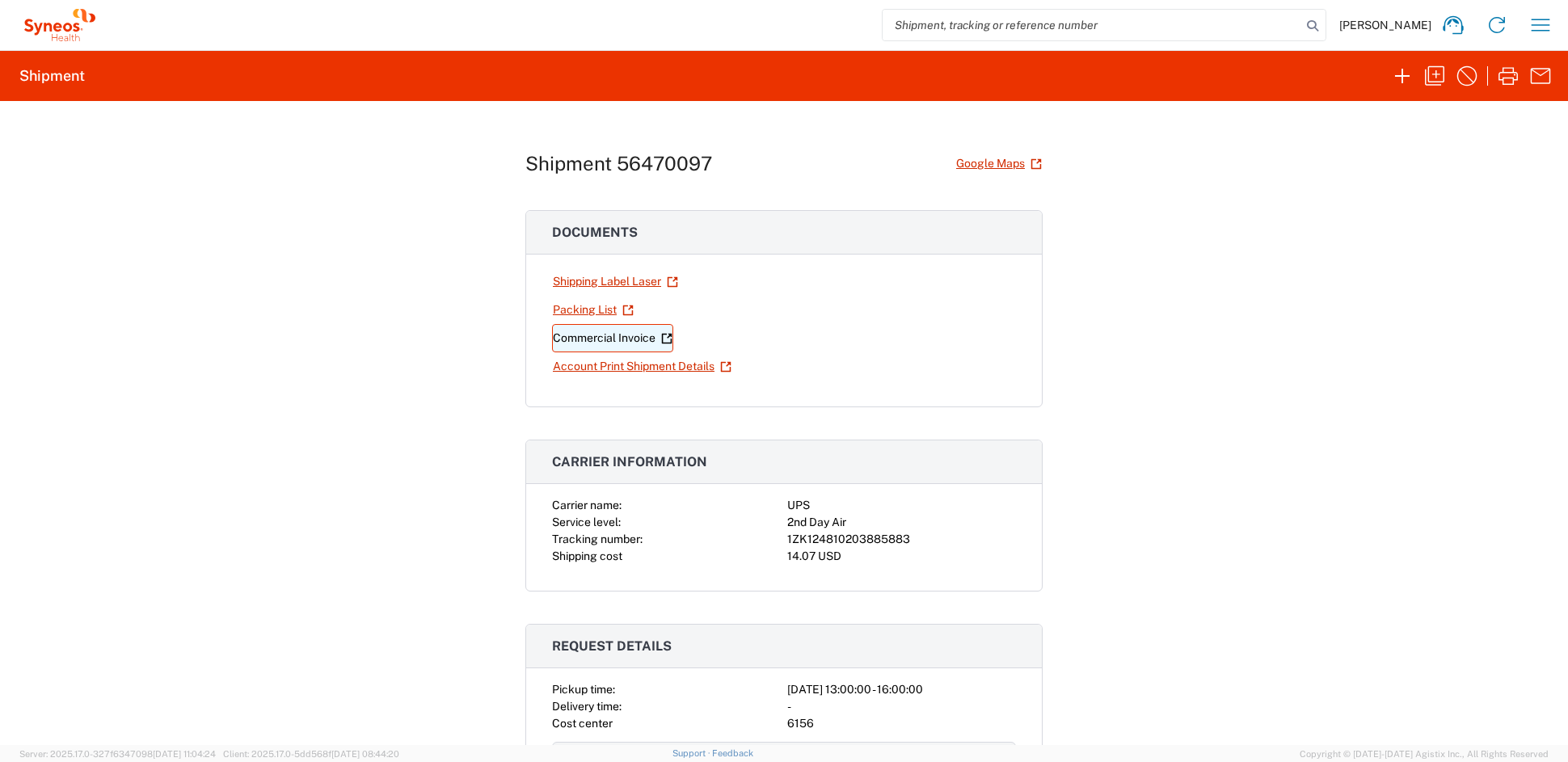
click at [598, 338] on link "Commercial Invoice" at bounding box center [613, 339] width 121 height 29
